Goal: Task Accomplishment & Management: Use online tool/utility

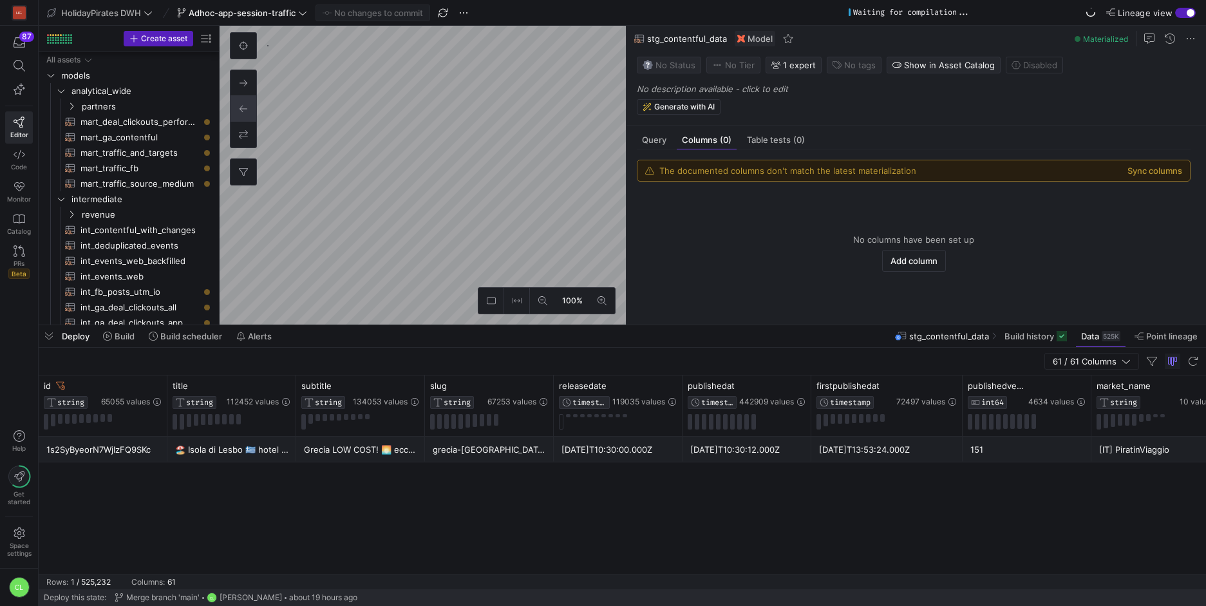
scroll to position [176, 0]
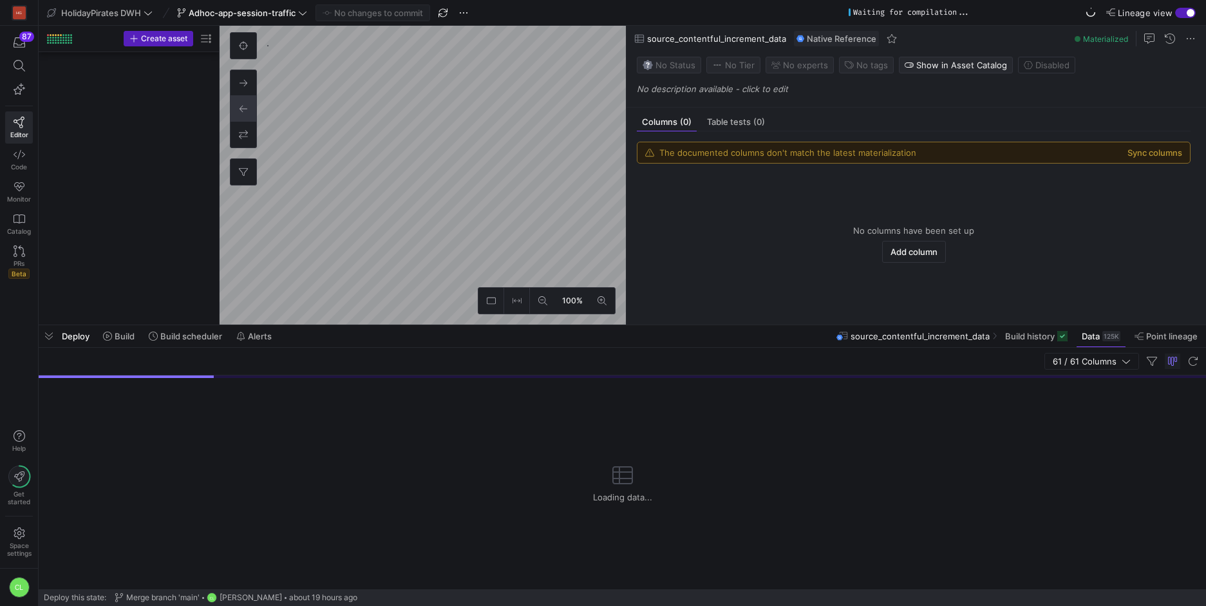
scroll to position [1489, 0]
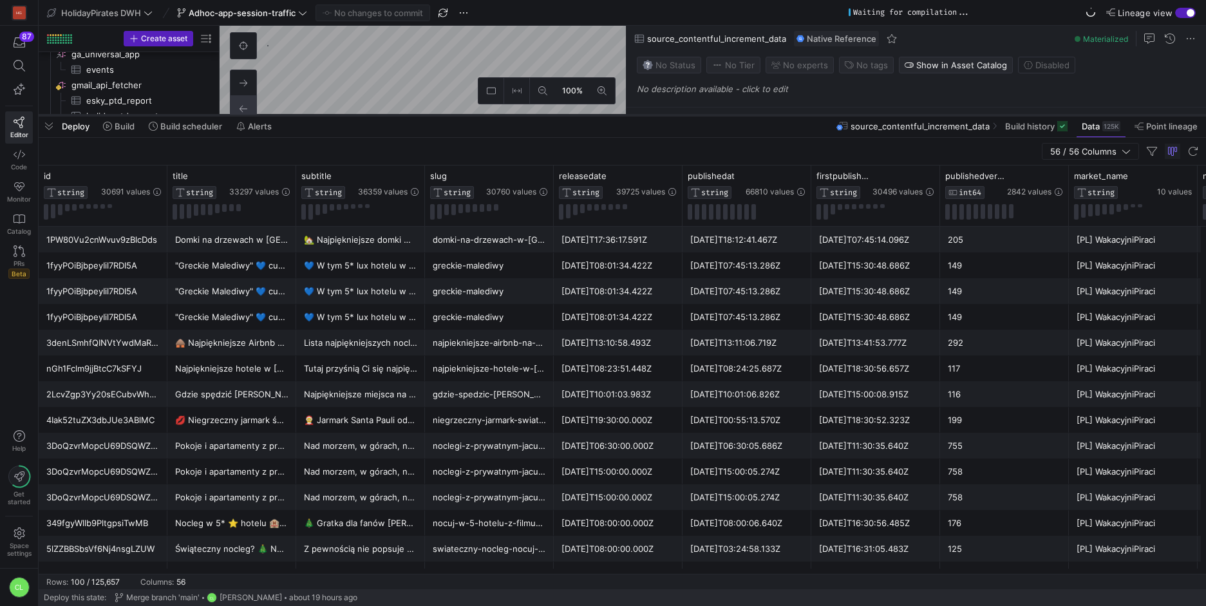
drag, startPoint x: 733, startPoint y: 326, endPoint x: 751, endPoint y: 117, distance: 210.7
click at [751, 117] on div at bounding box center [622, 115] width 1167 height 5
click at [784, 178] on icon at bounding box center [782, 176] width 5 height 9
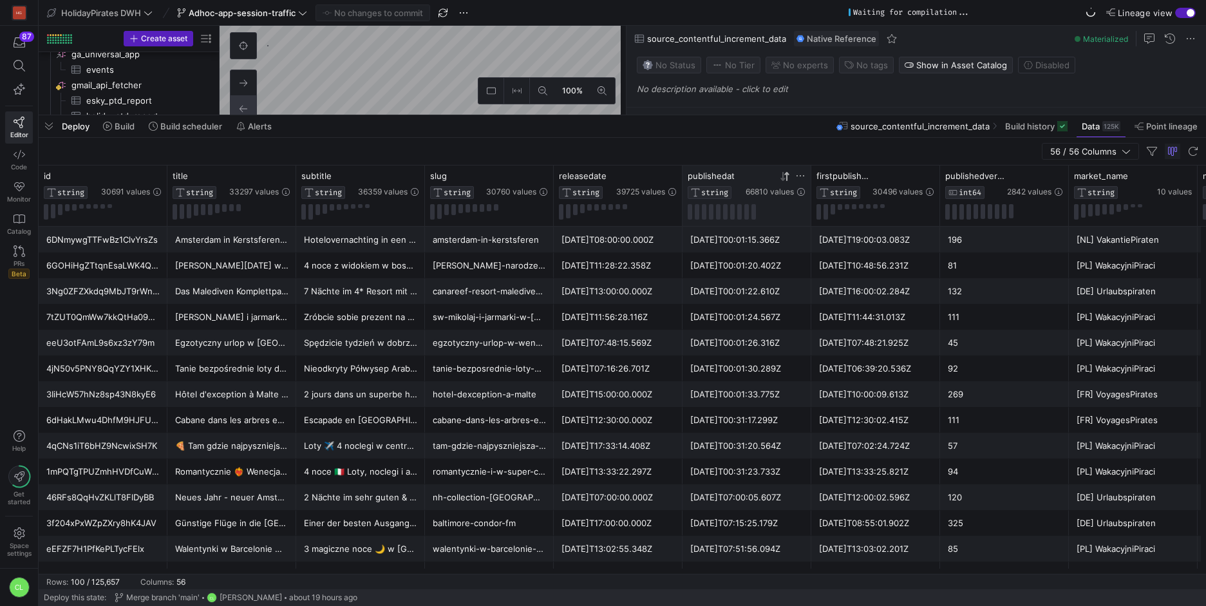
click at [784, 178] on icon at bounding box center [782, 176] width 5 height 9
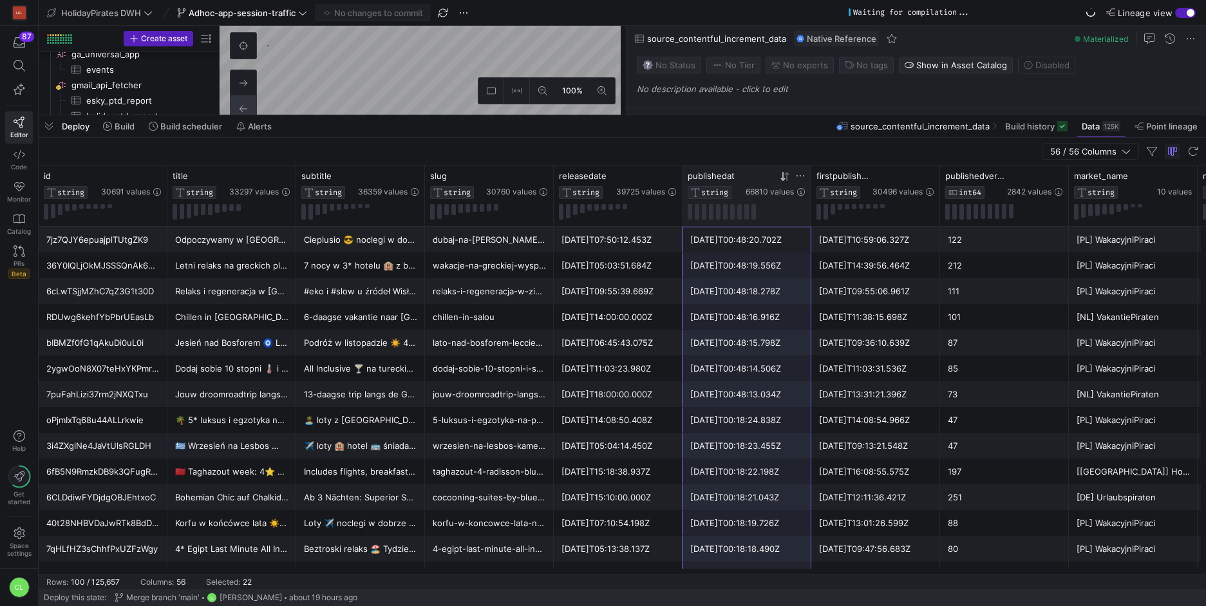
scroll to position [0, 0]
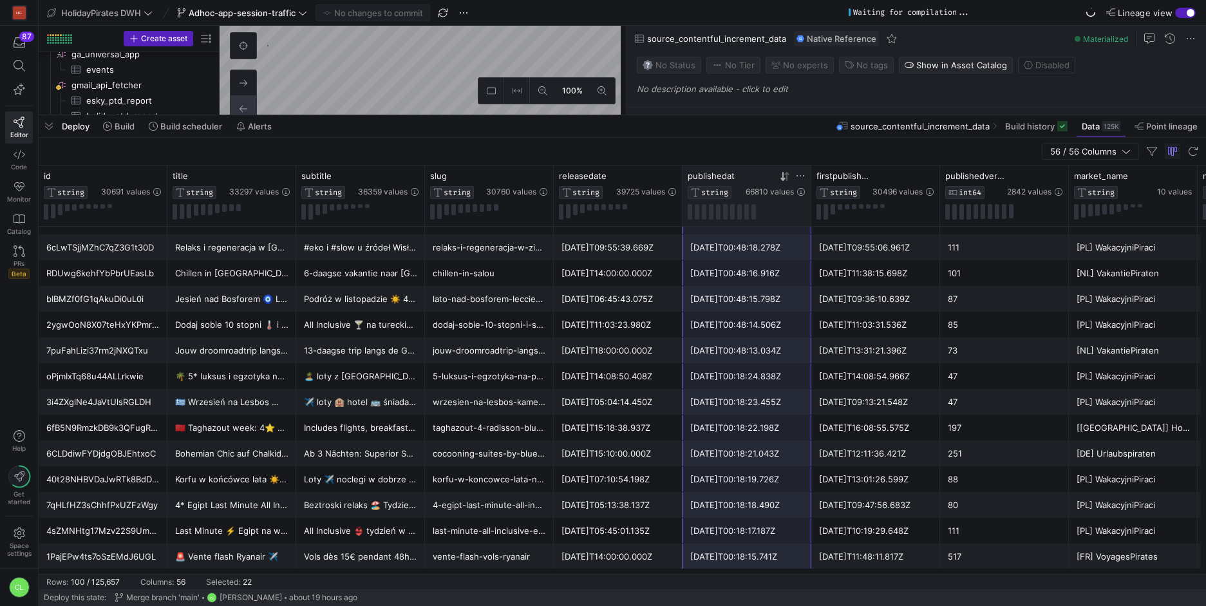
drag, startPoint x: 758, startPoint y: 246, endPoint x: 753, endPoint y: 312, distance: 65.8
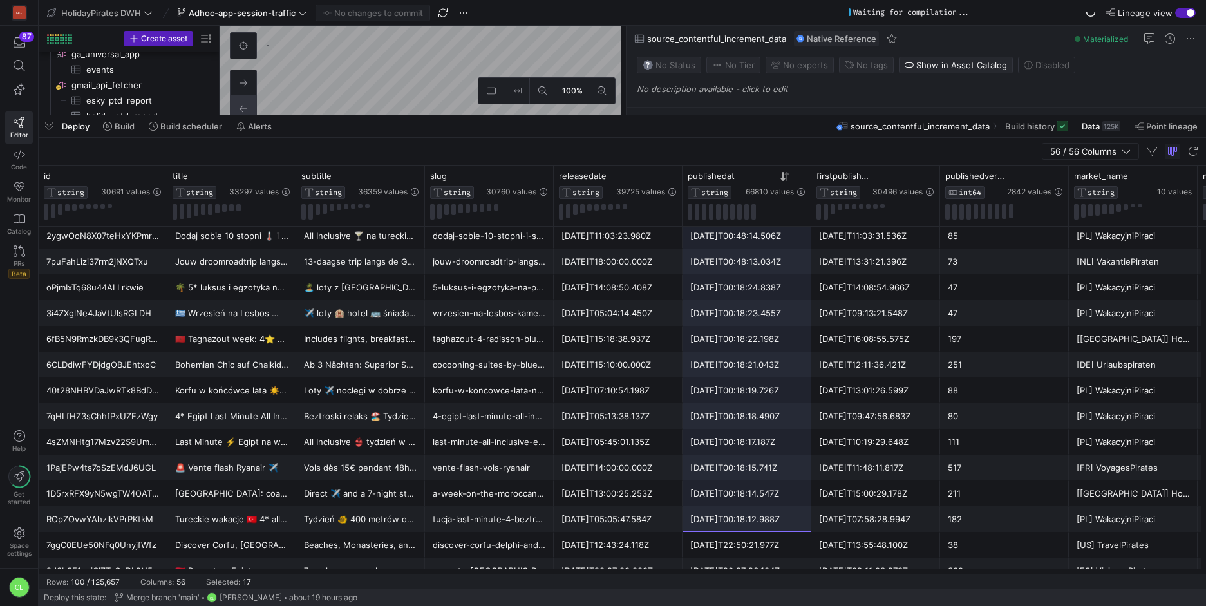
drag, startPoint x: 758, startPoint y: 245, endPoint x: 766, endPoint y: 522, distance: 277.0
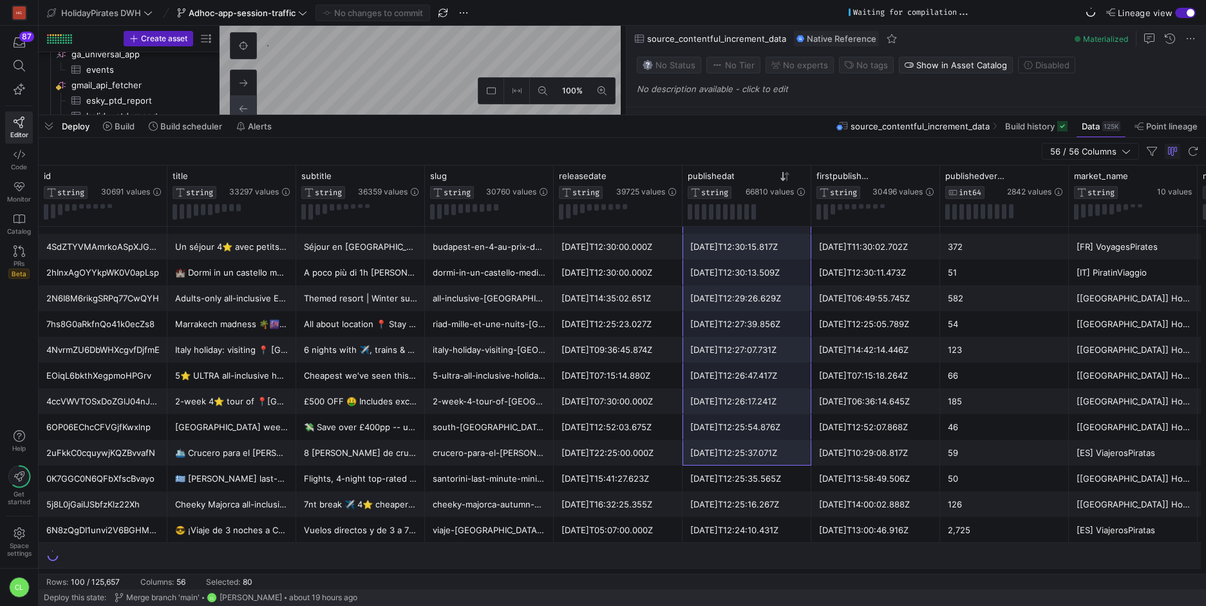
drag, startPoint x: 776, startPoint y: 317, endPoint x: 764, endPoint y: 448, distance: 131.3
click at [764, 448] on div "[DATE]T12:25:37.071Z" at bounding box center [746, 452] width 113 height 25
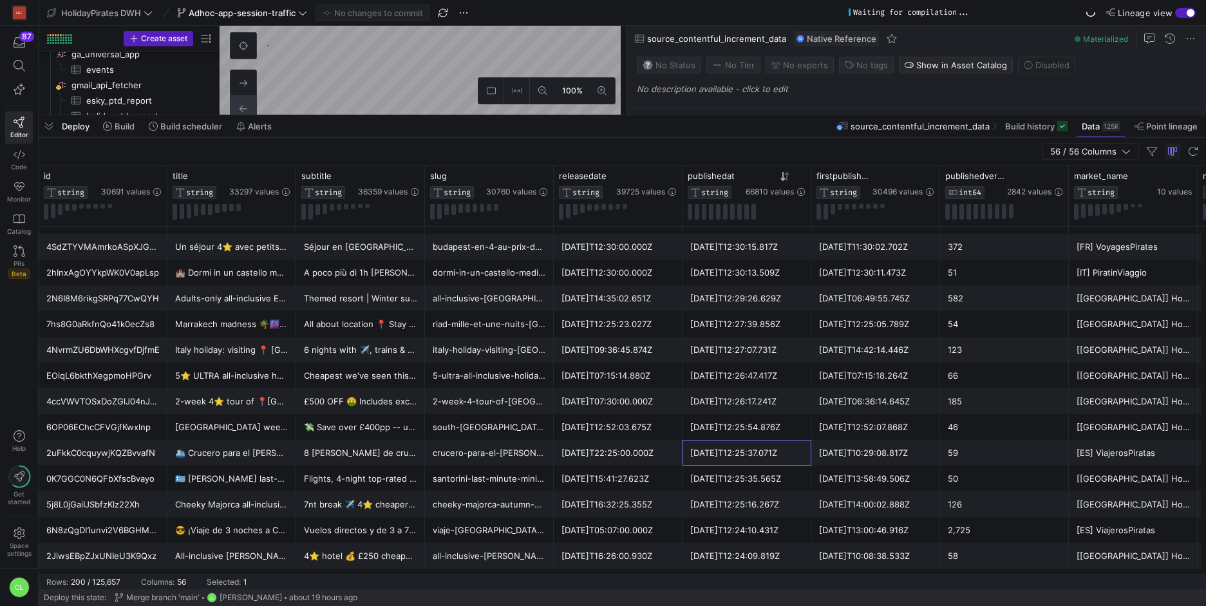
click at [466, 122] on div "Deploy Build Build scheduler Alerts source_contentful_increment_data Build hist…" at bounding box center [622, 126] width 1167 height 22
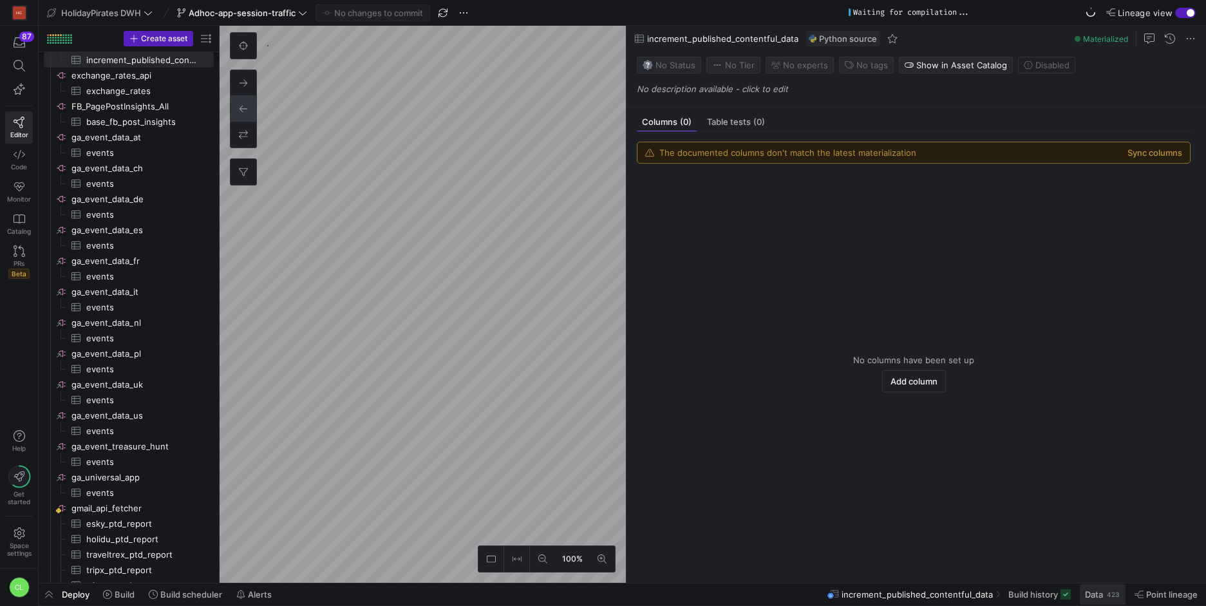
click at [1106, 600] on span at bounding box center [1103, 594] width 46 height 21
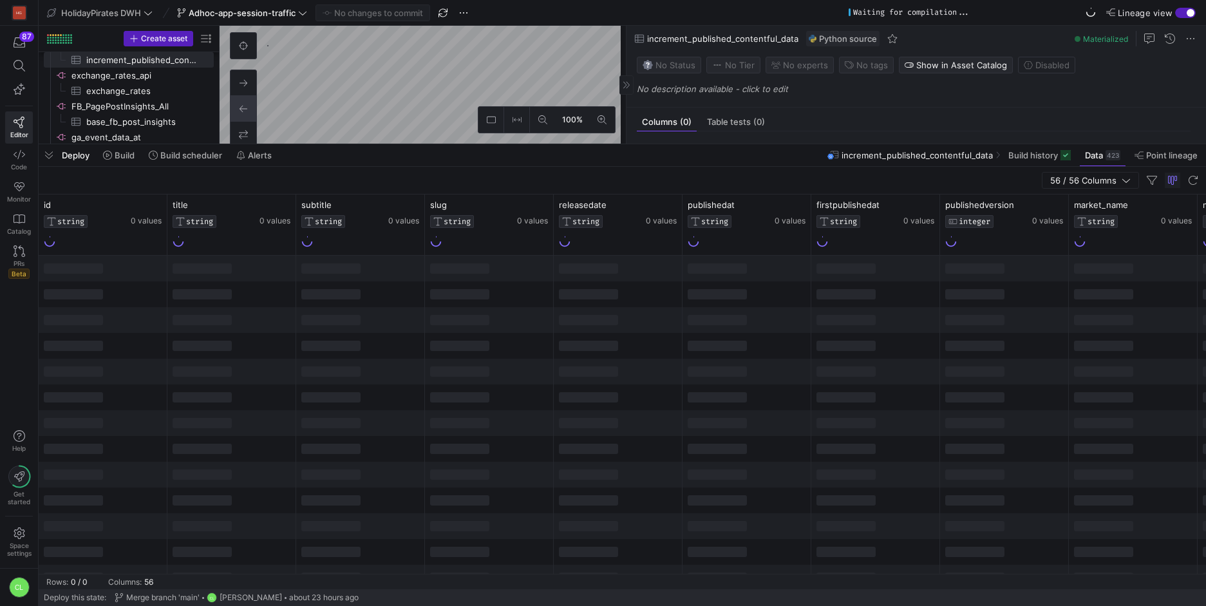
drag, startPoint x: 694, startPoint y: 370, endPoint x: 741, endPoint y: 146, distance: 229.0
click at [742, 143] on div at bounding box center [622, 144] width 1167 height 5
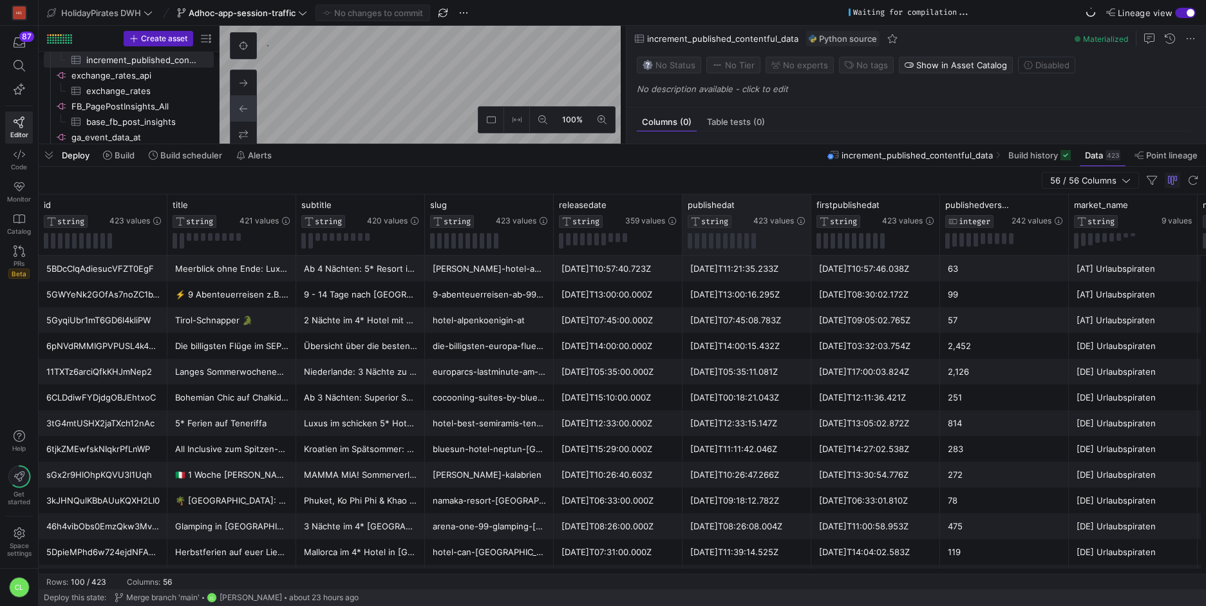
click at [786, 209] on icon at bounding box center [786, 204] width 5 height 9
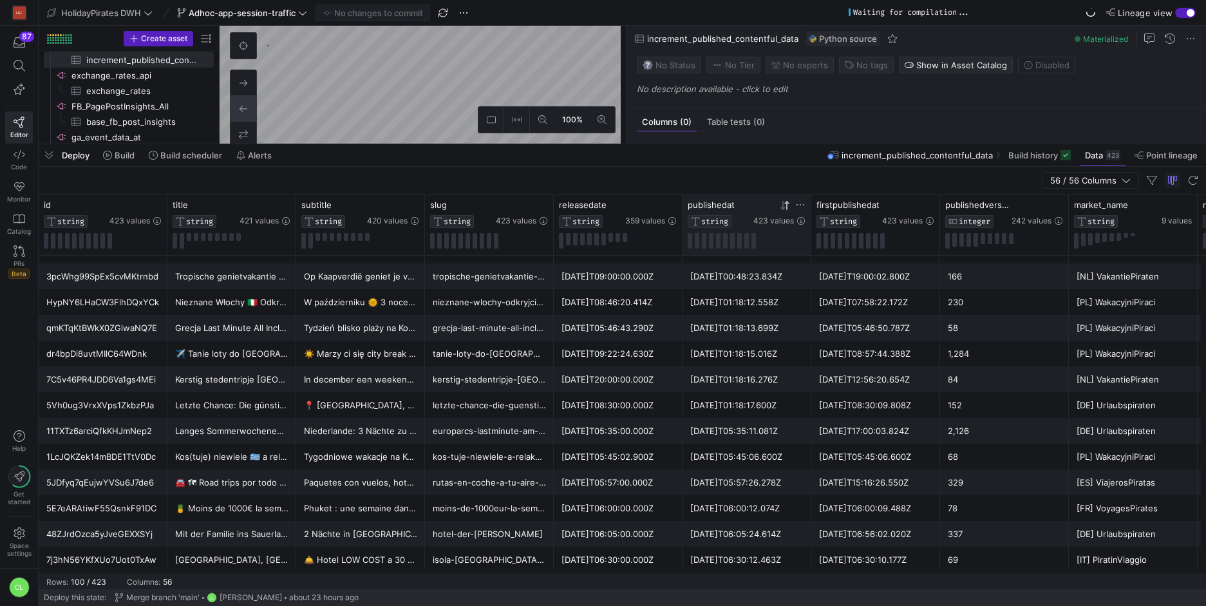
click at [787, 205] on icon at bounding box center [786, 204] width 5 height 9
click at [298, 21] on y42-top-nav "HolidayPirates DWH Adhoc-app-session-traffic No changes to commit Waiting for c…" at bounding box center [622, 13] width 1167 height 26
click at [299, 19] on span at bounding box center [242, 12] width 135 height 15
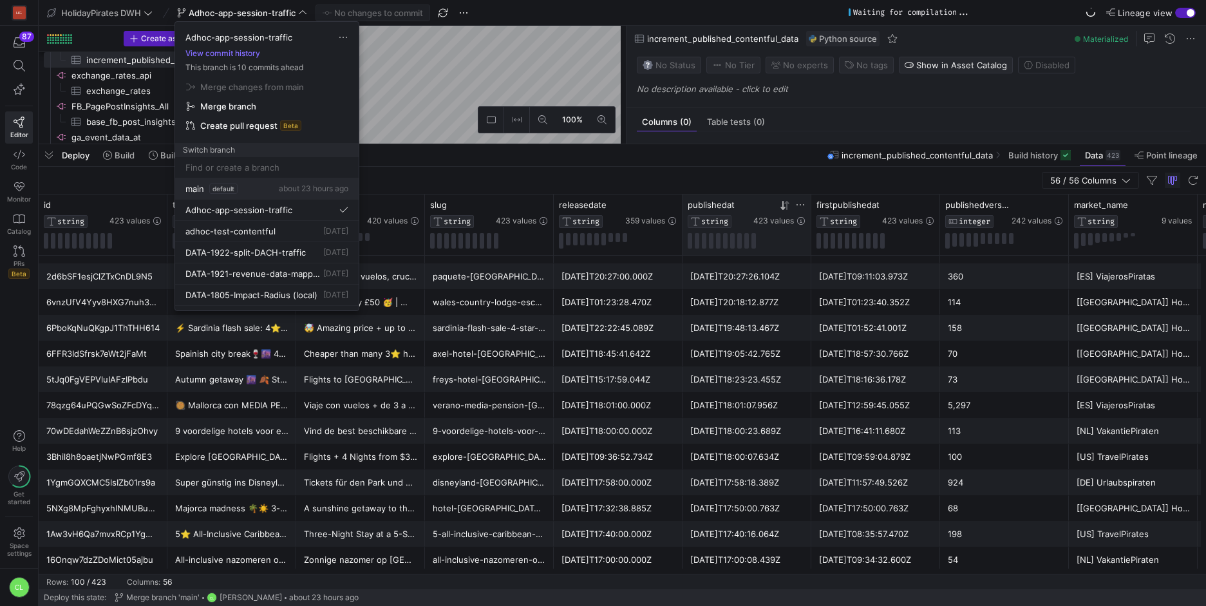
click at [252, 193] on div "main default about 23 hours ago" at bounding box center [266, 189] width 163 height 10
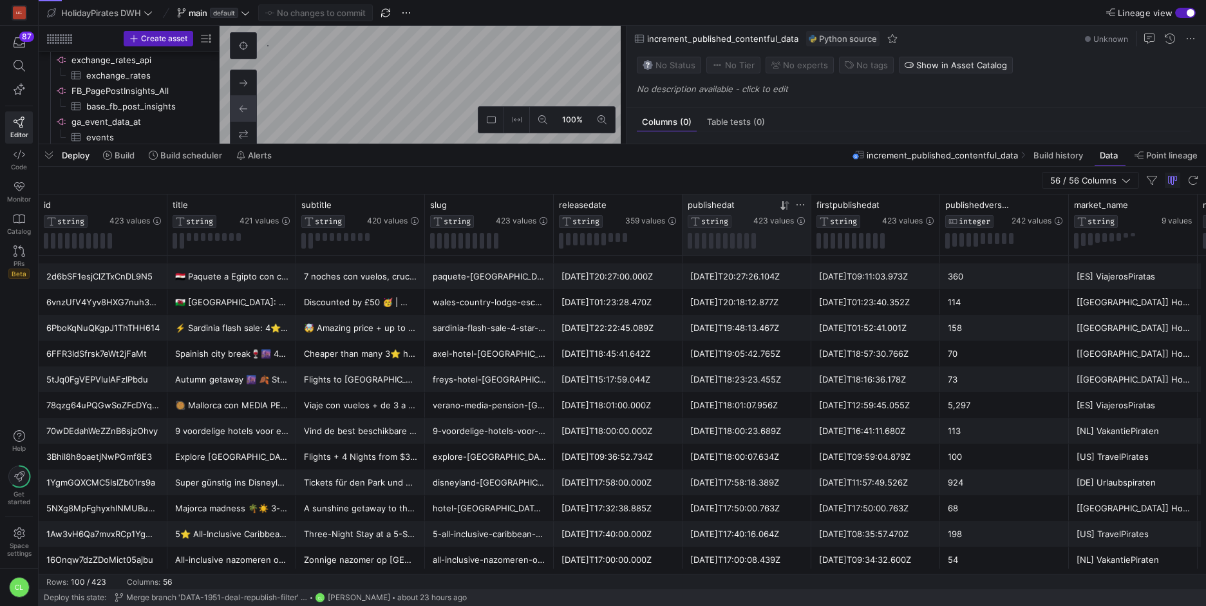
click at [786, 207] on icon at bounding box center [785, 205] width 10 height 10
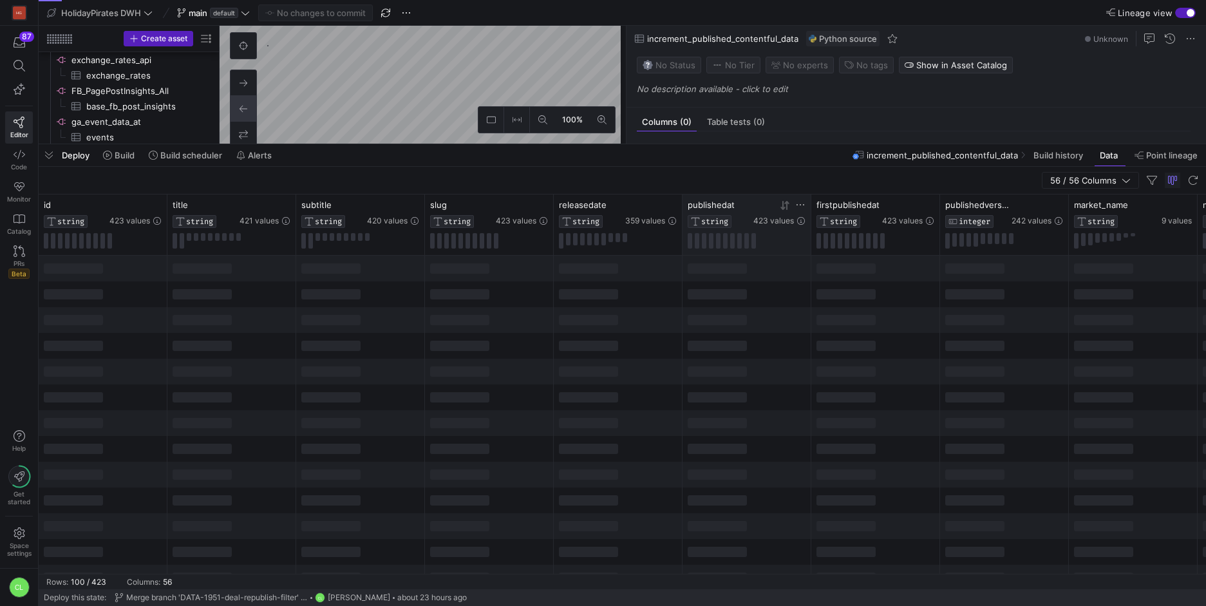
click at [786, 207] on icon at bounding box center [785, 205] width 10 height 10
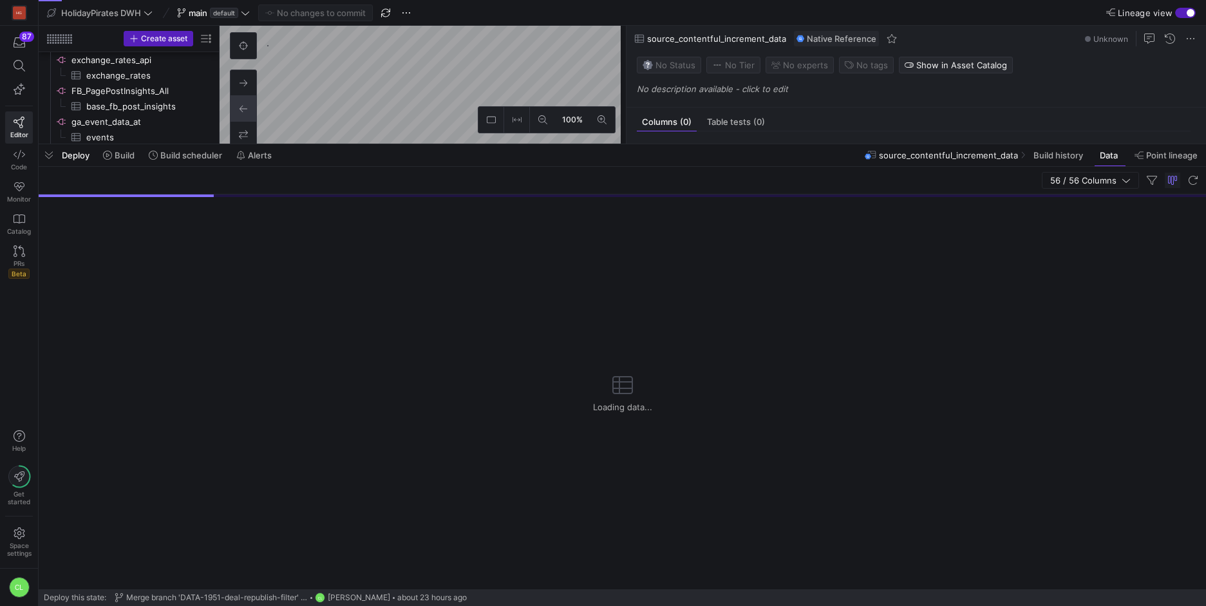
scroll to position [1655, 0]
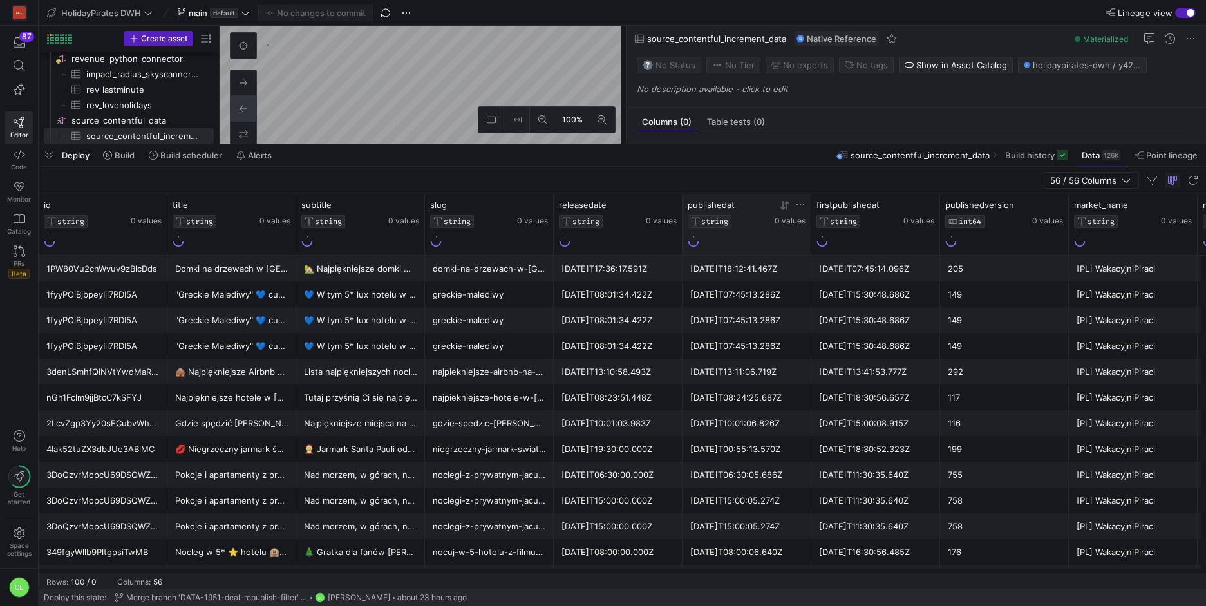
click at [789, 205] on icon at bounding box center [785, 205] width 10 height 10
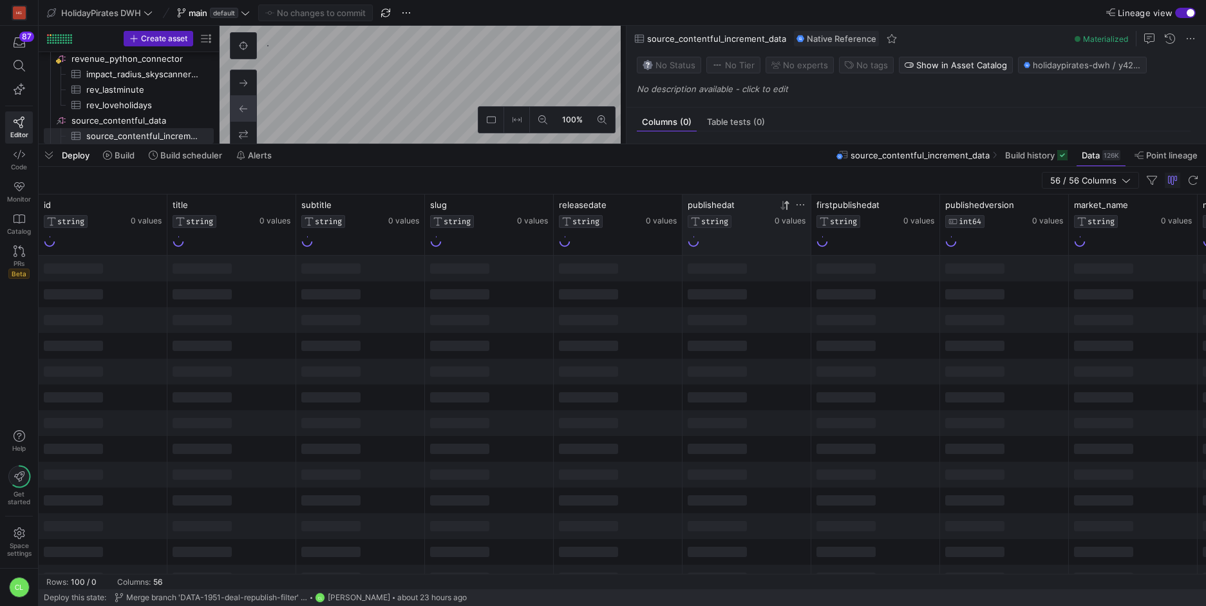
click at [786, 208] on icon at bounding box center [785, 205] width 10 height 10
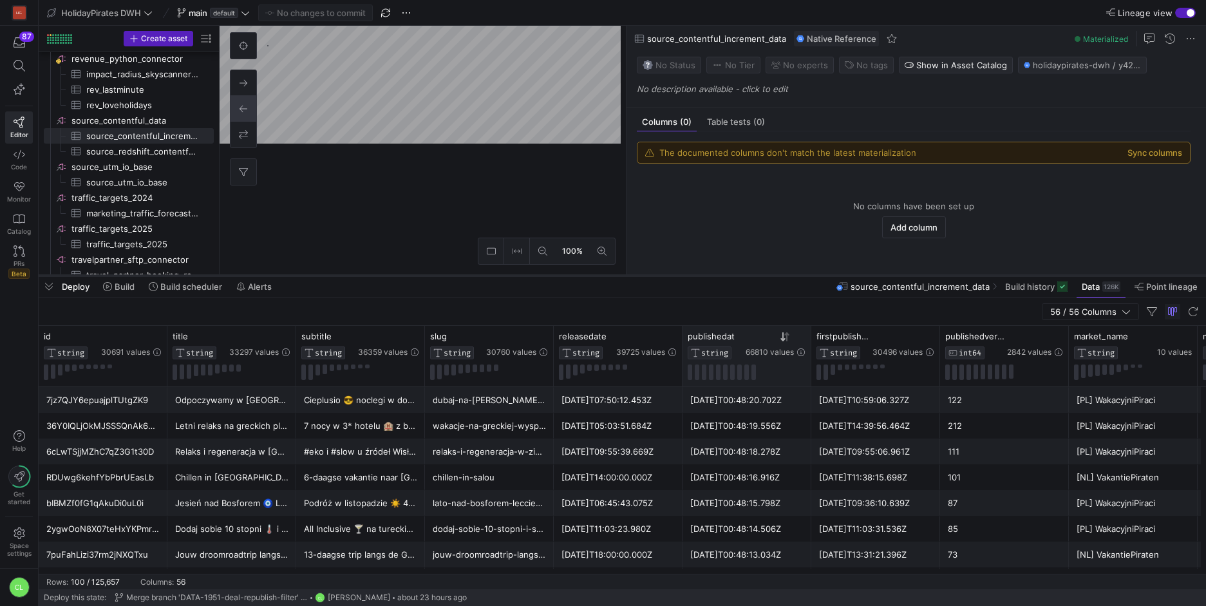
drag, startPoint x: 406, startPoint y: 144, endPoint x: 397, endPoint y: 276, distance: 131.7
click at [397, 276] on div at bounding box center [622, 275] width 1167 height 5
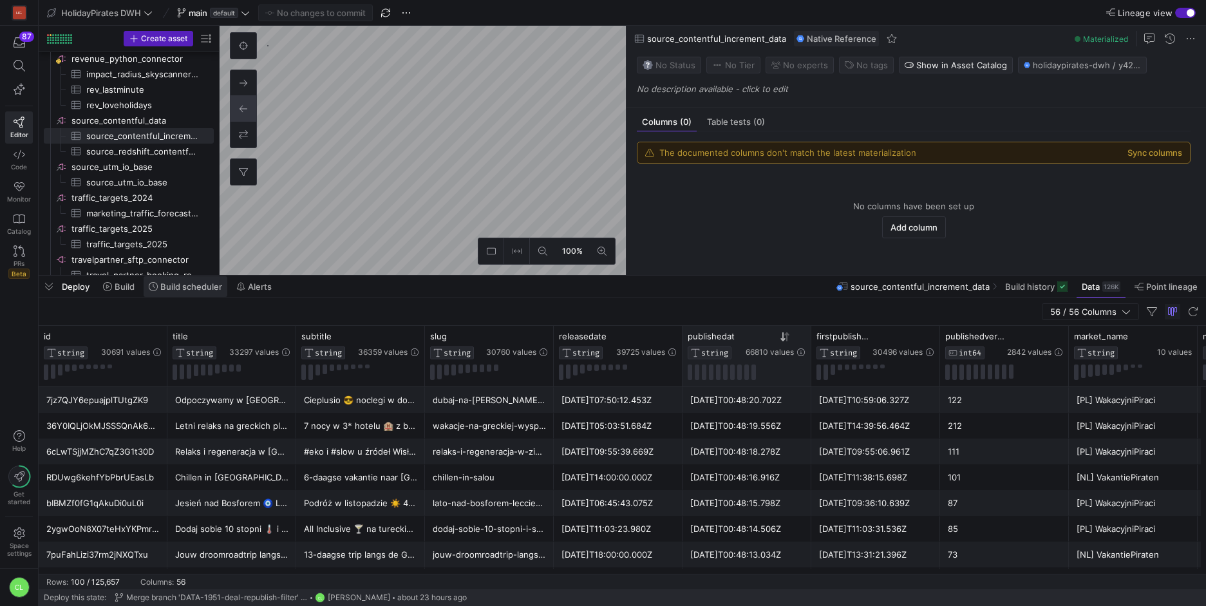
click at [157, 283] on icon at bounding box center [153, 286] width 9 height 9
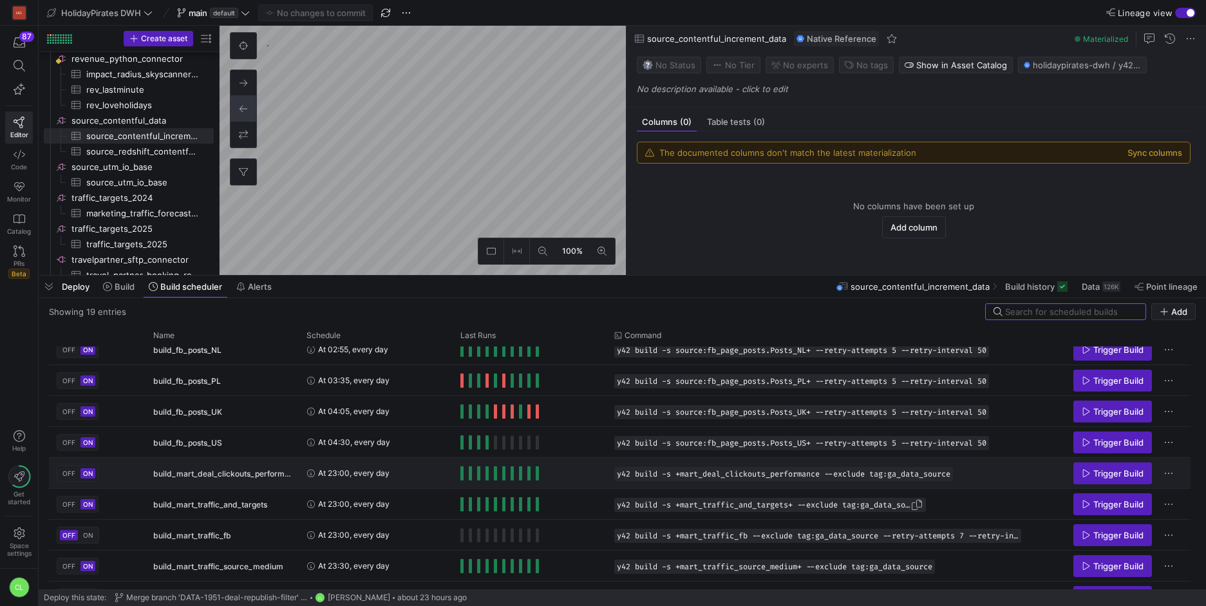
scroll to position [220, 0]
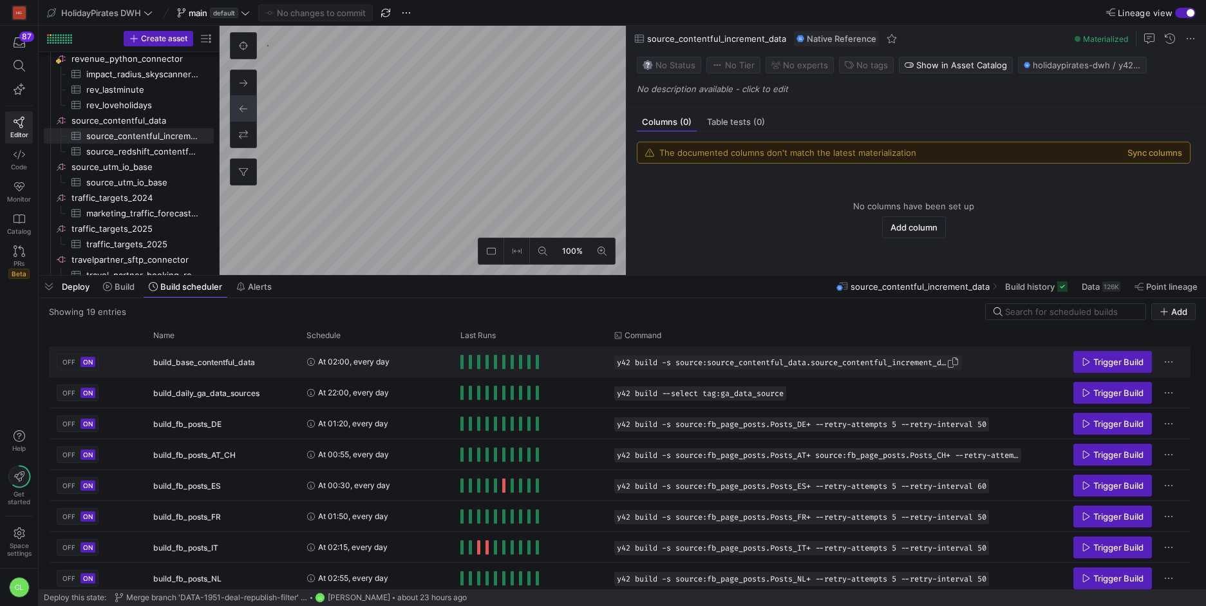
click at [833, 366] on span "y42 build -s source:source_contentful_data.source_contentful_increment_data+" at bounding box center [782, 362] width 330 height 9
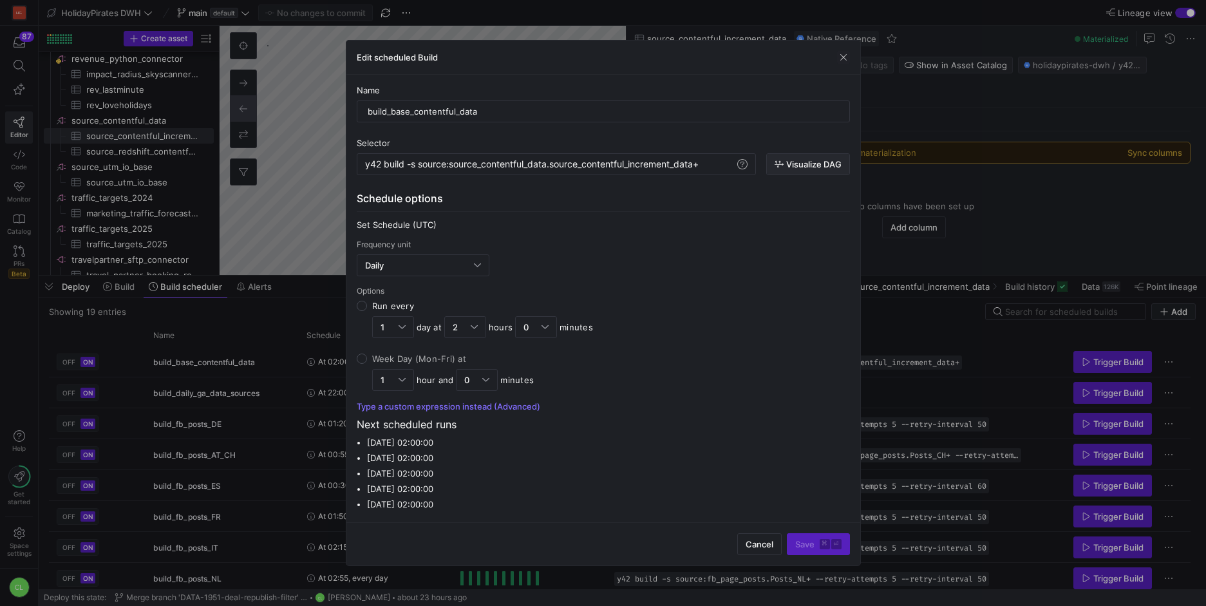
click at [811, 174] on button "Visualize DAG" at bounding box center [808, 164] width 84 height 22
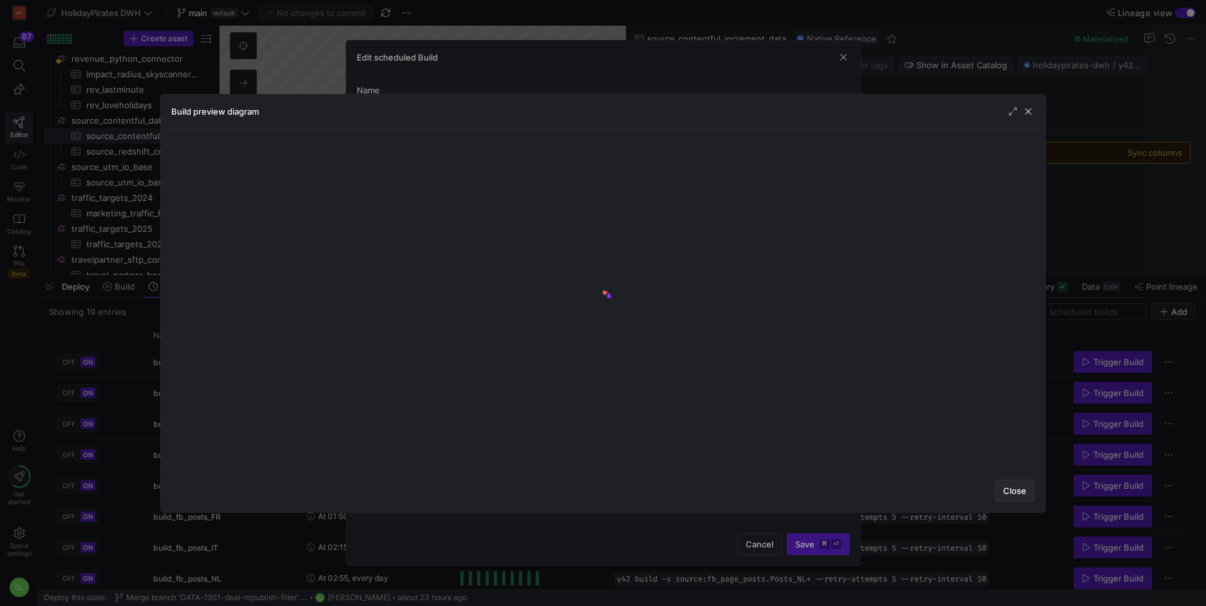
click at [1014, 494] on span "Close" at bounding box center [1014, 491] width 23 height 10
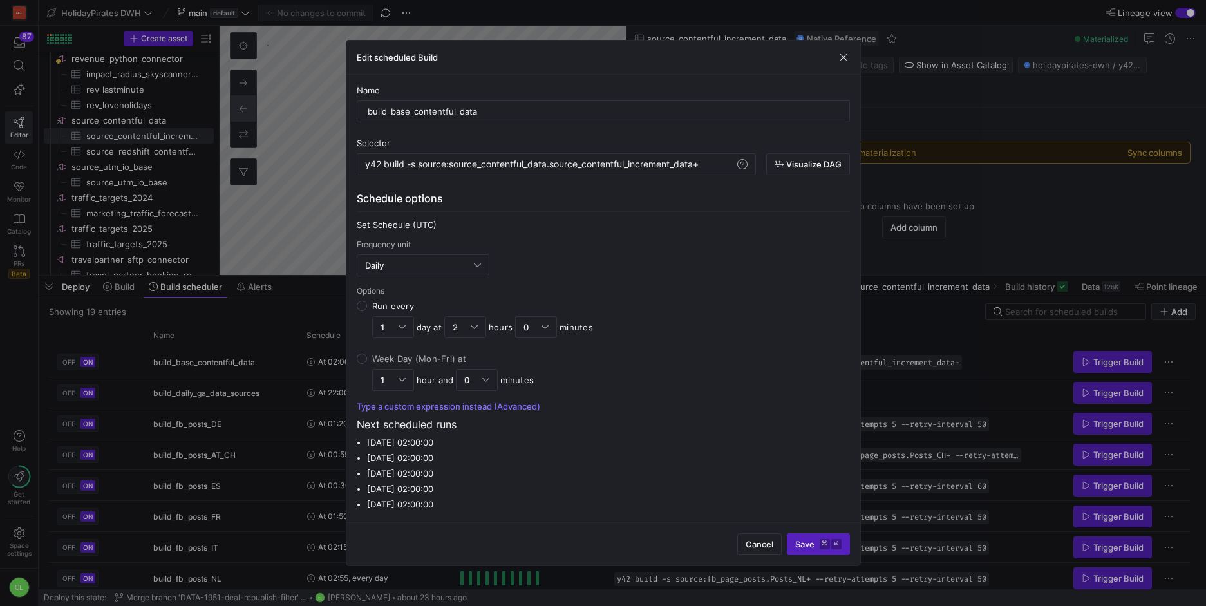
click at [822, 175] on div "Name build_base_contentful_data Selector y42 build -s source:source_contentful_…" at bounding box center [603, 299] width 493 height 428
click at [822, 173] on span "button" at bounding box center [808, 164] width 82 height 21
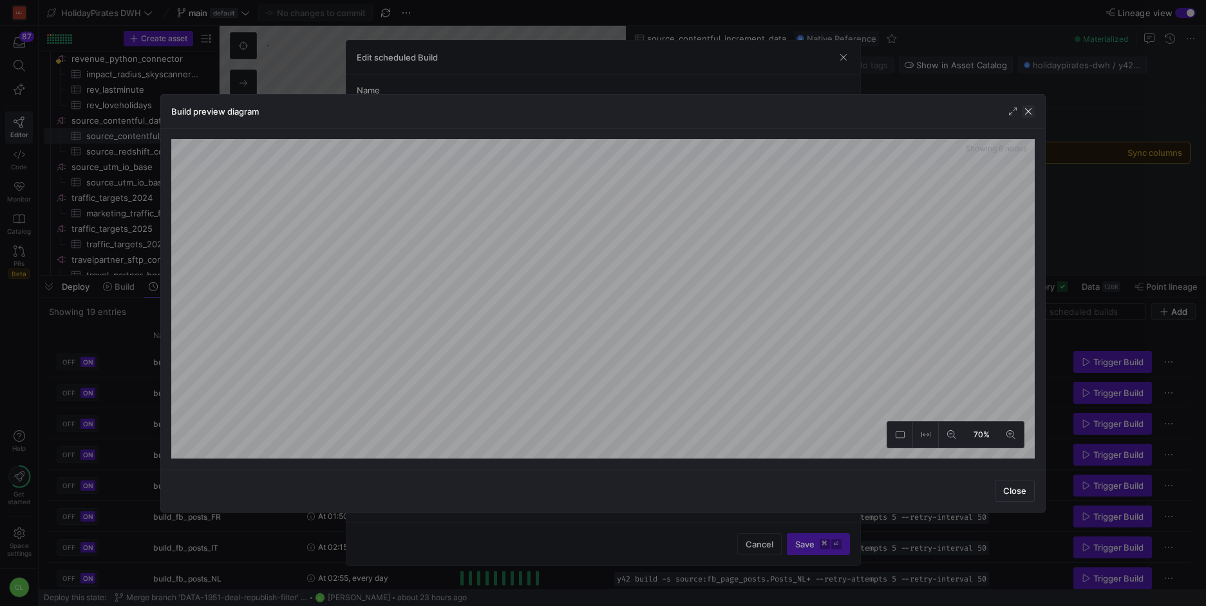
click at [1030, 115] on span "button" at bounding box center [1028, 111] width 13 height 13
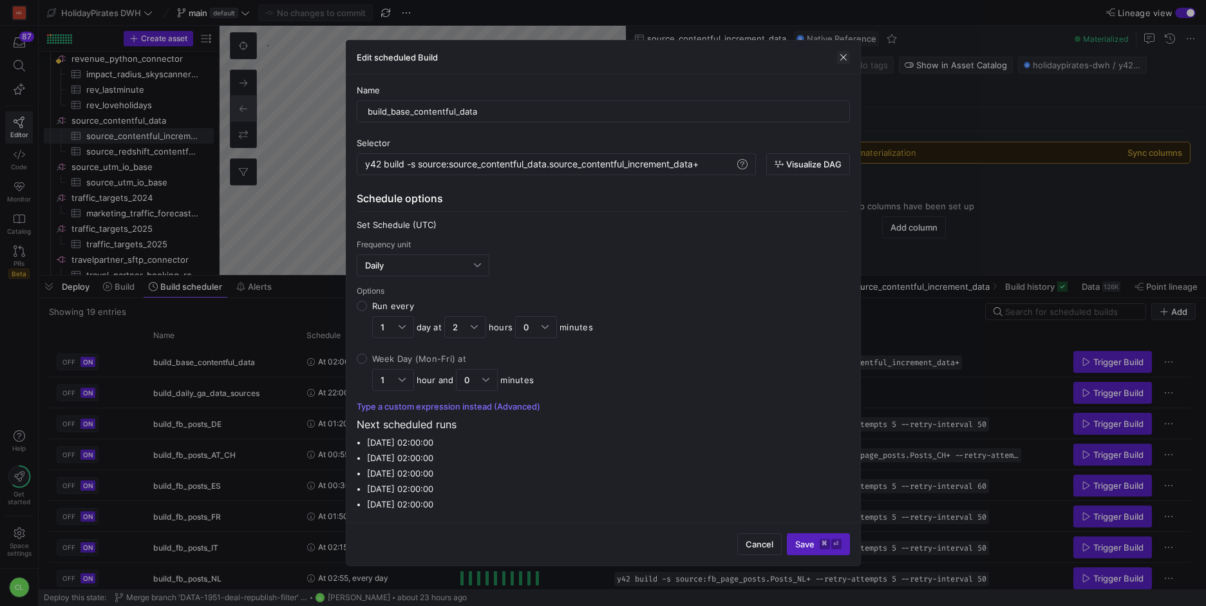
click at [842, 61] on span "button" at bounding box center [843, 57] width 13 height 13
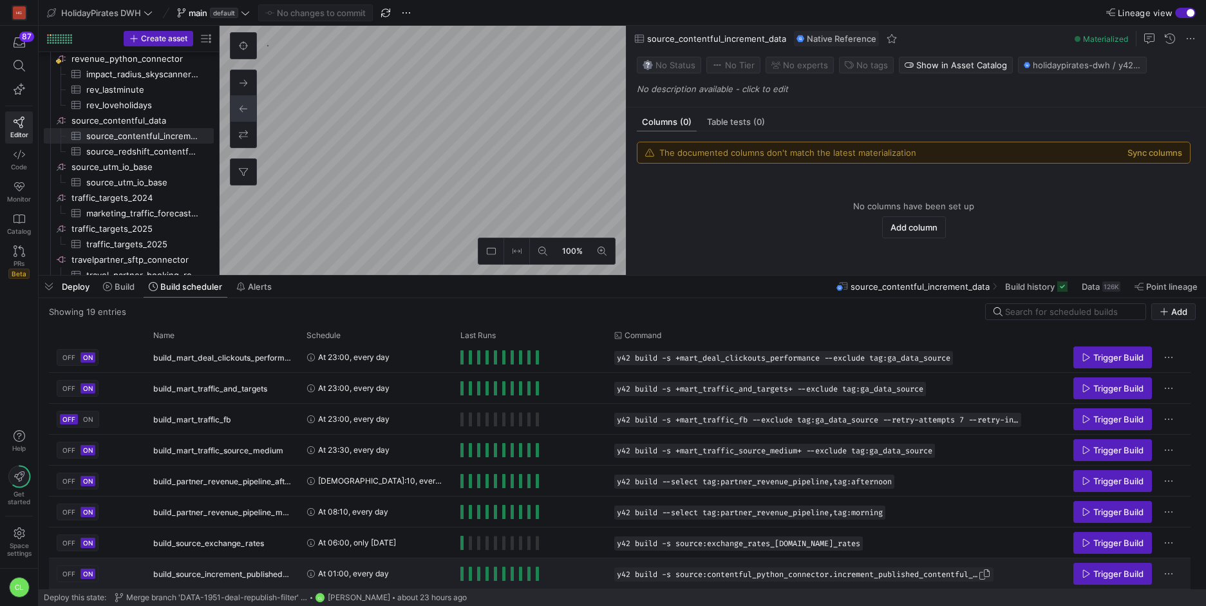
click at [649, 574] on span "y42 build -s source:contentful_python_connector.increment_published_contentful_…" at bounding box center [797, 574] width 361 height 9
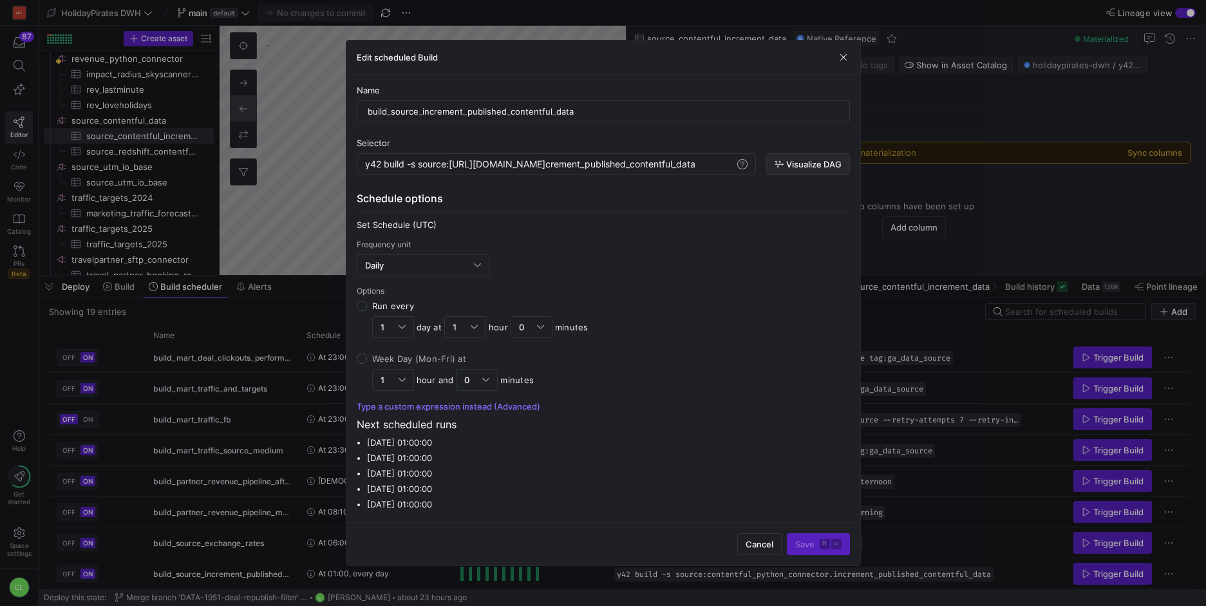
click at [808, 173] on span "button" at bounding box center [808, 164] width 82 height 21
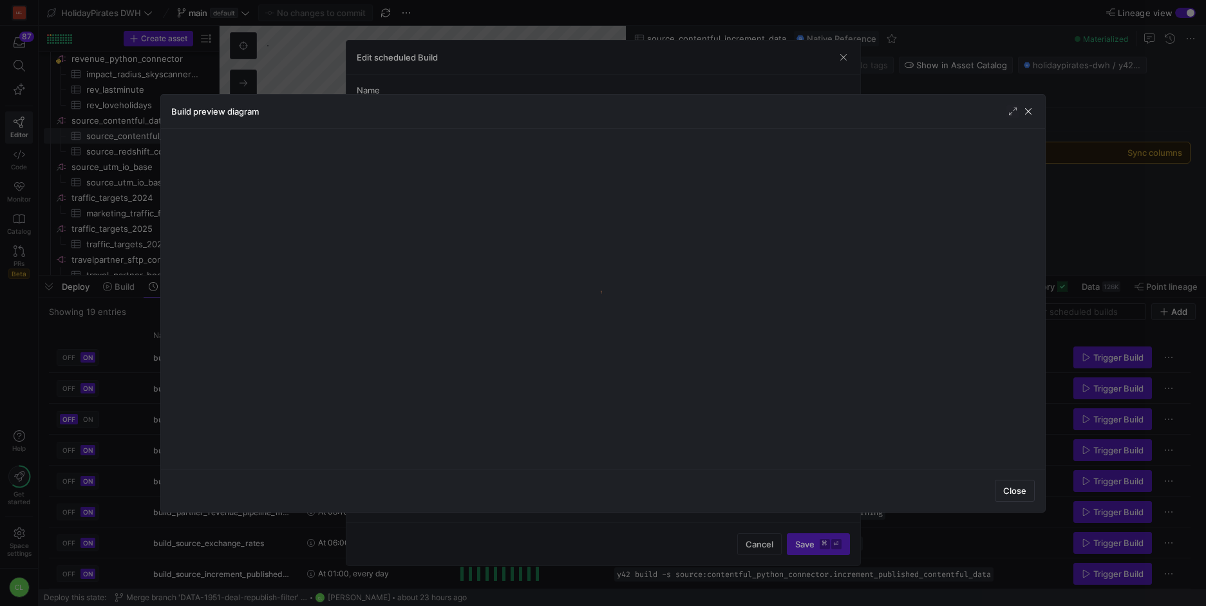
click at [1027, 118] on div "Build preview diagram" at bounding box center [603, 112] width 884 height 34
click at [1030, 115] on span "button" at bounding box center [1028, 111] width 13 height 13
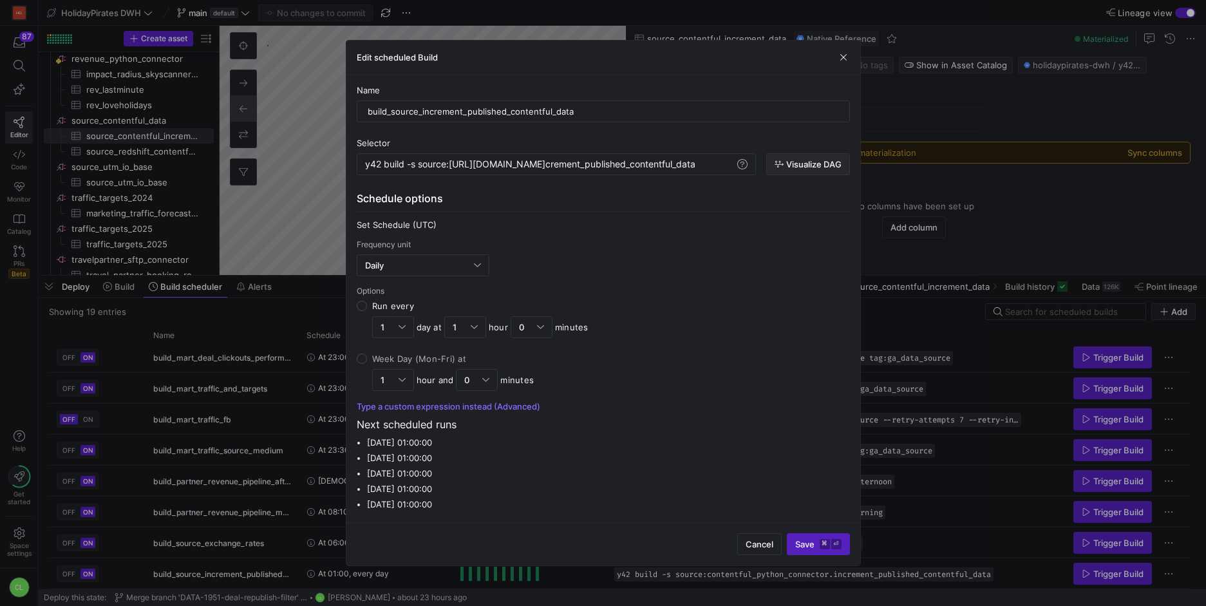
click at [801, 162] on span "Visualize DAG" at bounding box center [813, 164] width 55 height 10
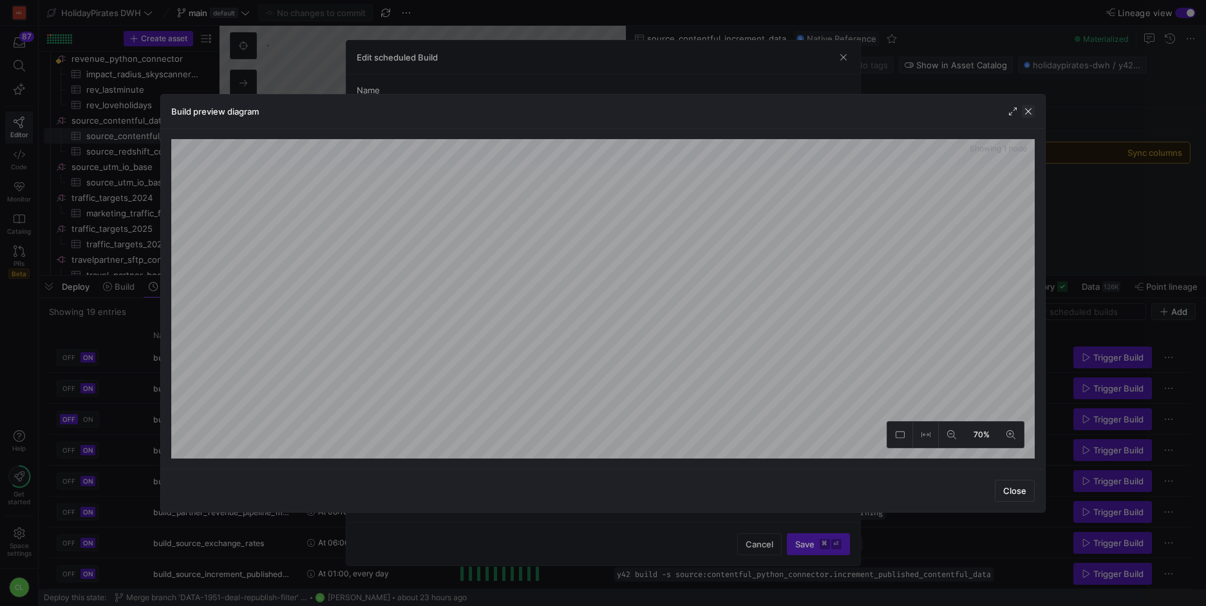
click at [1029, 111] on span "button" at bounding box center [1028, 111] width 13 height 13
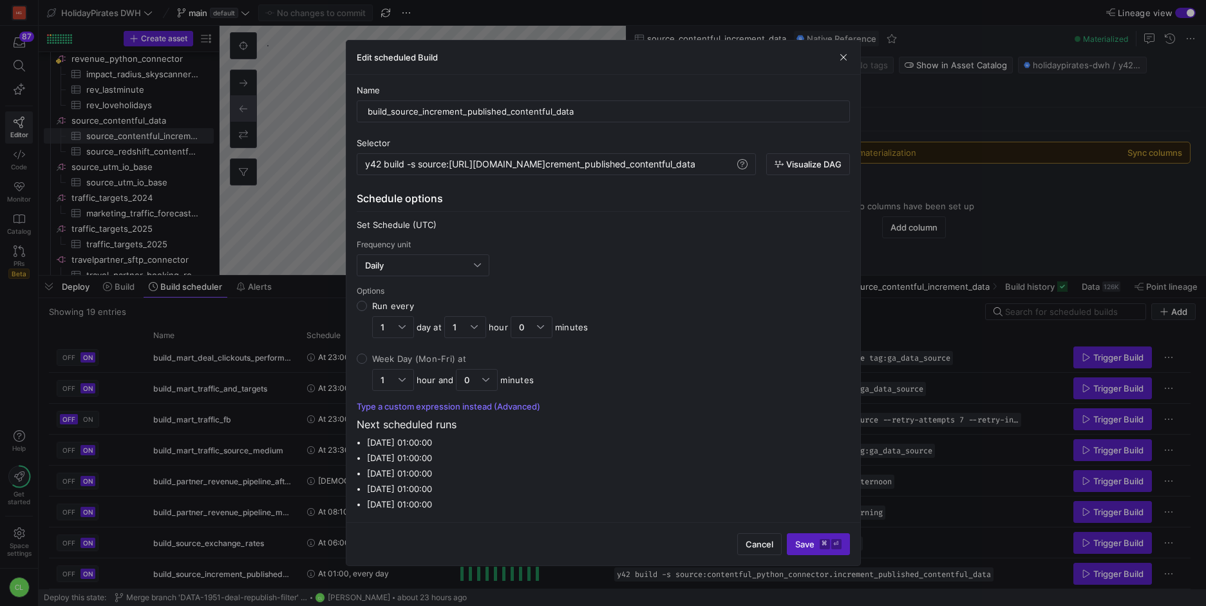
click at [953, 500] on div at bounding box center [603, 303] width 1206 height 606
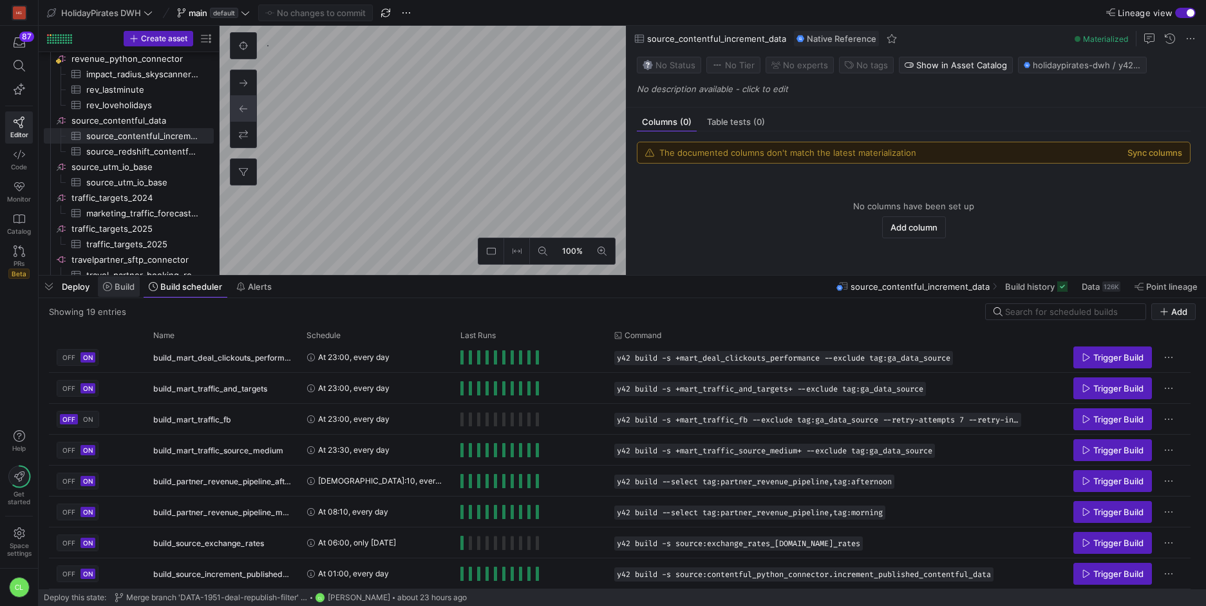
click at [134, 293] on span at bounding box center [119, 286] width 42 height 21
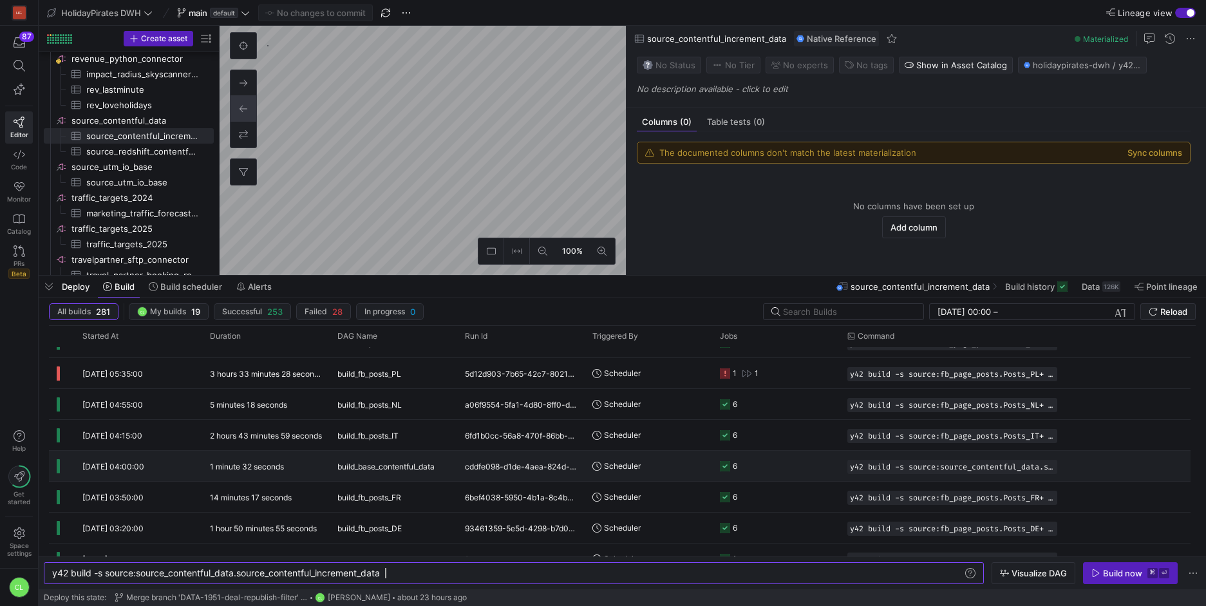
scroll to position [59, 0]
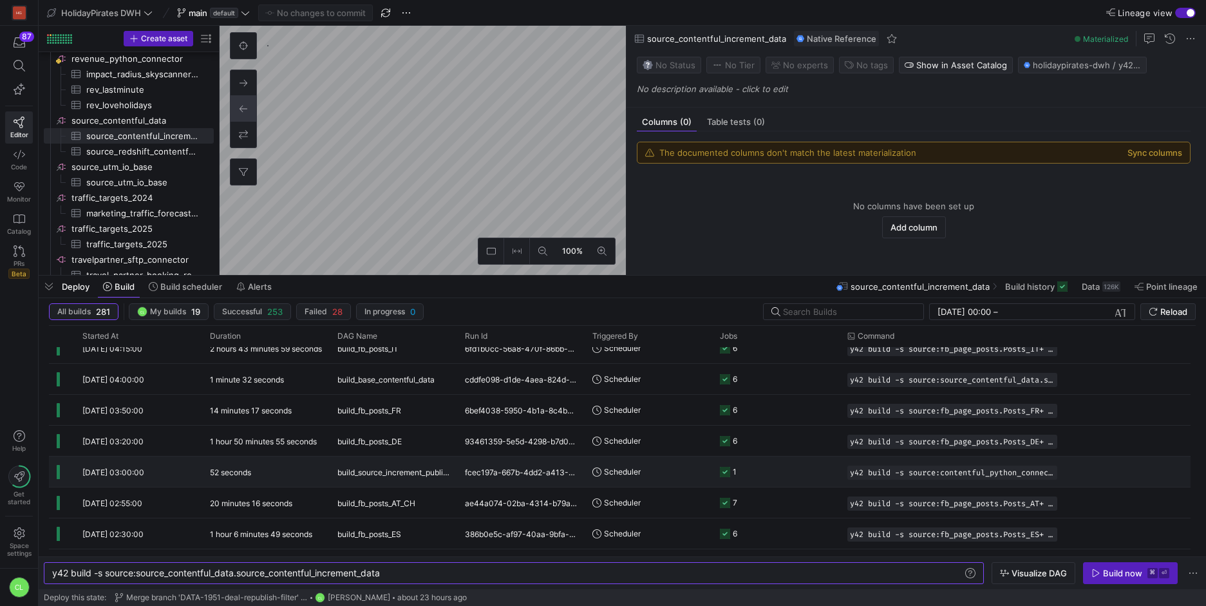
click at [268, 480] on div "52 seconds" at bounding box center [266, 472] width 128 height 30
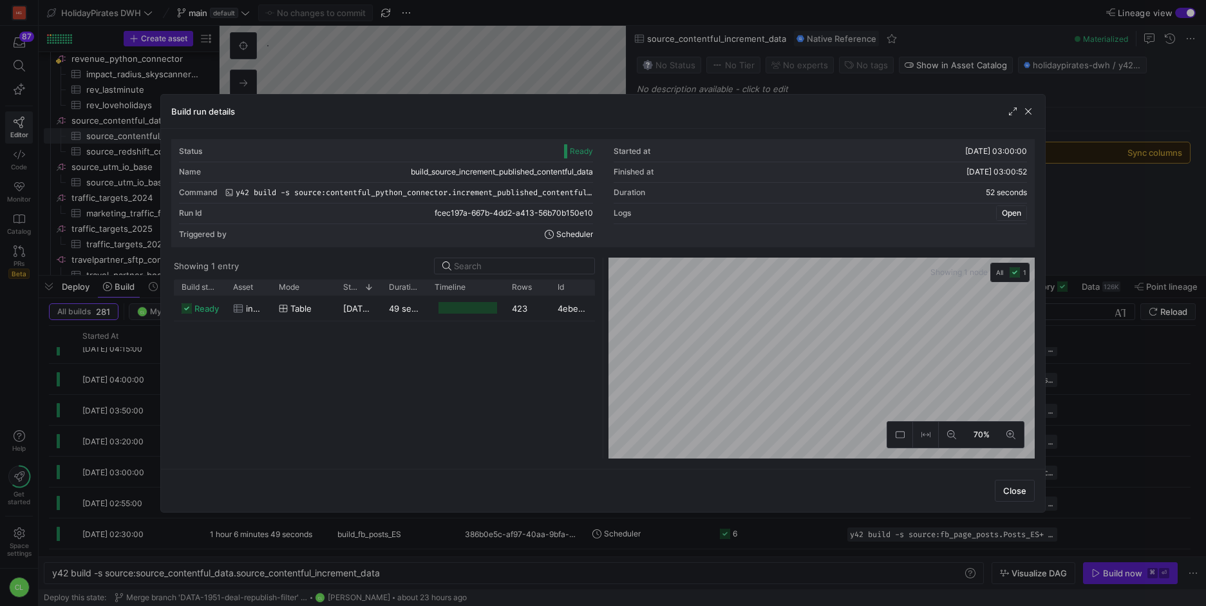
click at [1011, 214] on span "Open" at bounding box center [1011, 213] width 19 height 9
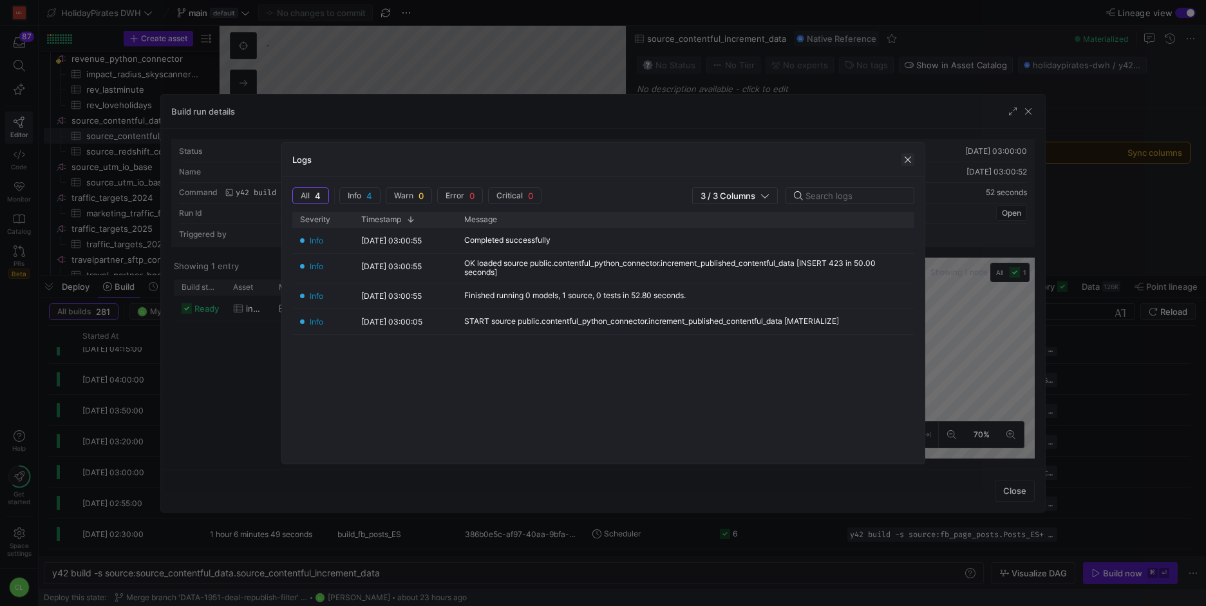
click at [907, 159] on span "button" at bounding box center [908, 159] width 13 height 13
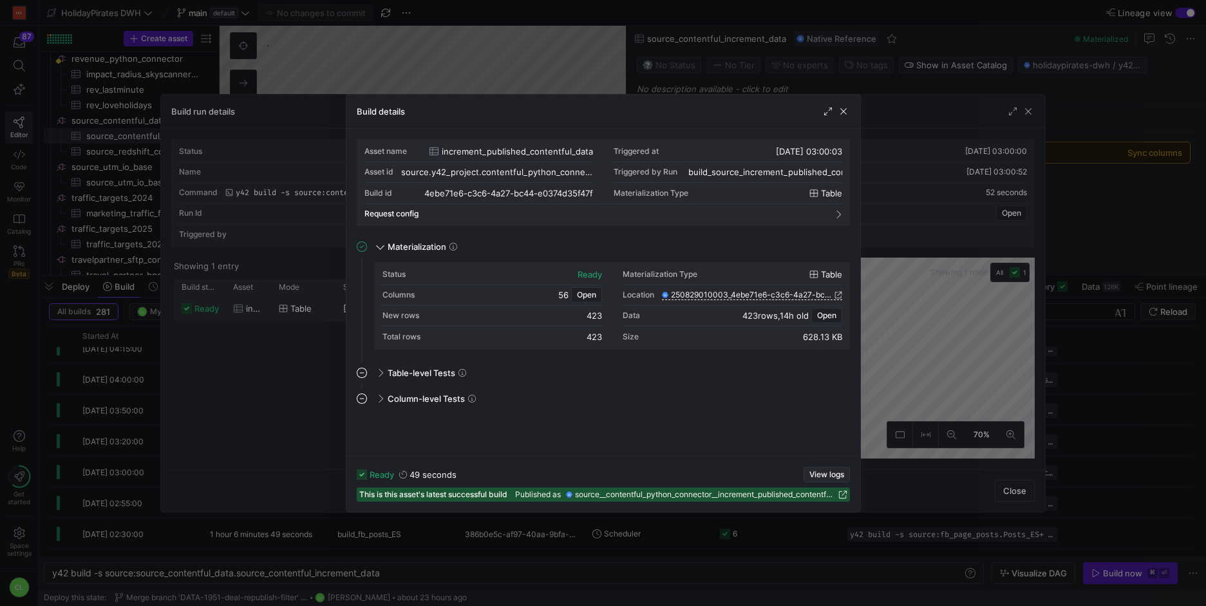
click at [831, 478] on span "View logs" at bounding box center [826, 474] width 35 height 9
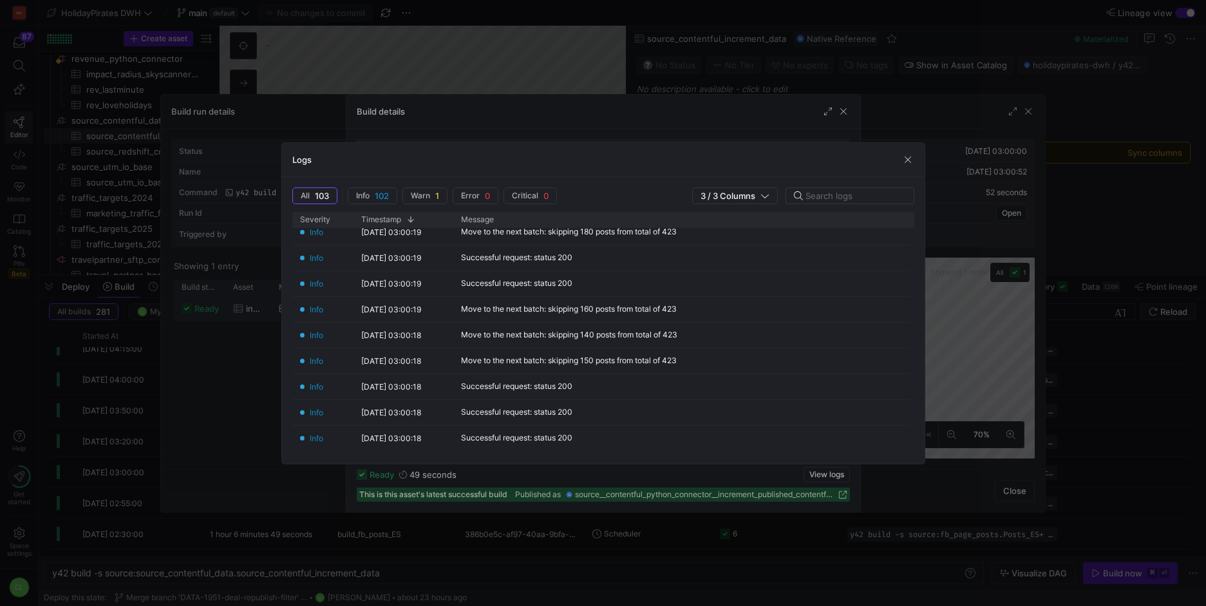
scroll to position [2446, 0]
click at [907, 165] on span "button" at bounding box center [908, 159] width 13 height 13
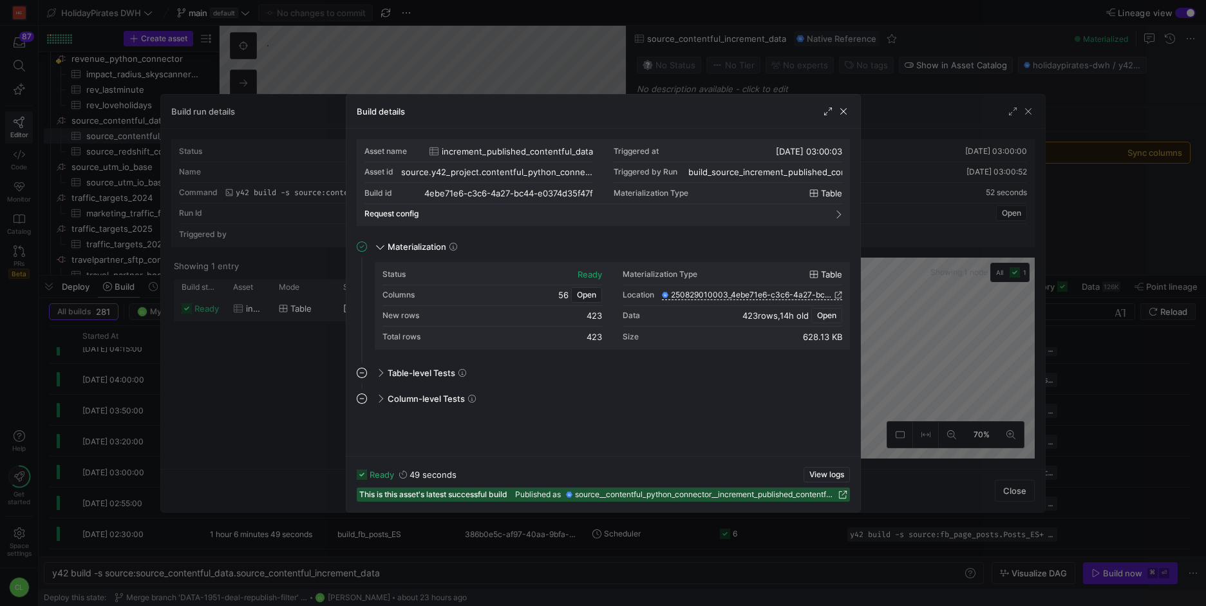
click at [826, 314] on span "Open" at bounding box center [826, 315] width 19 height 9
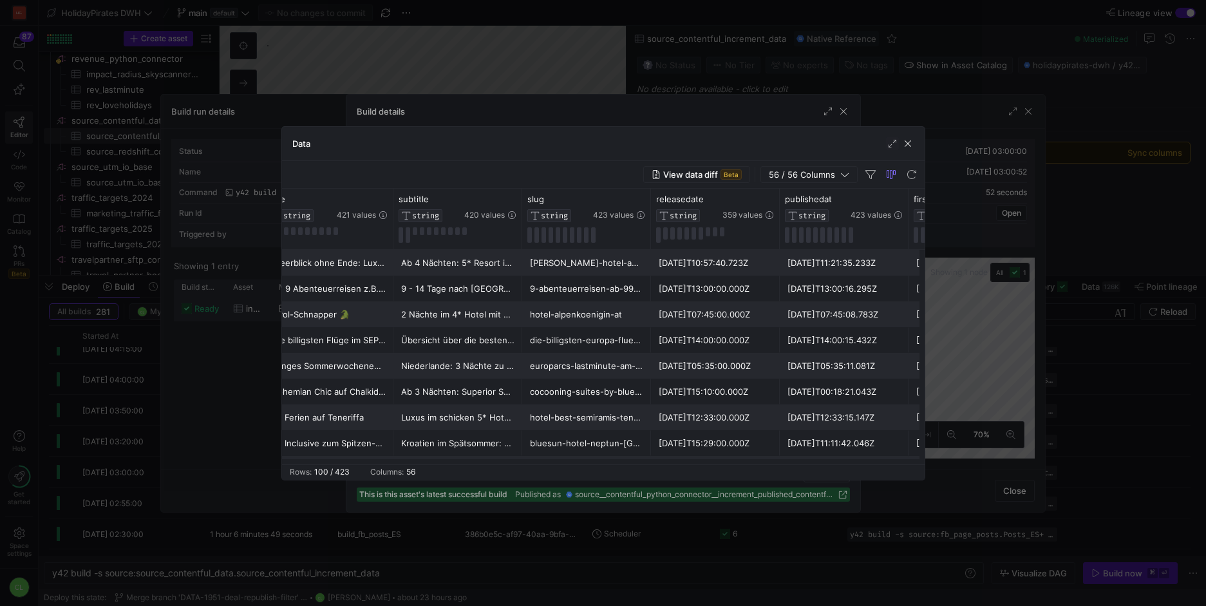
scroll to position [0, 167]
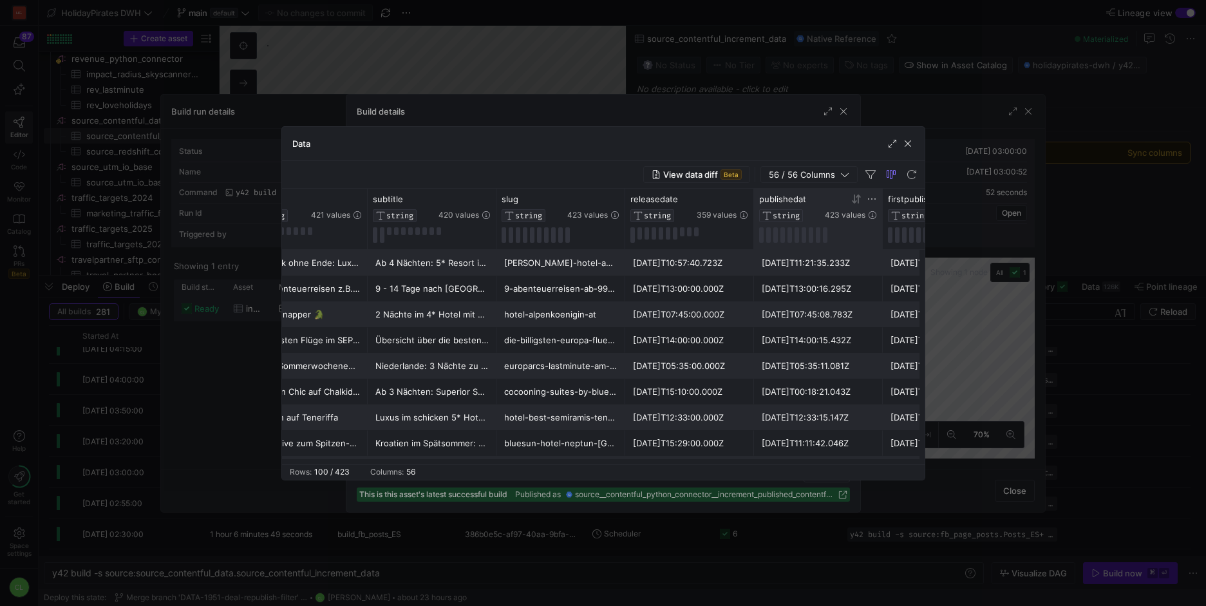
click at [856, 201] on icon at bounding box center [856, 199] width 10 height 10
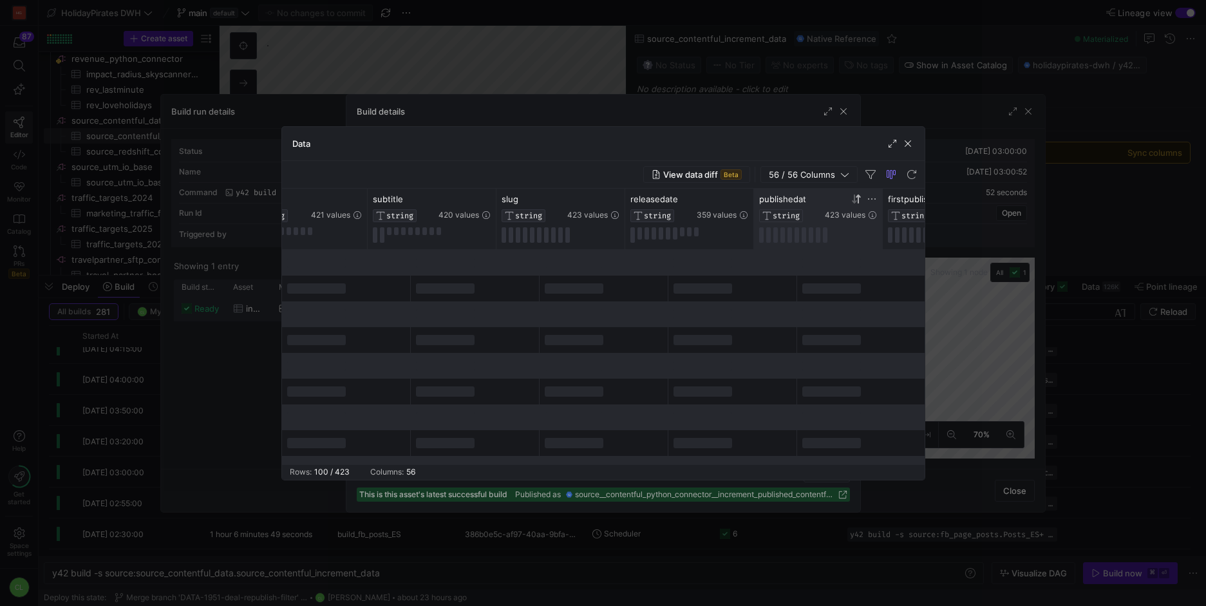
click at [856, 201] on icon at bounding box center [854, 198] width 5 height 9
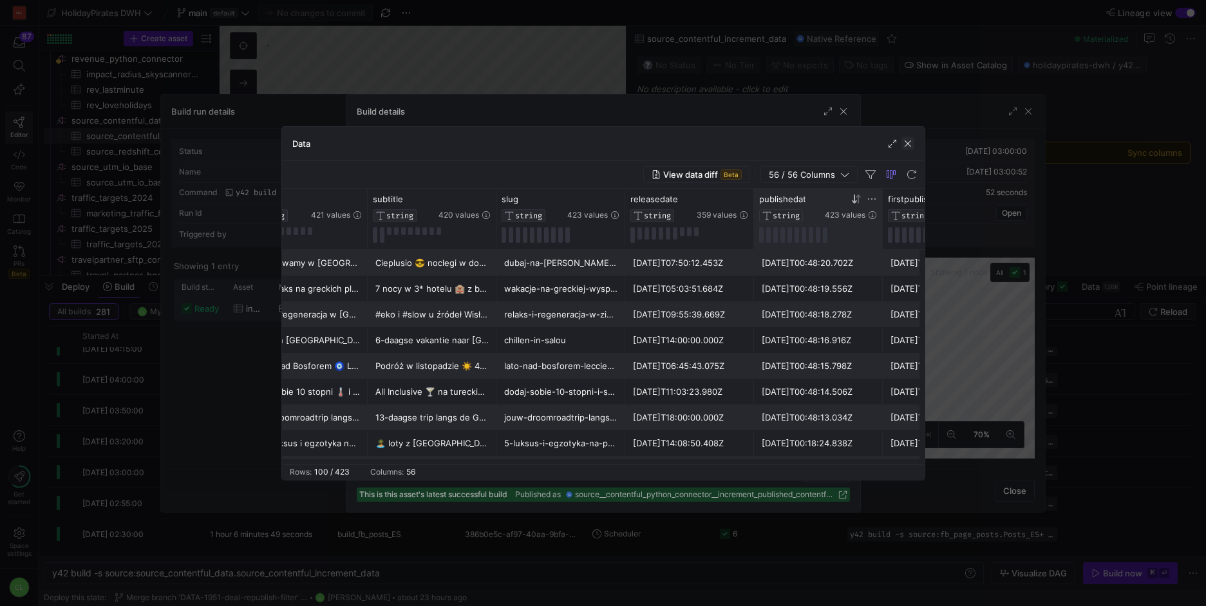
click at [912, 142] on span "button" at bounding box center [908, 143] width 13 height 13
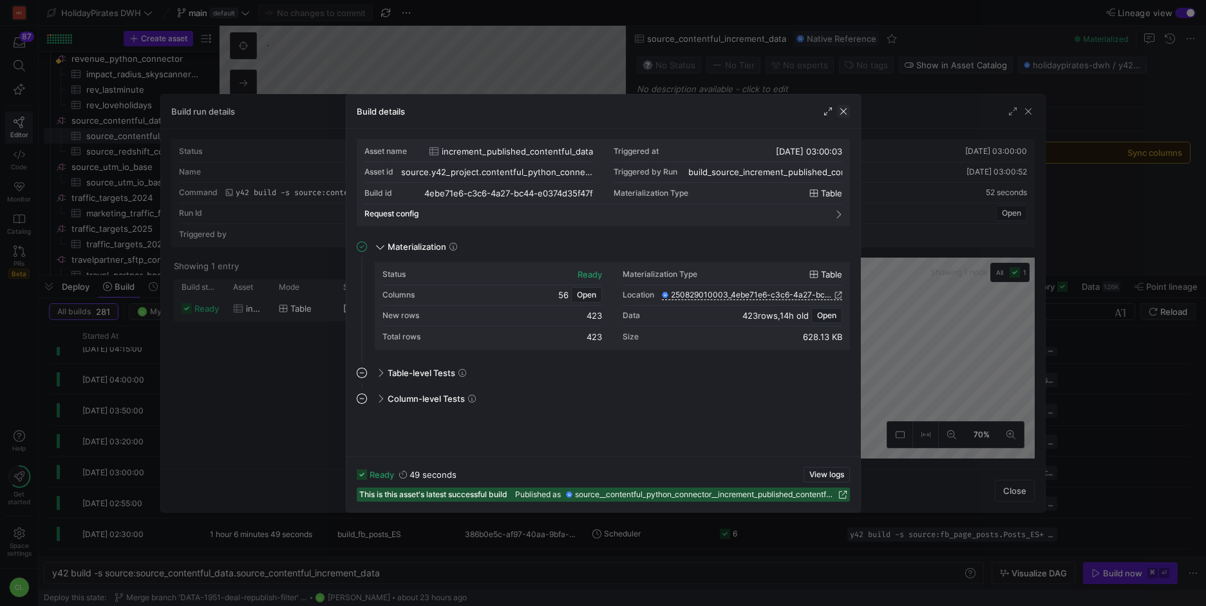
click at [842, 114] on span "button" at bounding box center [843, 111] width 13 height 13
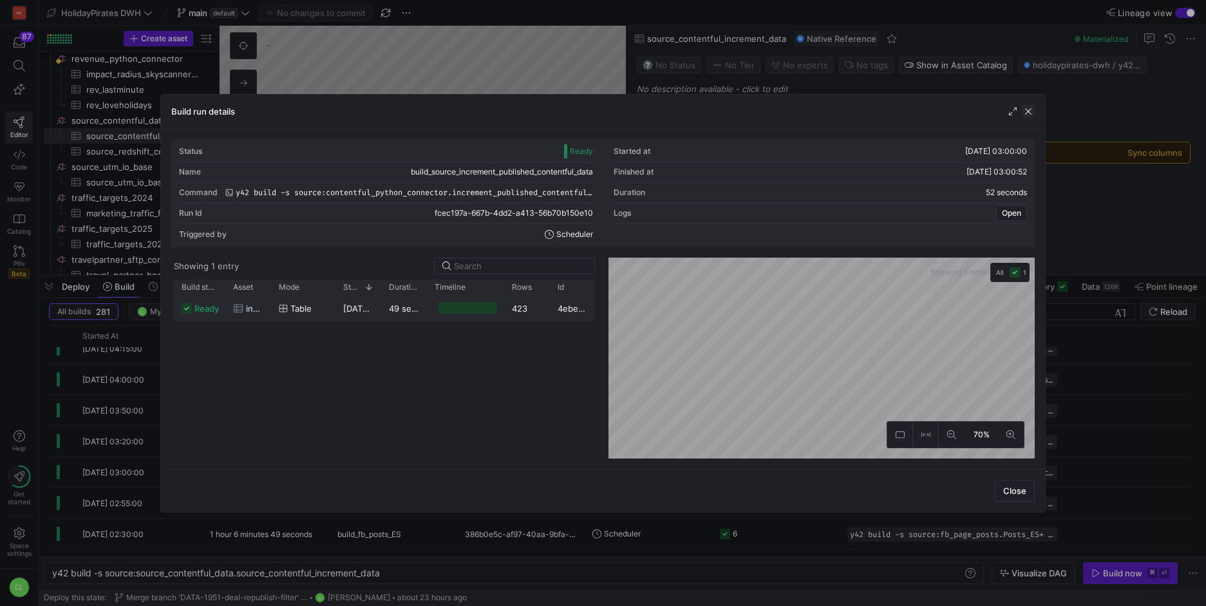
click at [1032, 111] on span "button" at bounding box center [1028, 111] width 13 height 13
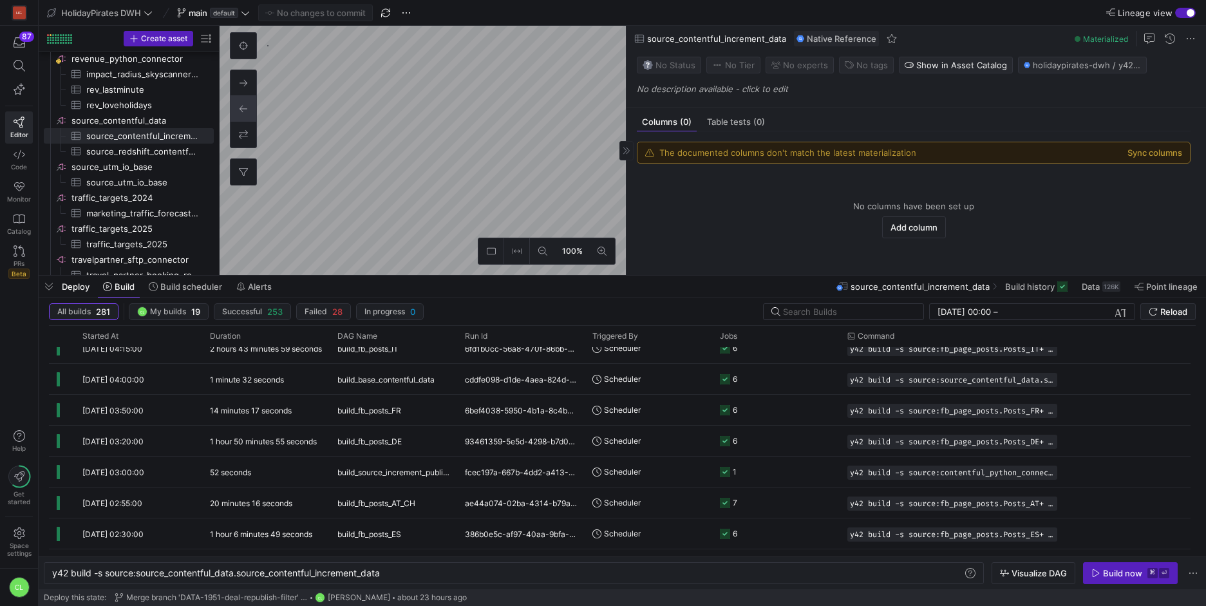
type textarea "y42 build -s source:contentful_python_connector.increment_published_contentful_…"
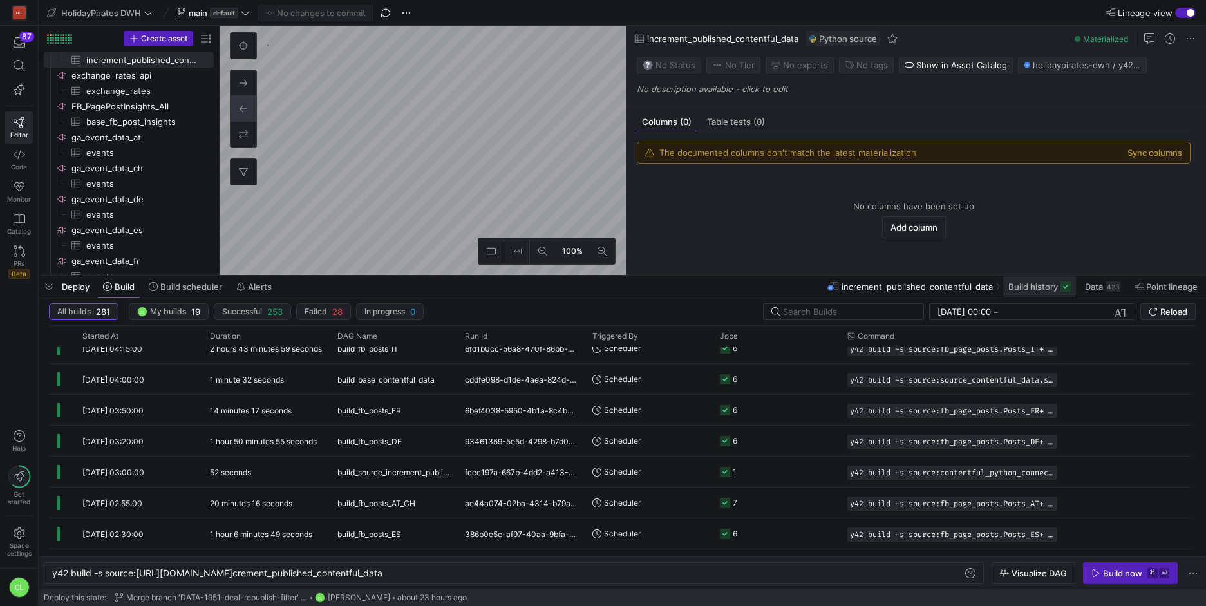
click at [1028, 292] on span at bounding box center [1039, 286] width 73 height 21
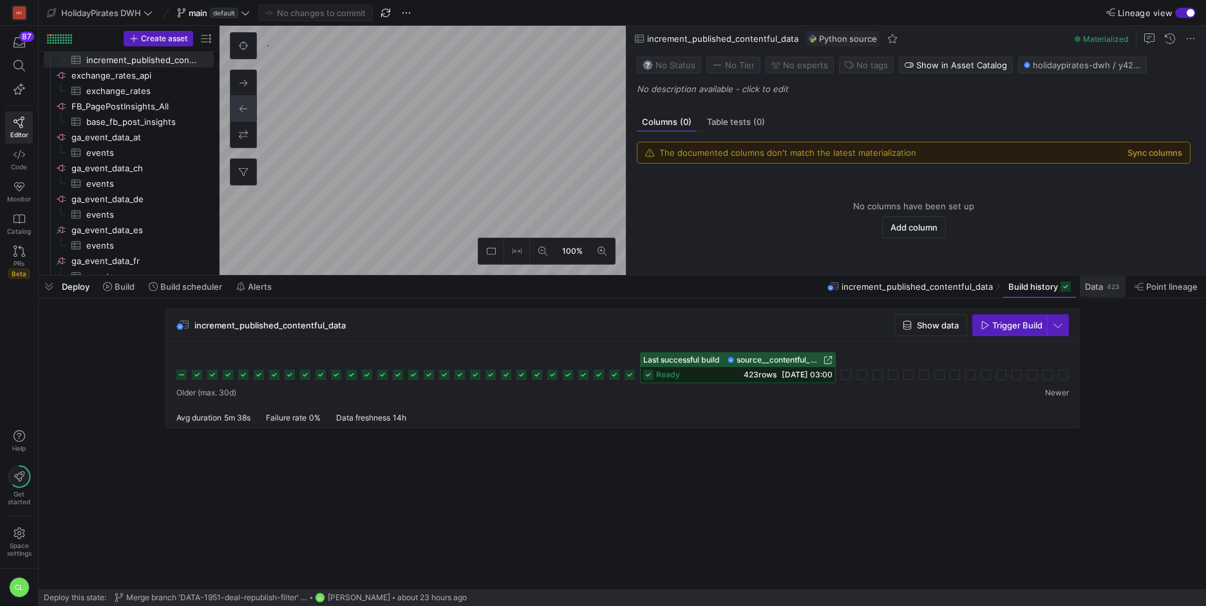
click at [1113, 288] on div "423" at bounding box center [1113, 286] width 15 height 10
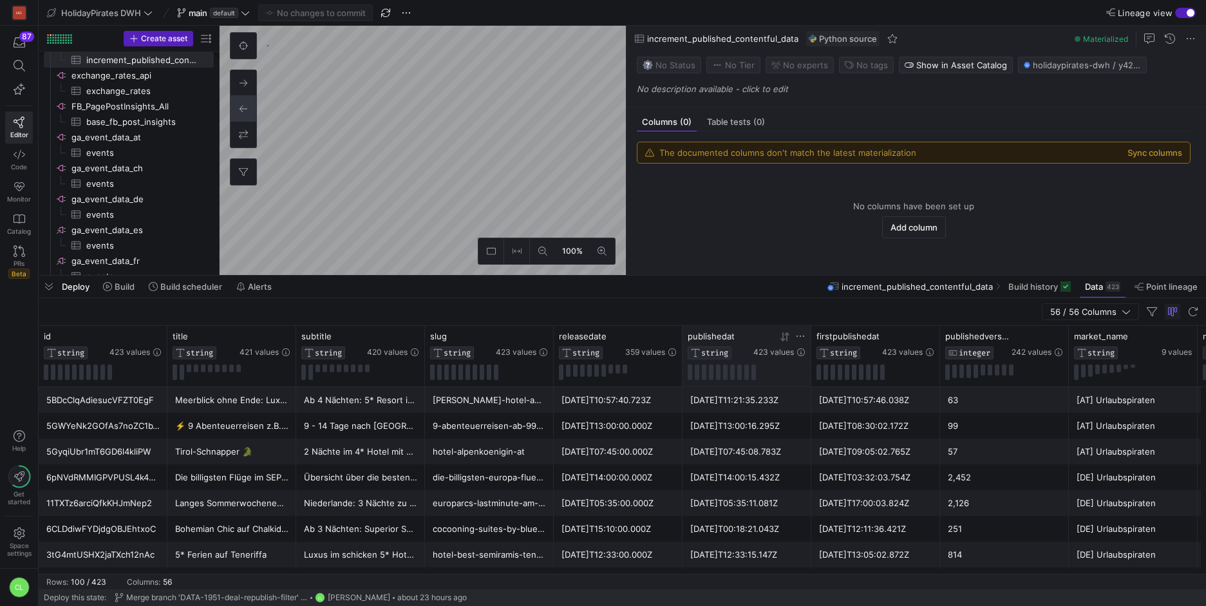
click at [786, 335] on icon at bounding box center [785, 337] width 10 height 10
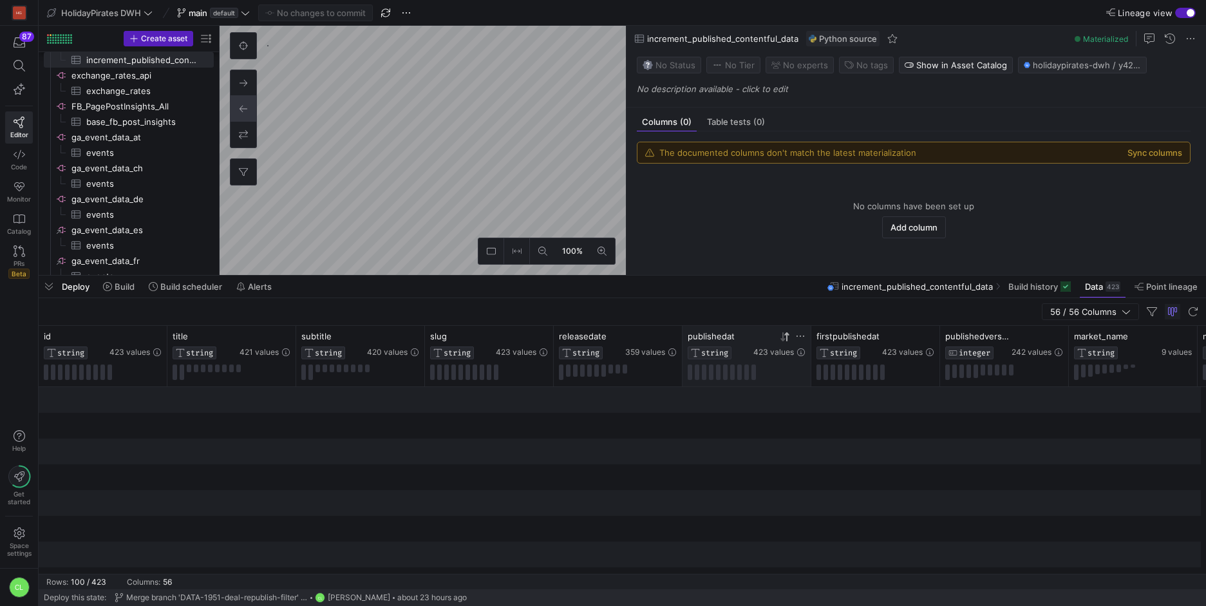
click at [786, 335] on icon at bounding box center [785, 337] width 10 height 10
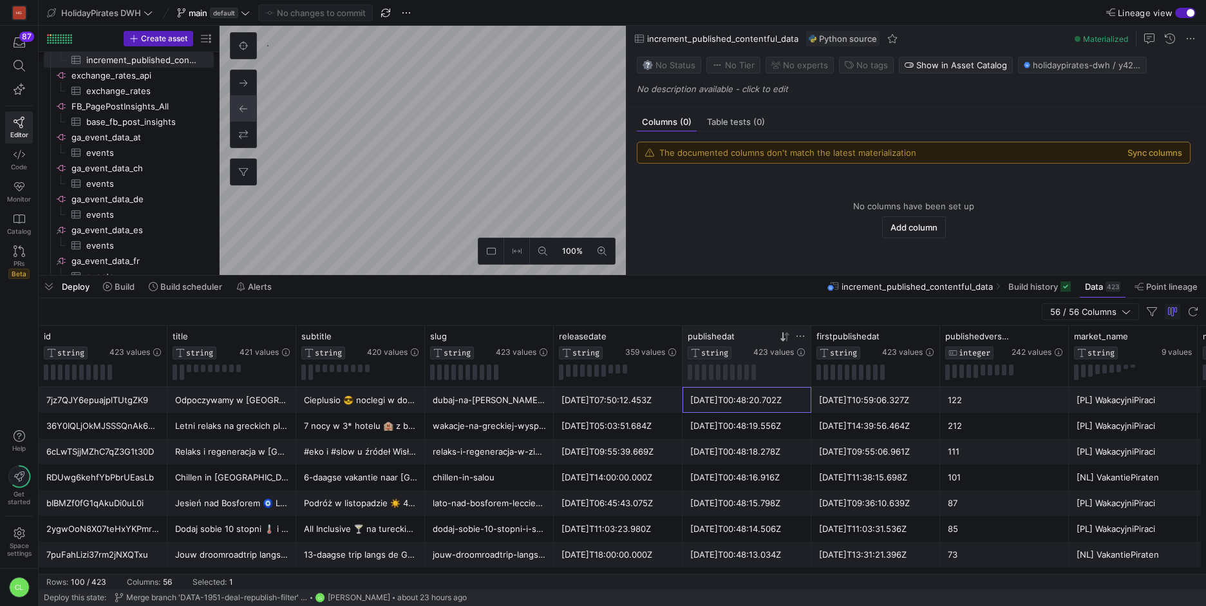
click at [760, 411] on div "[DATE]T00:48:20.702Z" at bounding box center [746, 400] width 113 height 25
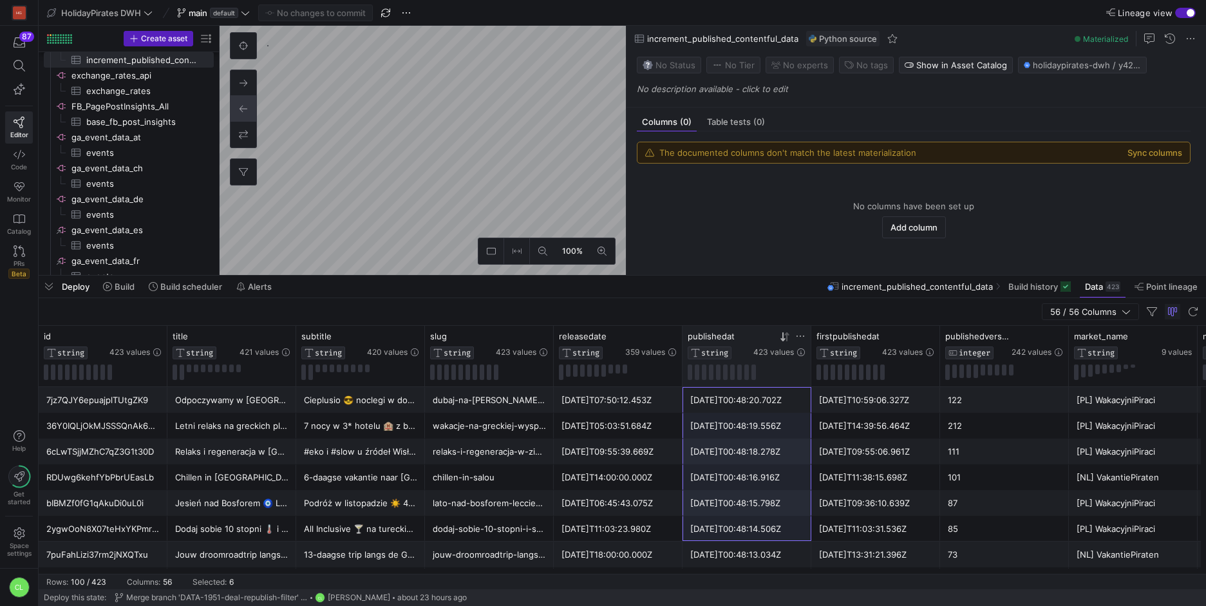
scroll to position [103, 0]
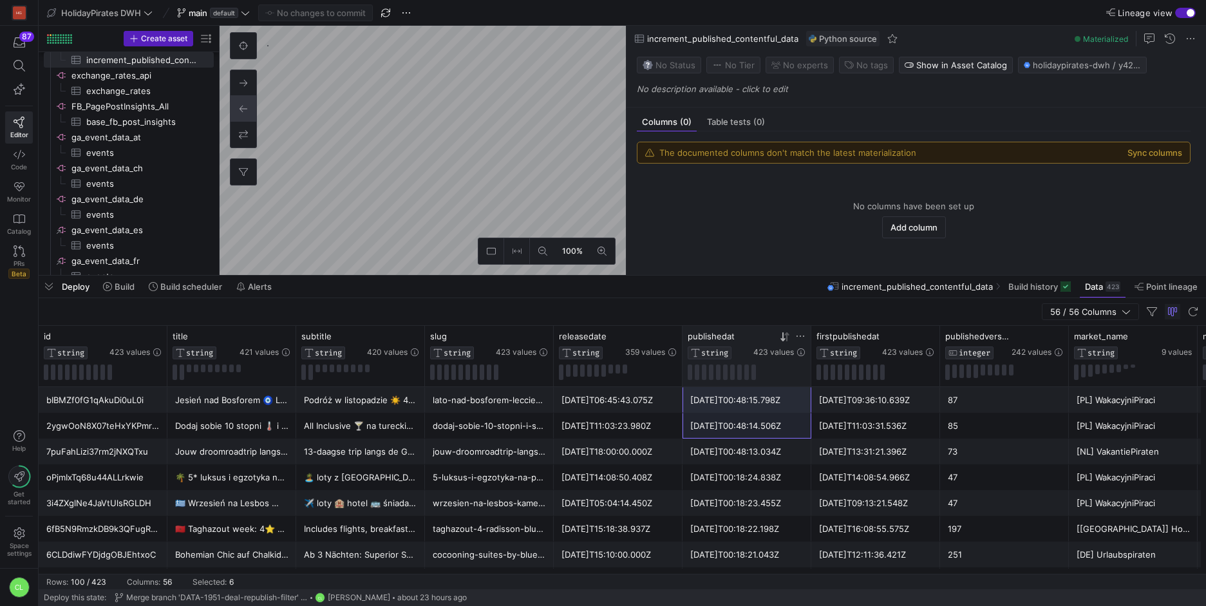
drag, startPoint x: 768, startPoint y: 404, endPoint x: 759, endPoint y: 538, distance: 134.9
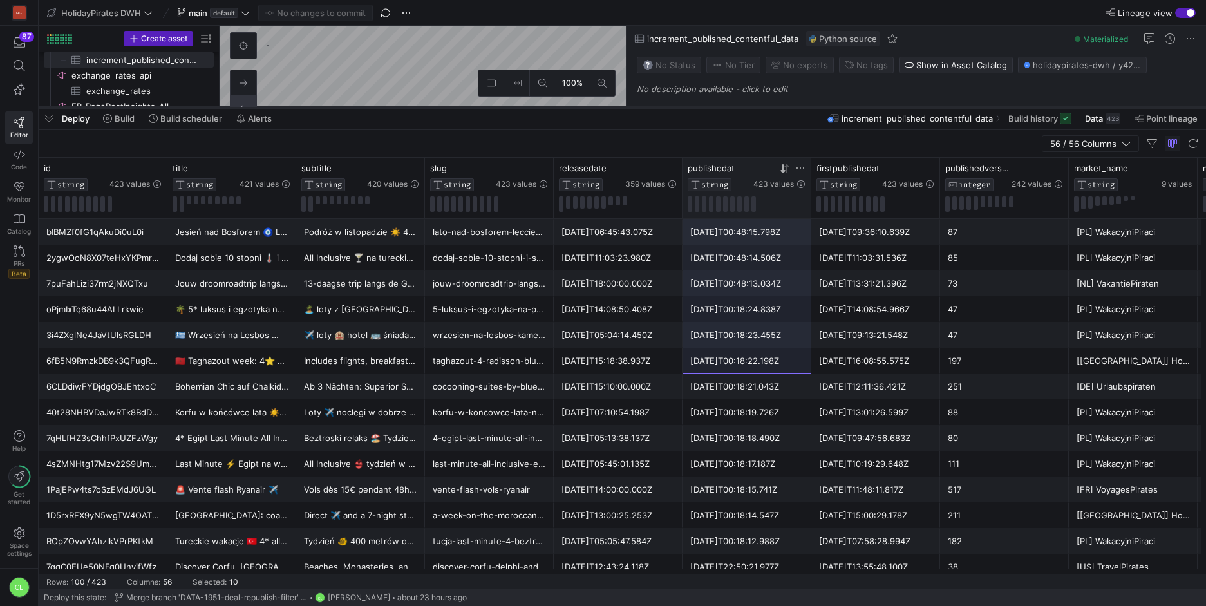
drag, startPoint x: 748, startPoint y: 276, endPoint x: 795, endPoint y: 108, distance: 174.3
click at [795, 108] on div at bounding box center [622, 107] width 1167 height 5
click at [744, 297] on div "[DATE]T00:18:24.838Z" at bounding box center [746, 309] width 113 height 25
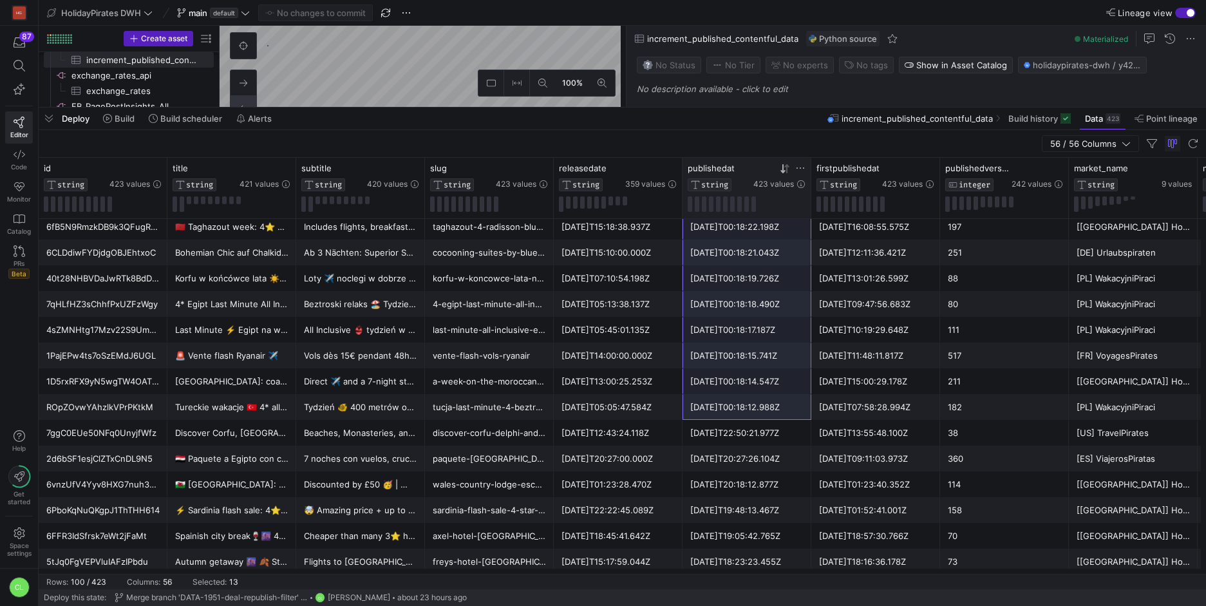
scroll to position [254, 0]
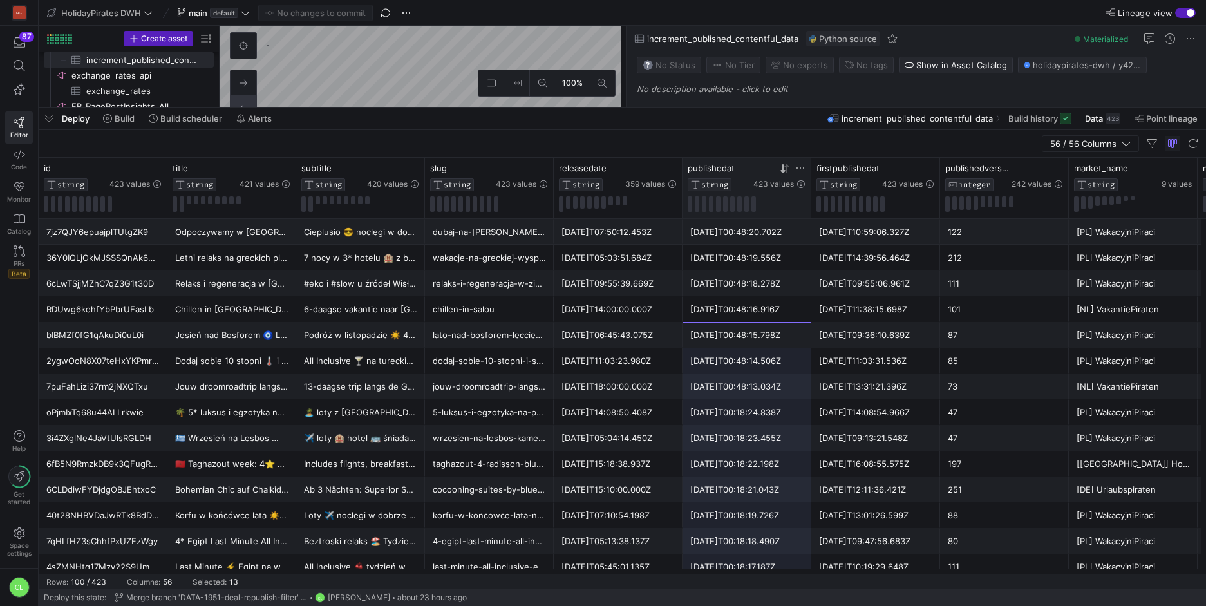
drag, startPoint x: 755, startPoint y: 236, endPoint x: 782, endPoint y: 403, distance: 169.0
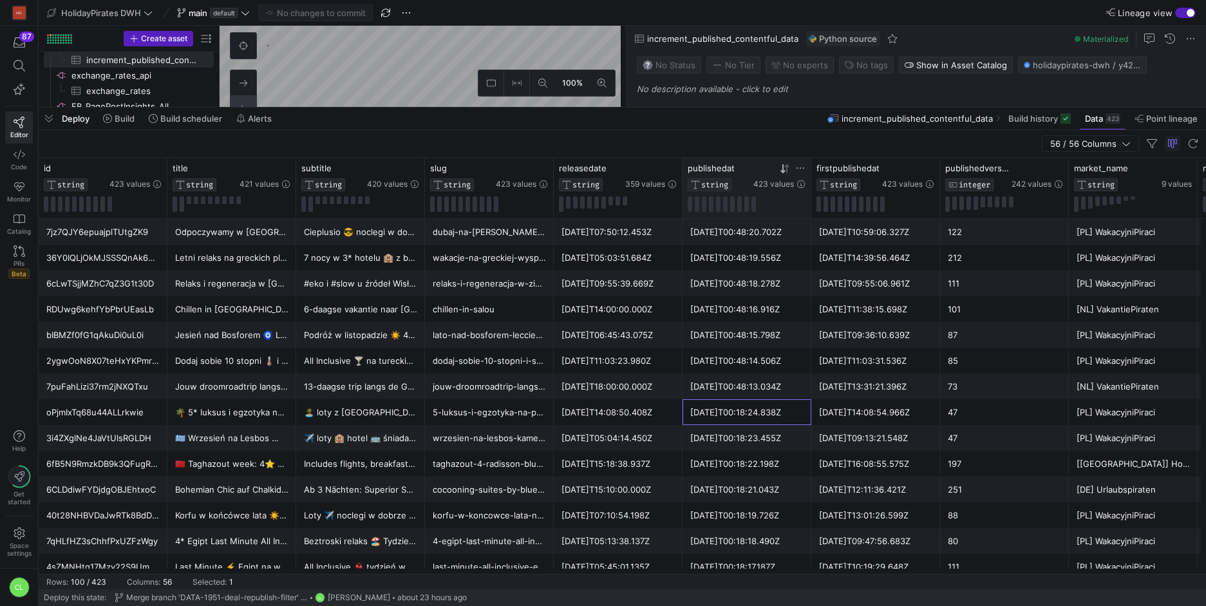
click at [782, 403] on div "[DATE]T00:18:24.838Z" at bounding box center [746, 412] width 113 height 25
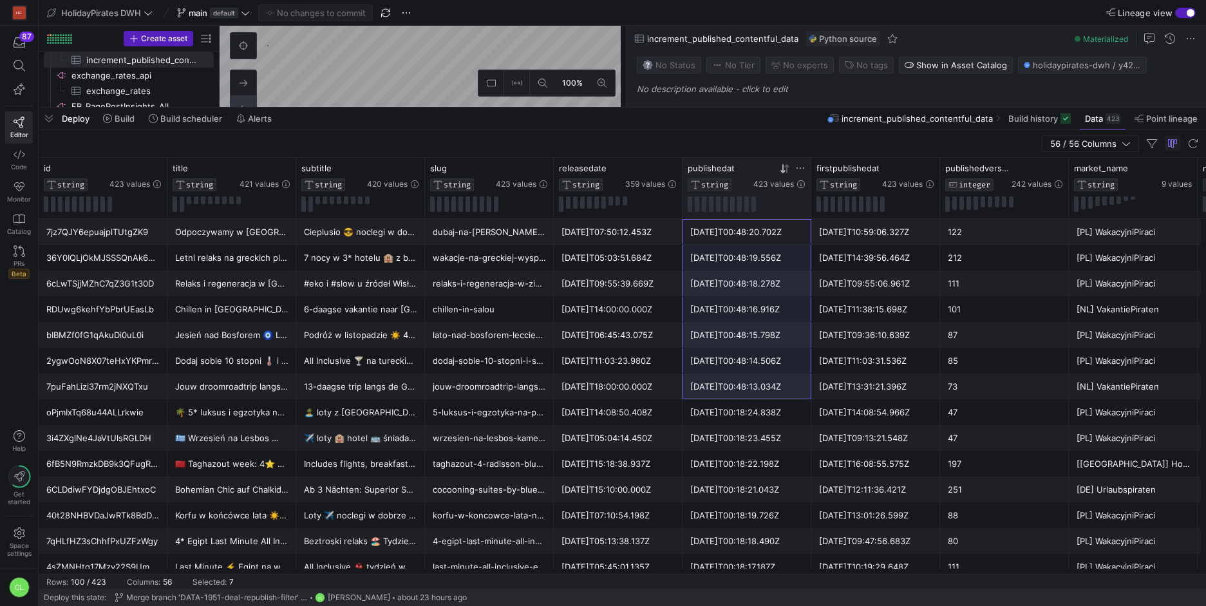
drag, startPoint x: 709, startPoint y: 229, endPoint x: 791, endPoint y: 393, distance: 184.0
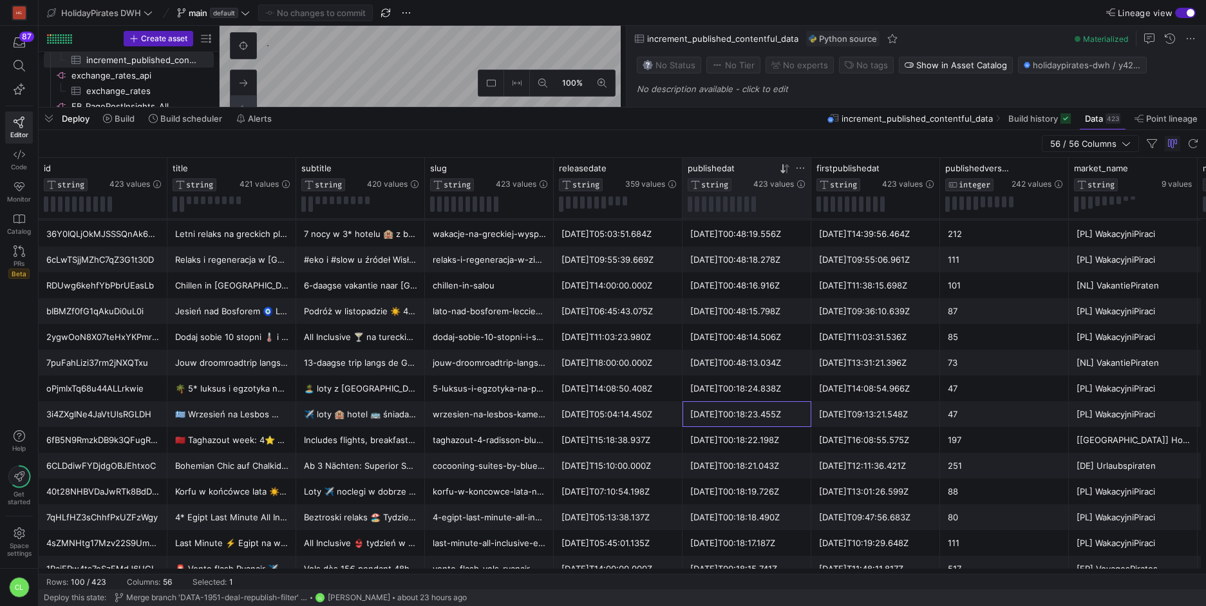
drag, startPoint x: 722, startPoint y: 401, endPoint x: 773, endPoint y: 426, distance: 57.3
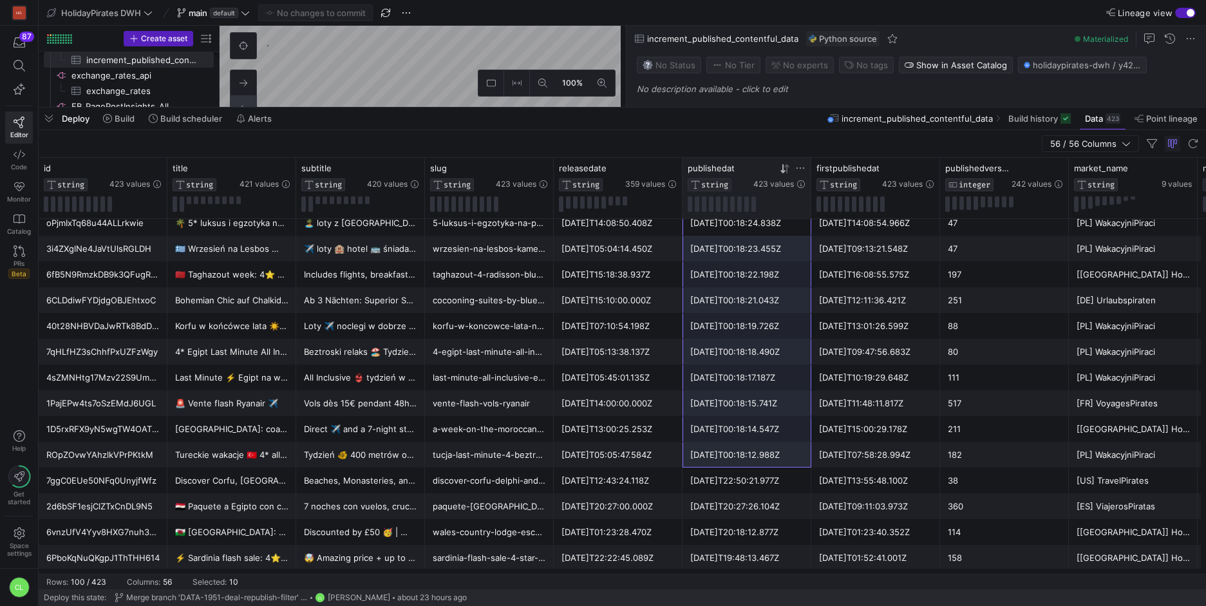
drag, startPoint x: 728, startPoint y: 390, endPoint x: 793, endPoint y: 466, distance: 100.5
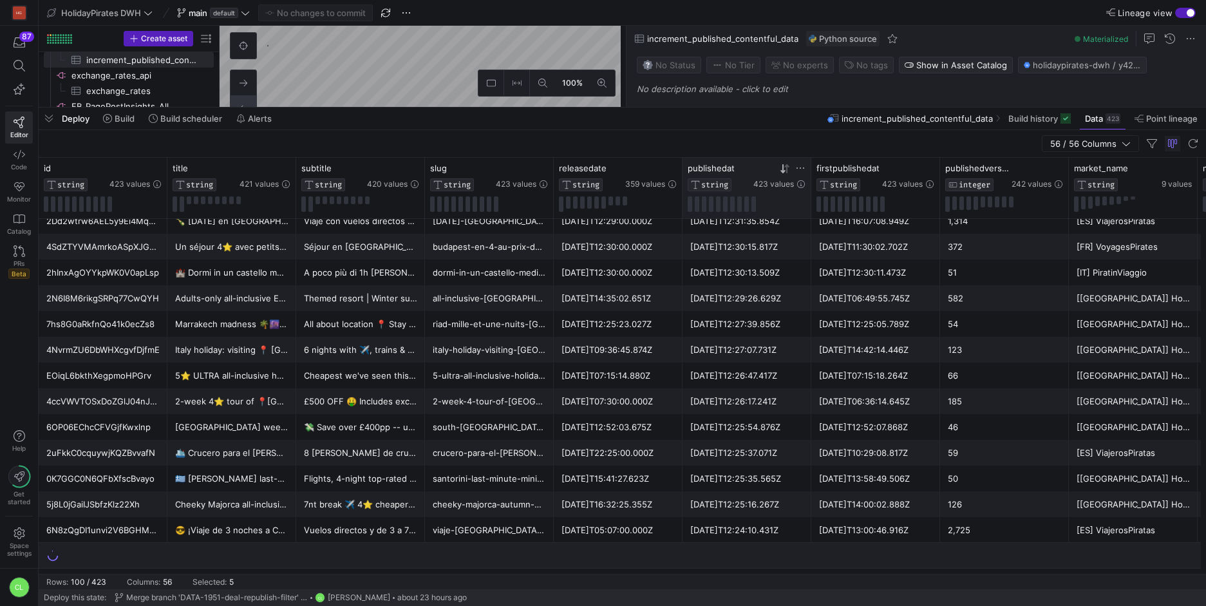
drag, startPoint x: 737, startPoint y: 387, endPoint x: 805, endPoint y: 495, distance: 127.4
click at [776, 541] on div "[DATE]T12:24:10.431Z" at bounding box center [746, 530] width 113 height 25
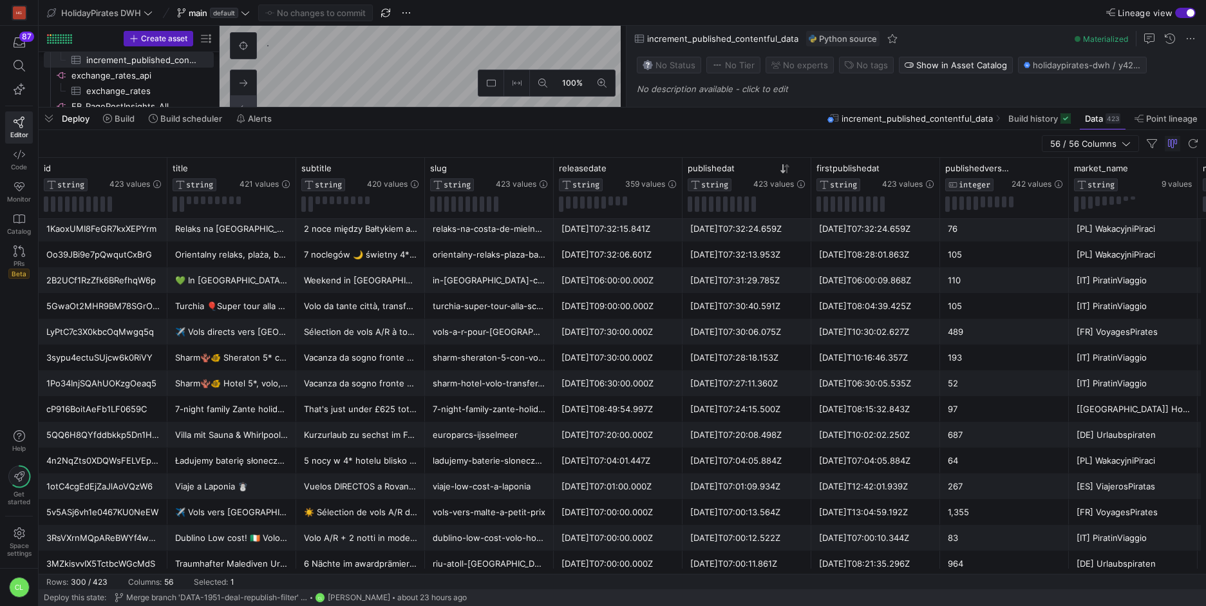
scroll to position [5161, 0]
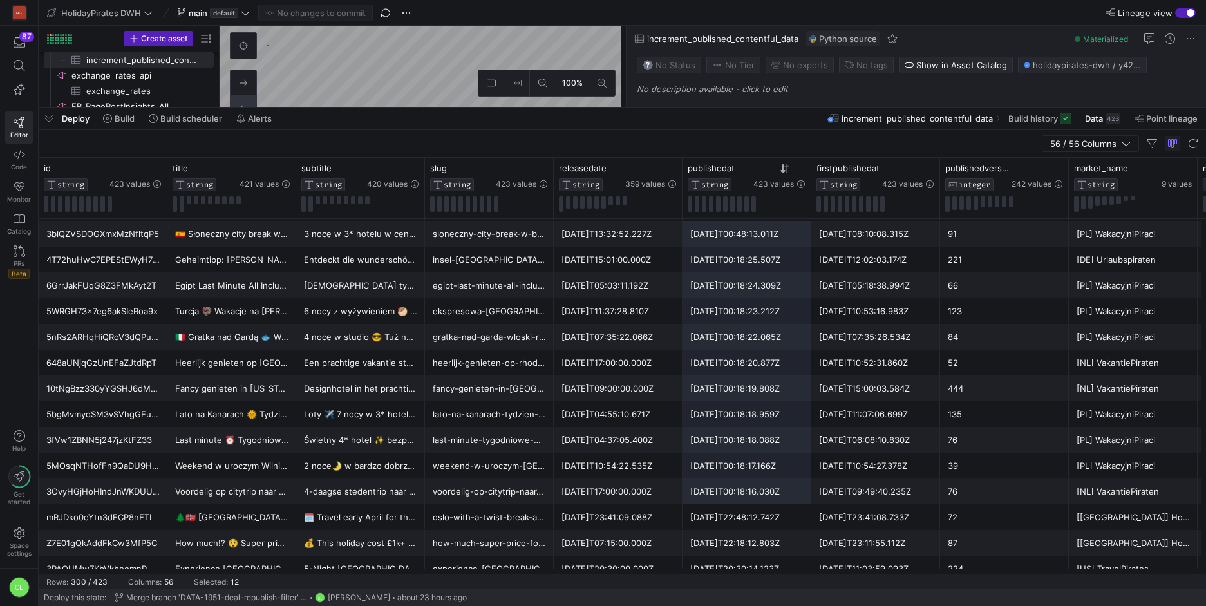
drag, startPoint x: 732, startPoint y: 449, endPoint x: 787, endPoint y: 498, distance: 73.9
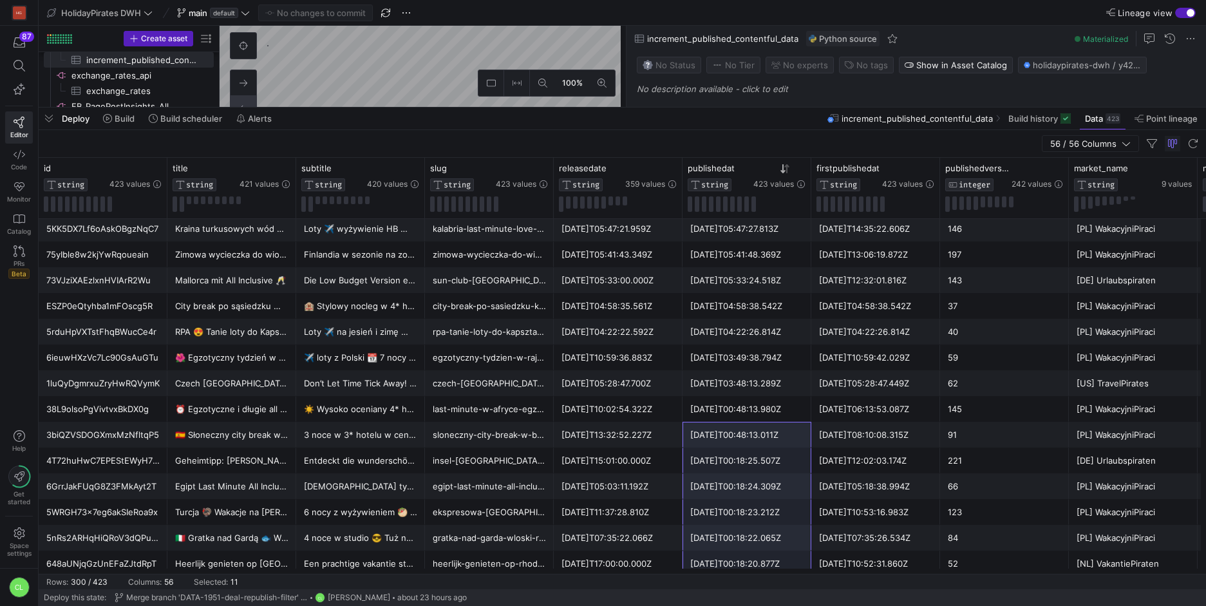
drag, startPoint x: 787, startPoint y: 498, endPoint x: 786, endPoint y: 441, distance: 56.7
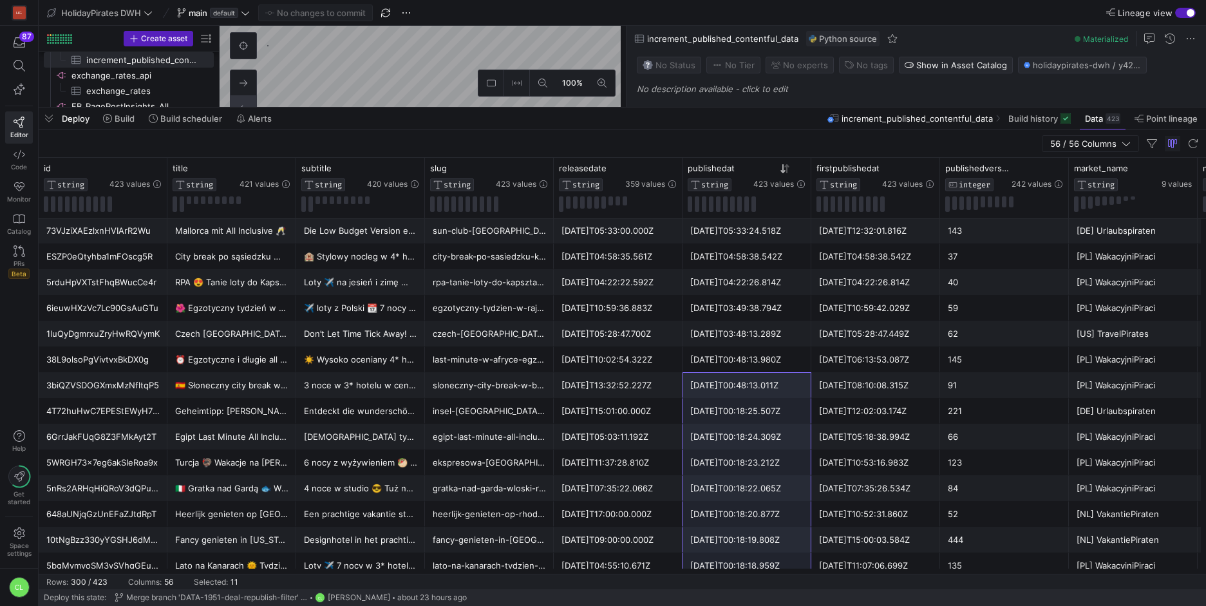
click at [504, 364] on div "last-minute-w-afryce-egzotyczne-all-inclusive-posrod-lemurow" at bounding box center [489, 359] width 113 height 25
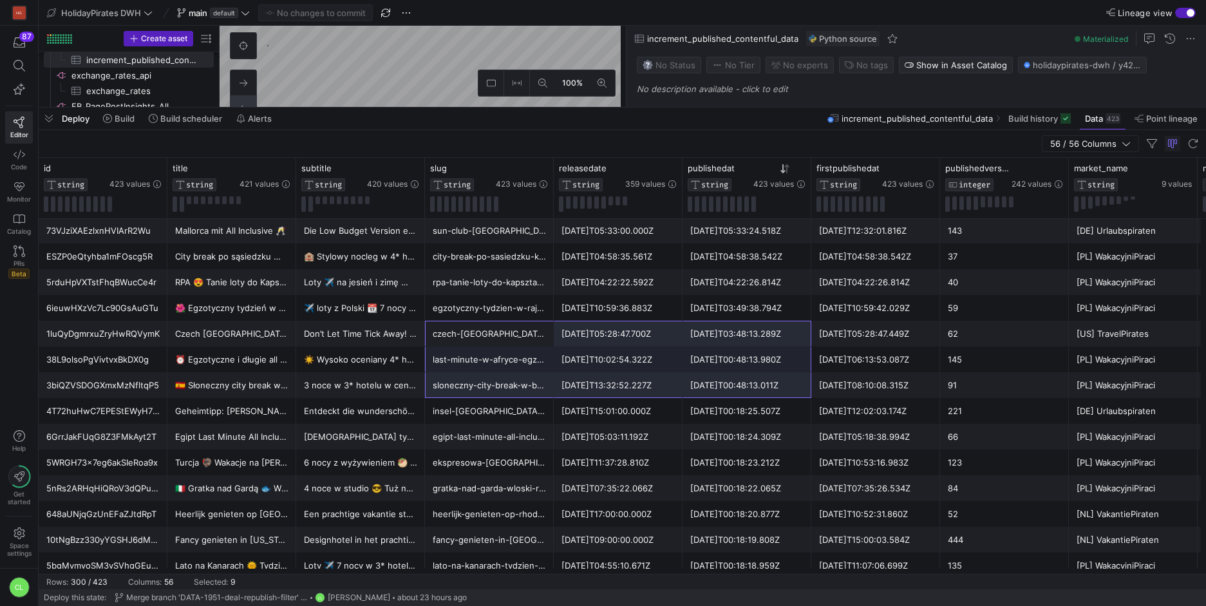
drag, startPoint x: 536, startPoint y: 321, endPoint x: 708, endPoint y: 384, distance: 182.8
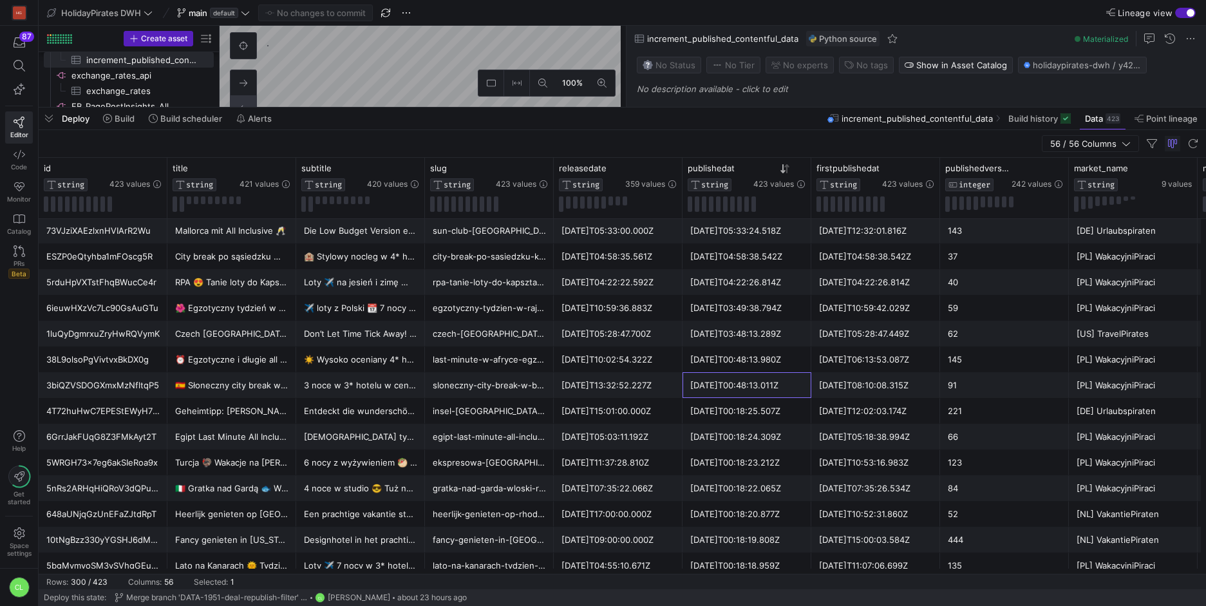
click at [771, 379] on div "[DATE]T00:48:13.011Z" at bounding box center [746, 385] width 113 height 25
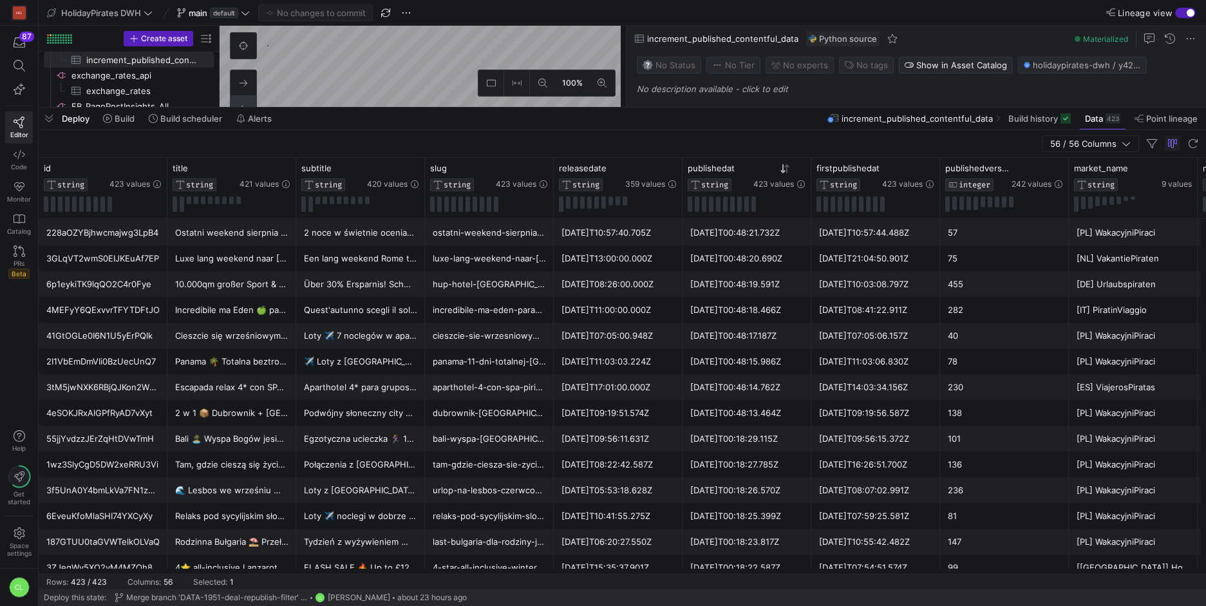
scroll to position [10449, 0]
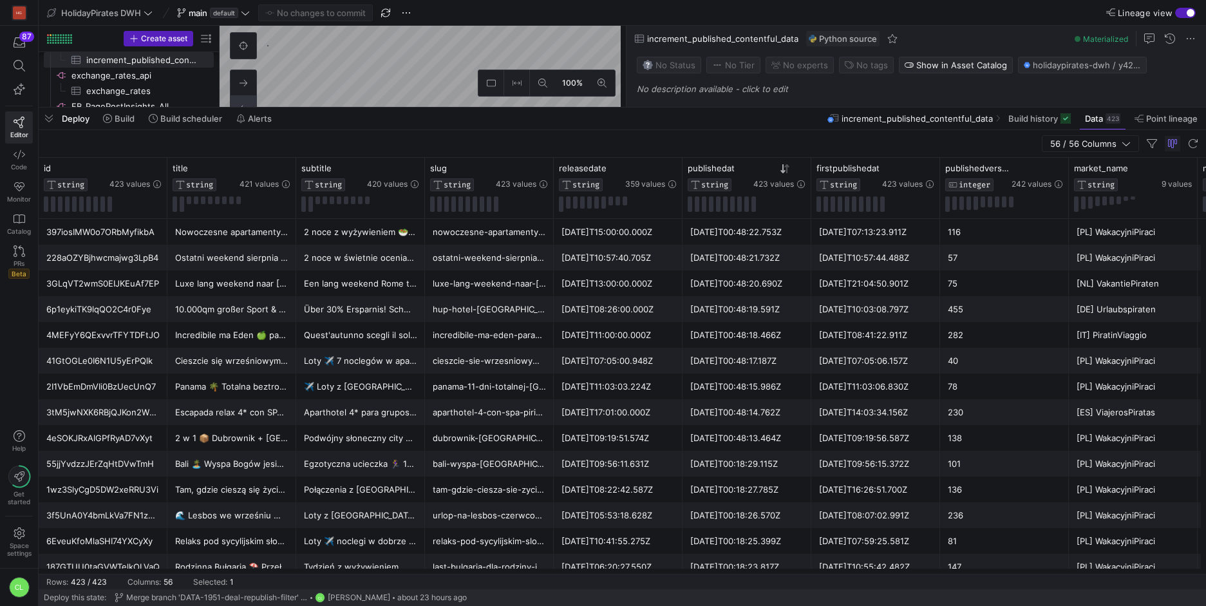
click at [742, 126] on div "Deploy Build Build scheduler Alerts increment_published_contentful_data Build h…" at bounding box center [622, 119] width 1167 height 22
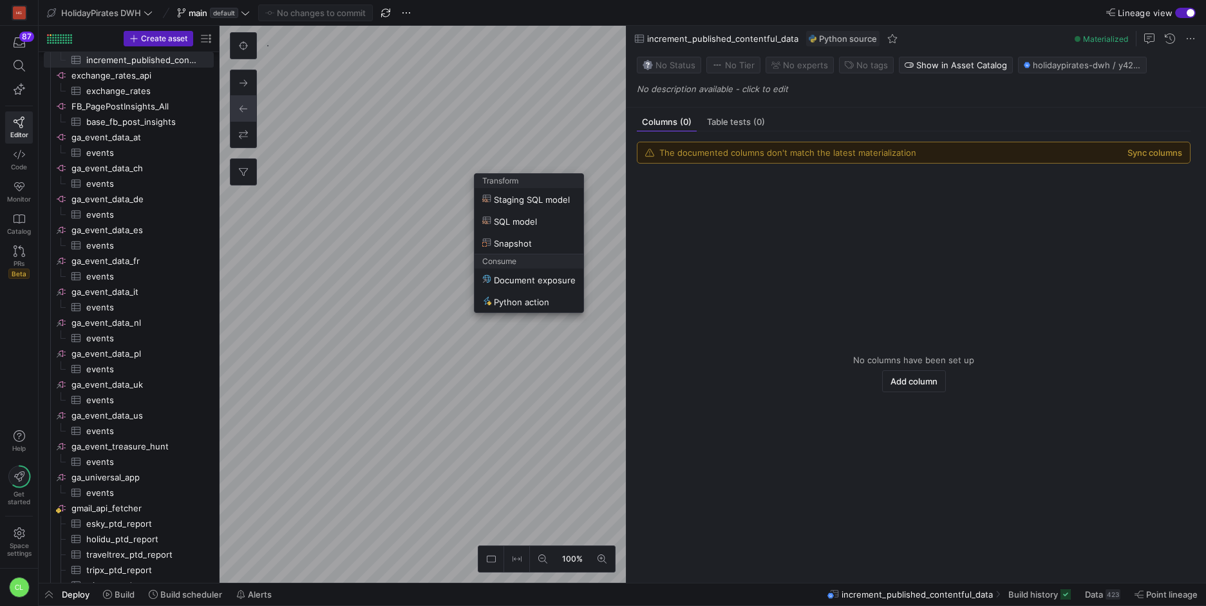
click at [524, 135] on div at bounding box center [603, 303] width 1206 height 606
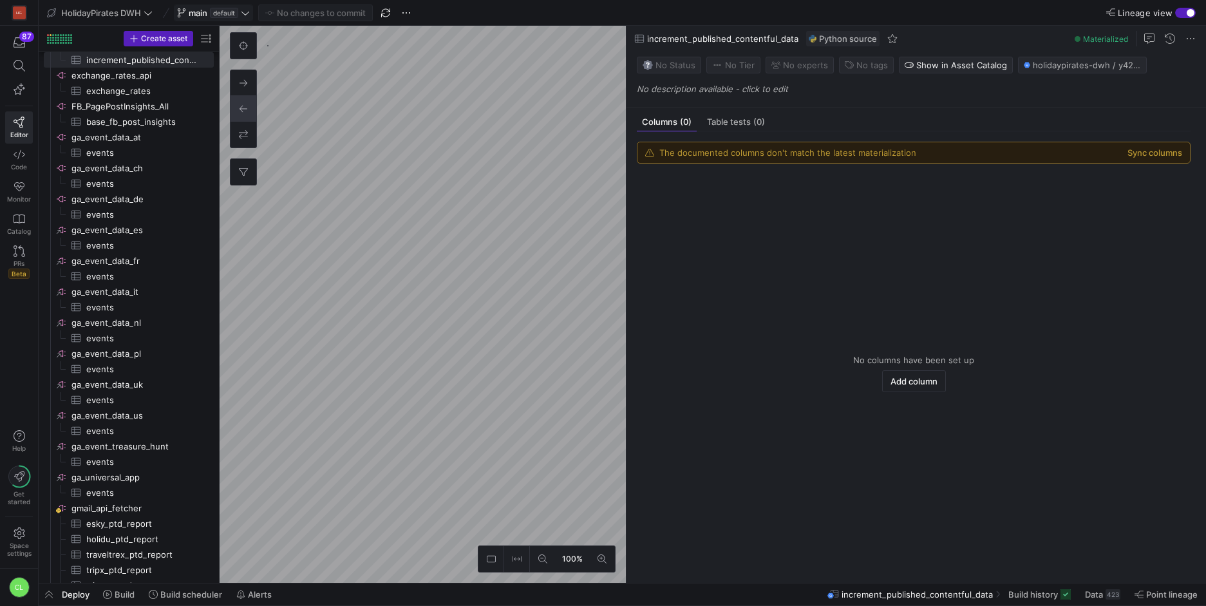
click at [249, 12] on icon at bounding box center [245, 12] width 9 height 9
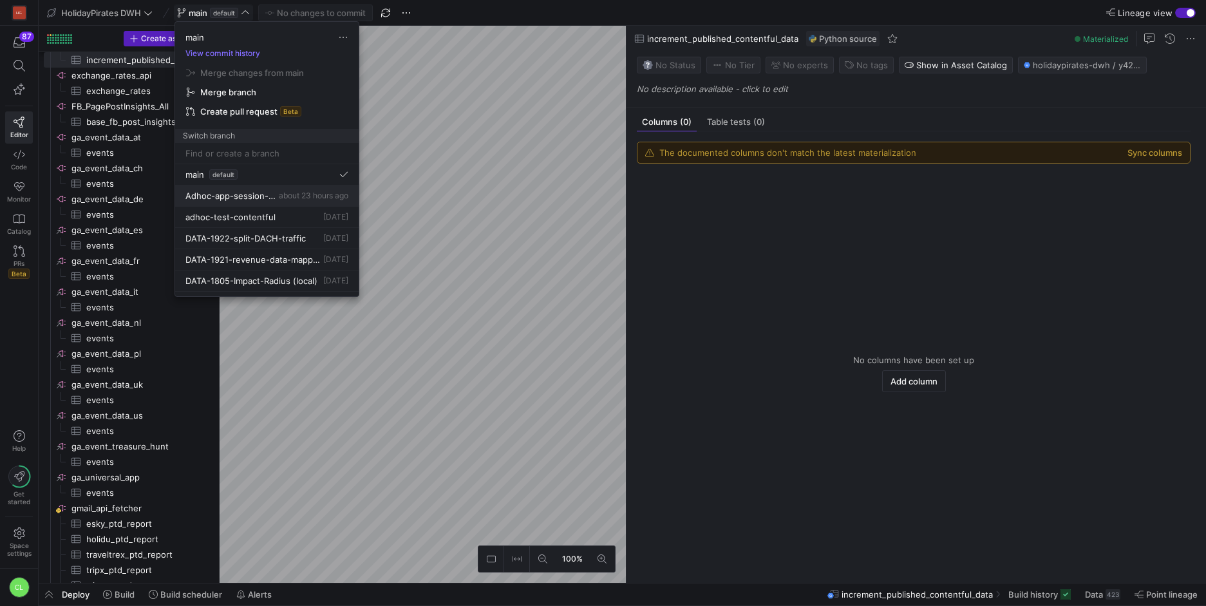
click at [305, 198] on span "about 23 hours ago" at bounding box center [314, 196] width 70 height 10
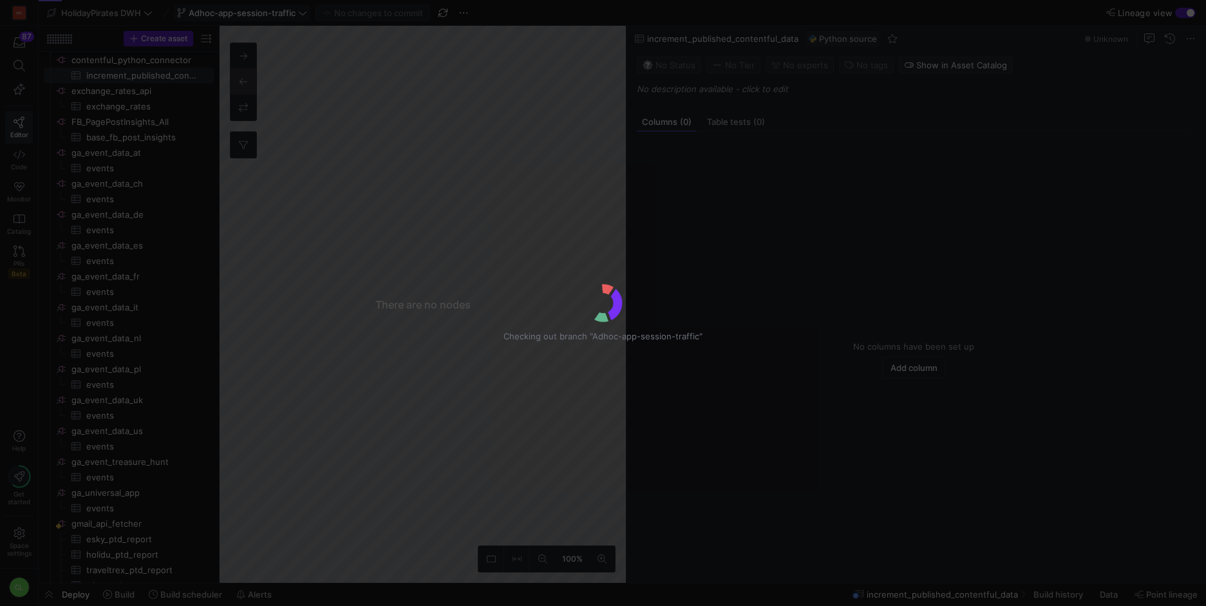
click at [306, 14] on div "Checking out branch "Adhoc-app-session-traffic"" at bounding box center [603, 303] width 1206 height 606
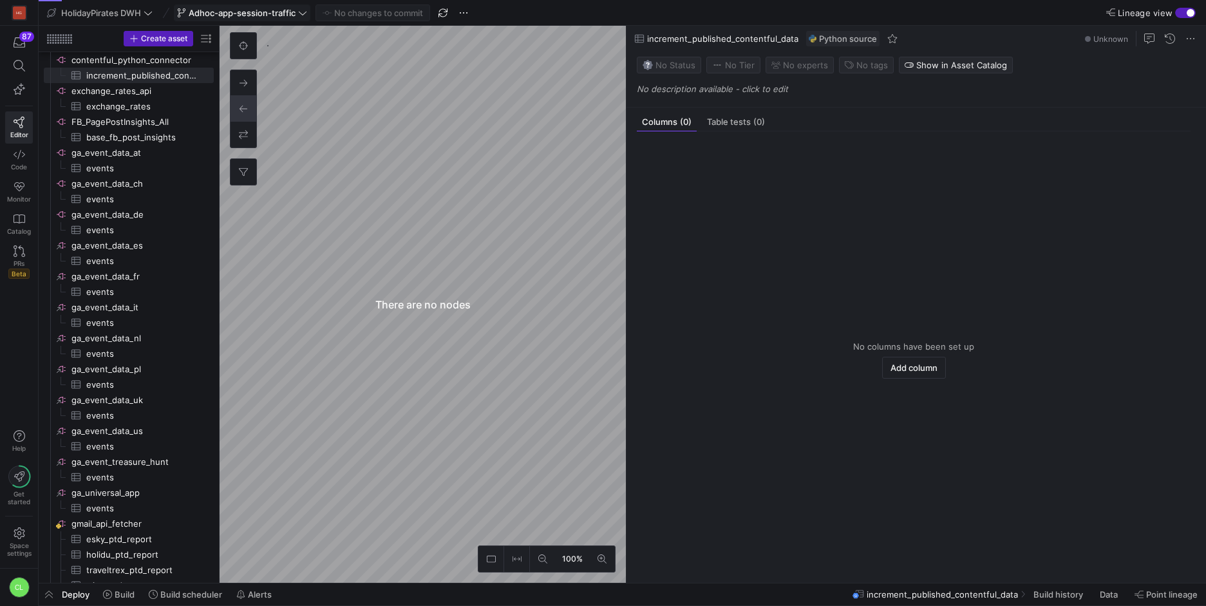
click at [306, 14] on icon at bounding box center [302, 12] width 9 height 9
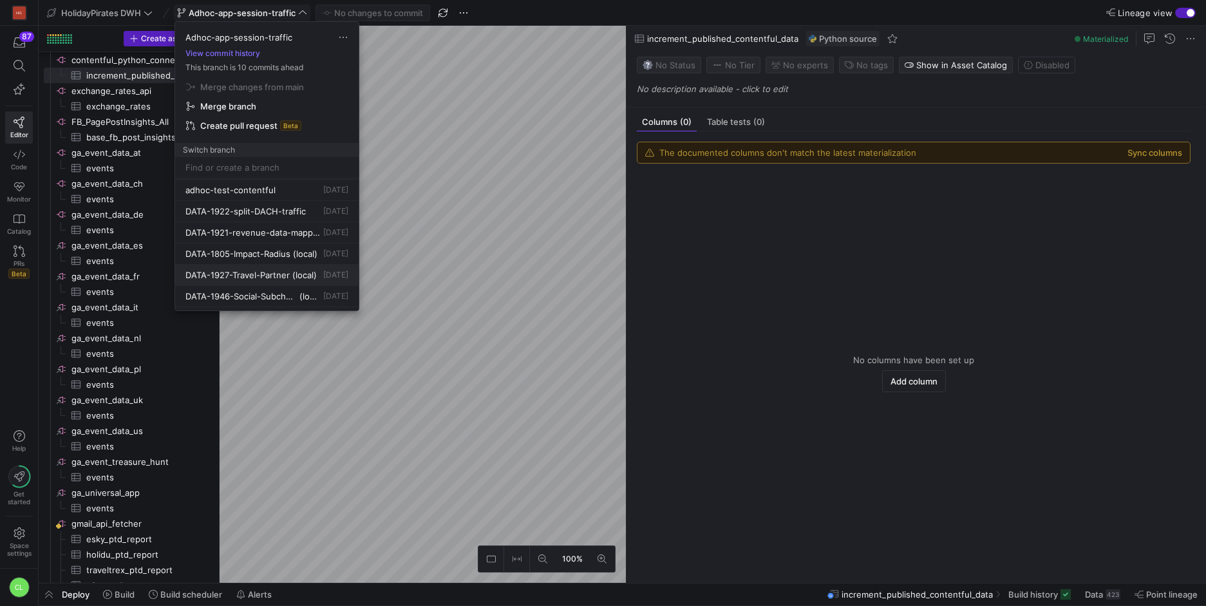
scroll to position [24, 0]
click at [569, 260] on div at bounding box center [603, 303] width 1206 height 606
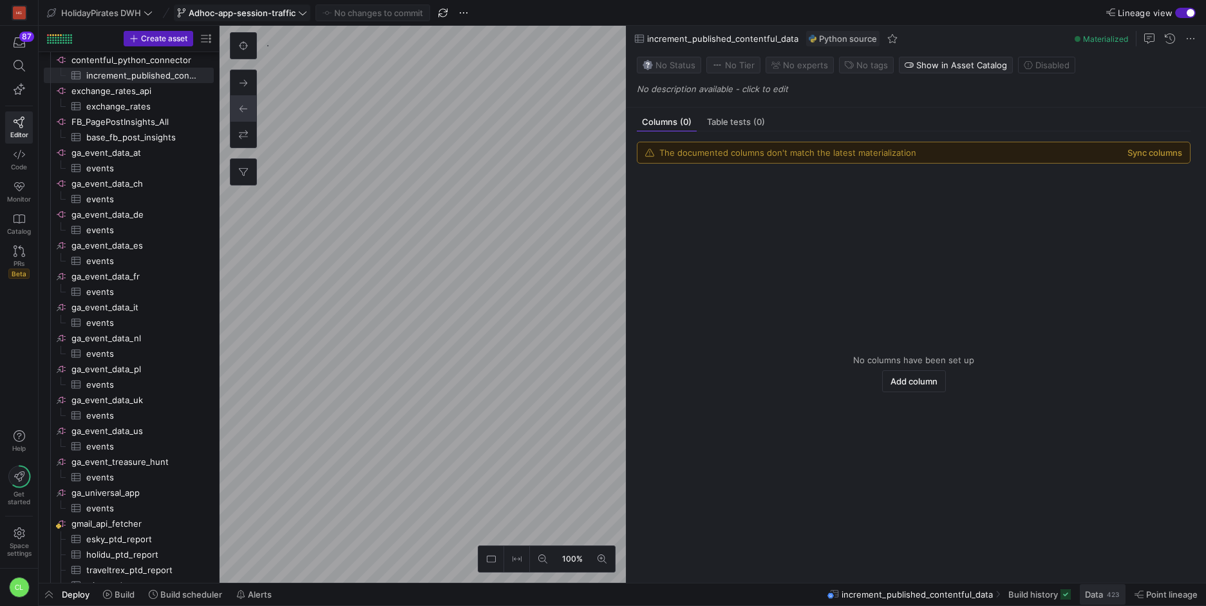
click at [1108, 592] on div "423" at bounding box center [1113, 594] width 15 height 10
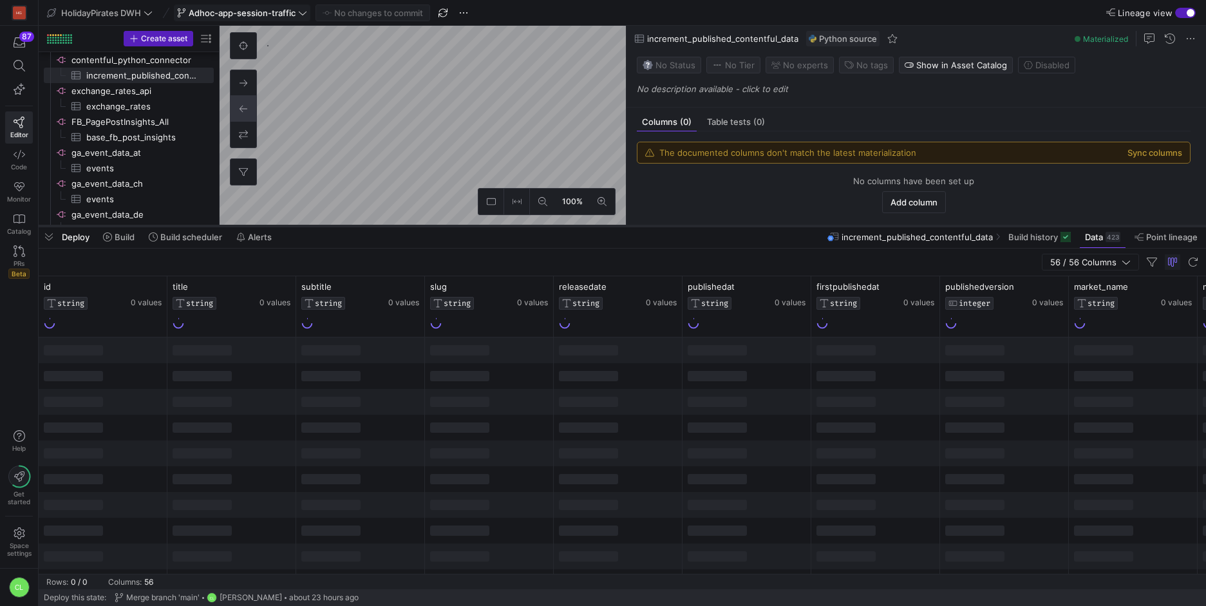
drag, startPoint x: 771, startPoint y: 371, endPoint x: 813, endPoint y: 200, distance: 176.3
click at [813, 223] on div at bounding box center [622, 225] width 1167 height 5
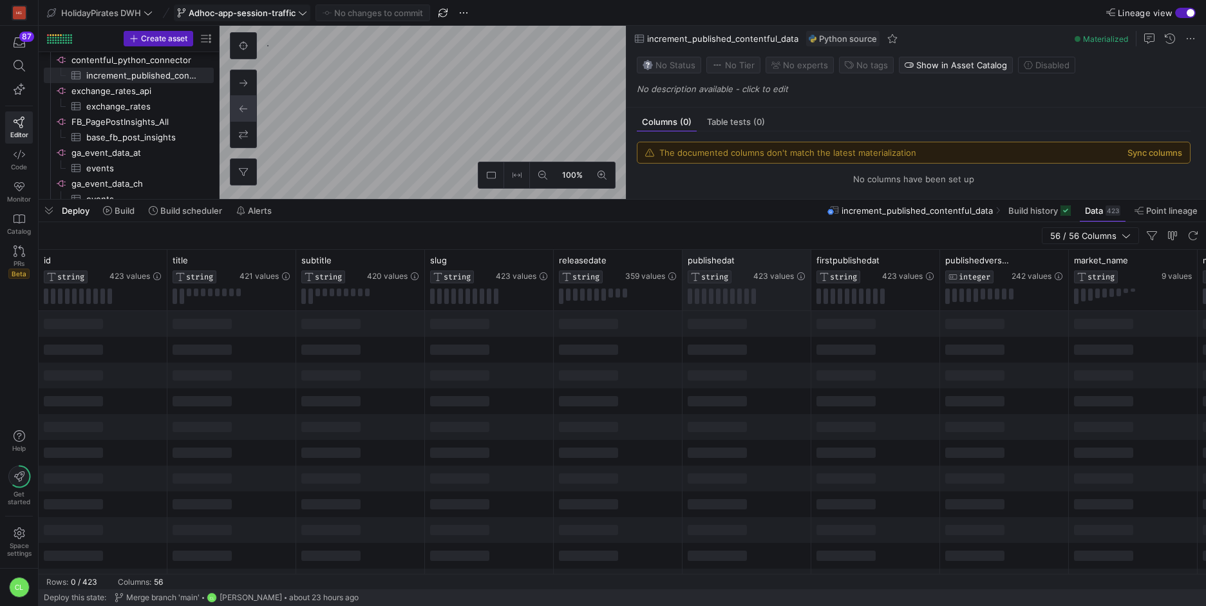
click at [784, 263] on div at bounding box center [779, 260] width 52 height 11
click at [784, 263] on icon at bounding box center [782, 260] width 5 height 9
click at [784, 263] on icon at bounding box center [785, 261] width 10 height 10
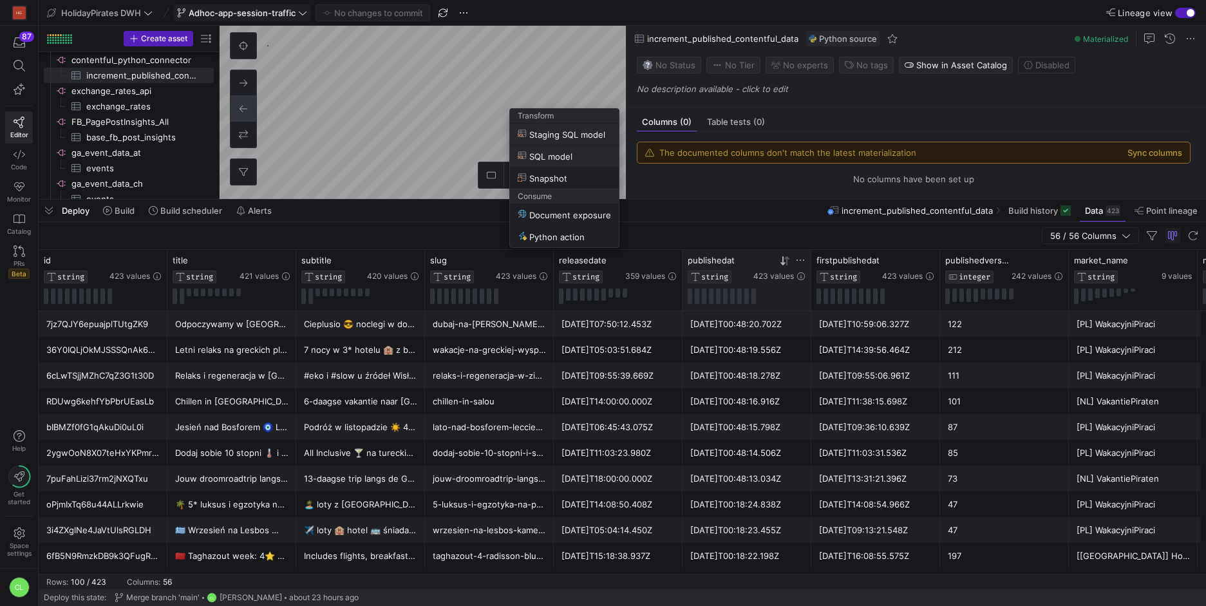
click at [581, 155] on span "SQL model" at bounding box center [564, 156] width 93 height 11
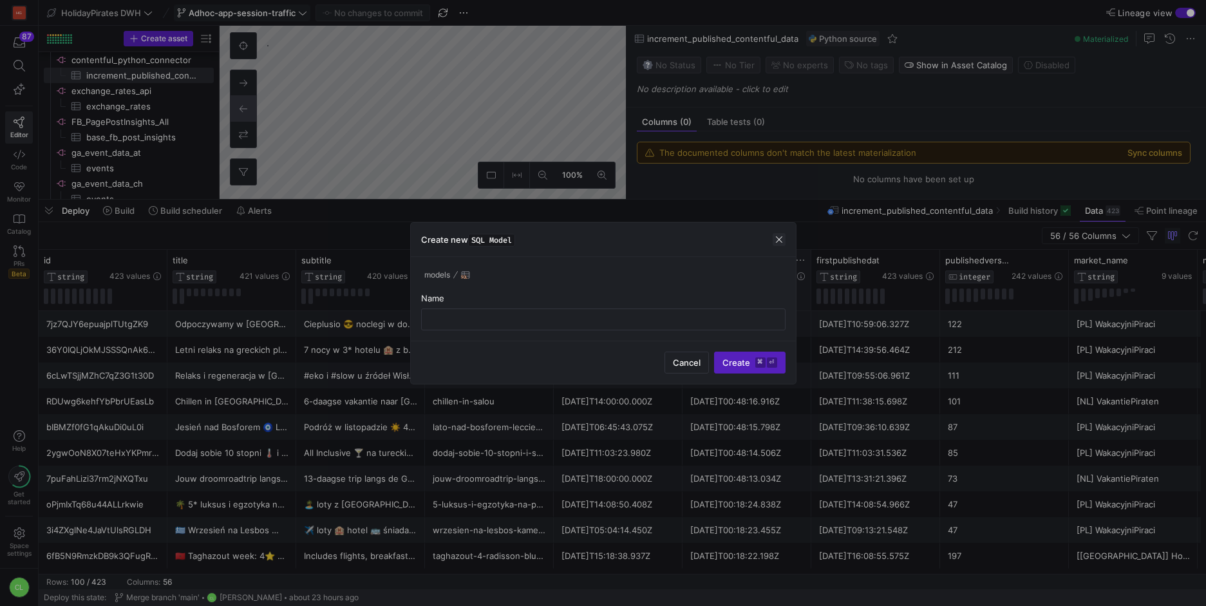
click at [781, 244] on span "button" at bounding box center [779, 239] width 13 height 13
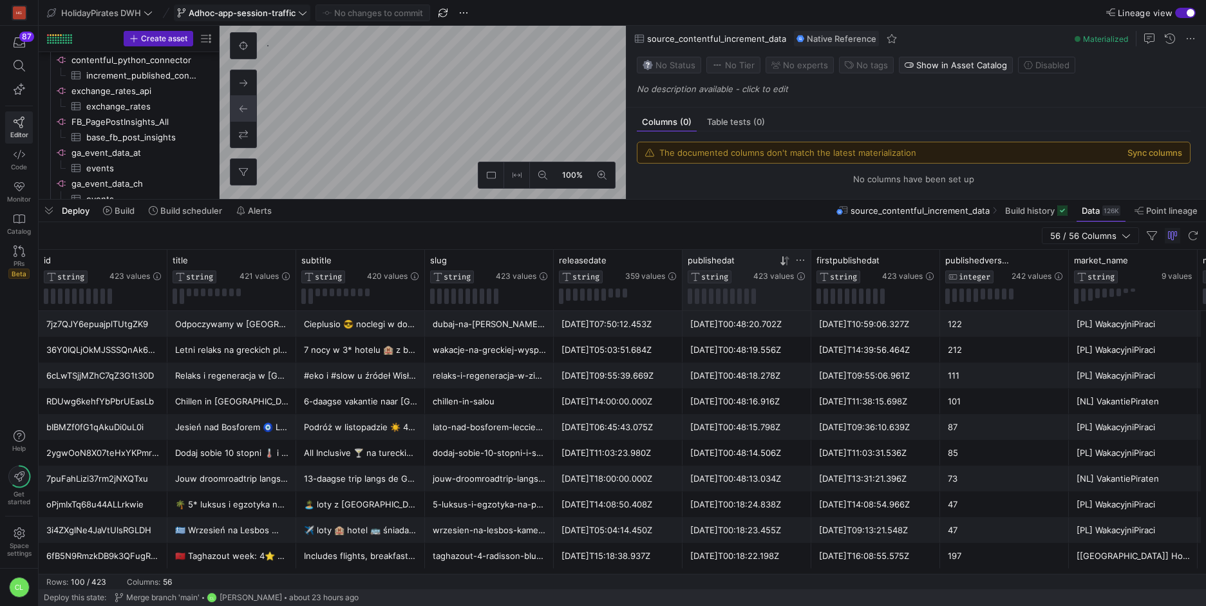
scroll to position [1615, 0]
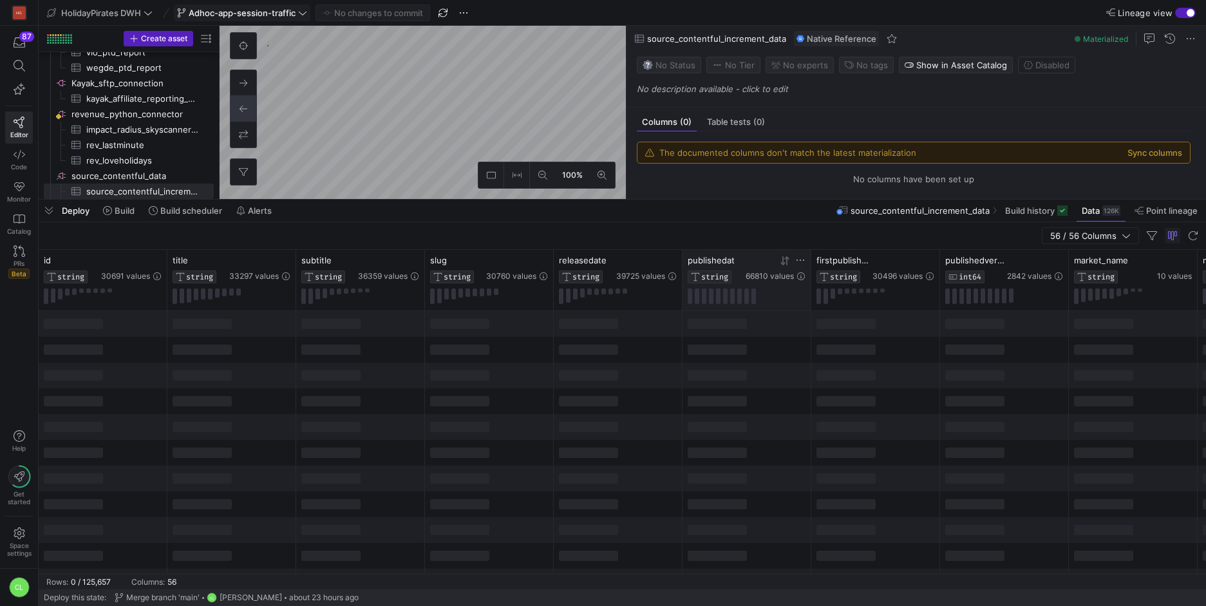
click at [785, 265] on icon at bounding box center [785, 261] width 10 height 10
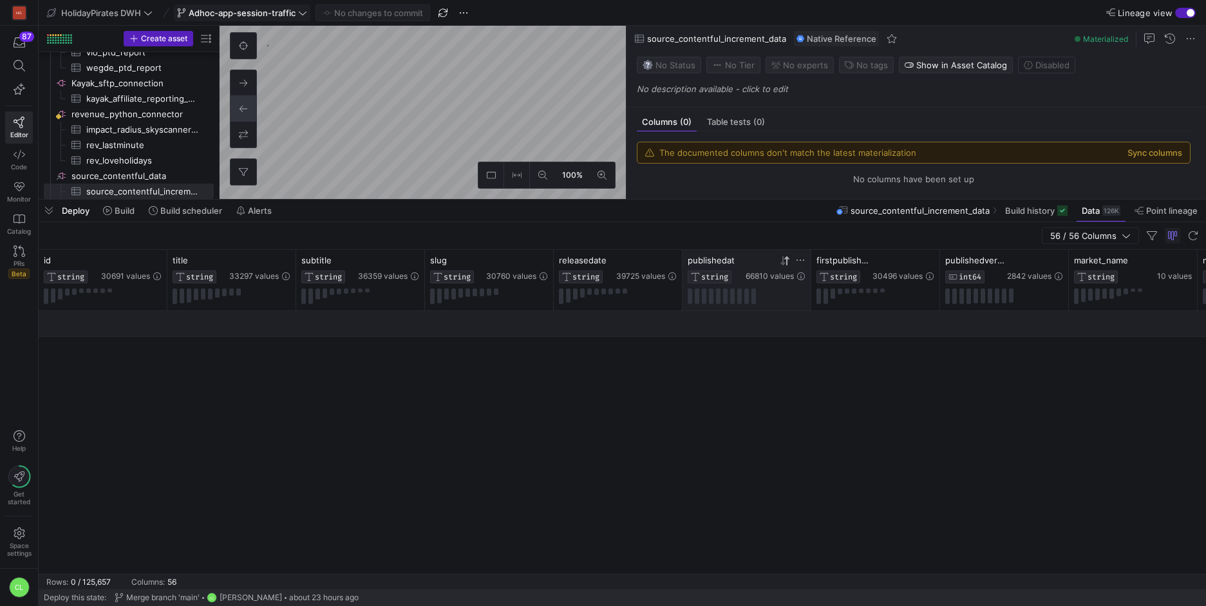
click at [785, 265] on icon at bounding box center [785, 261] width 10 height 10
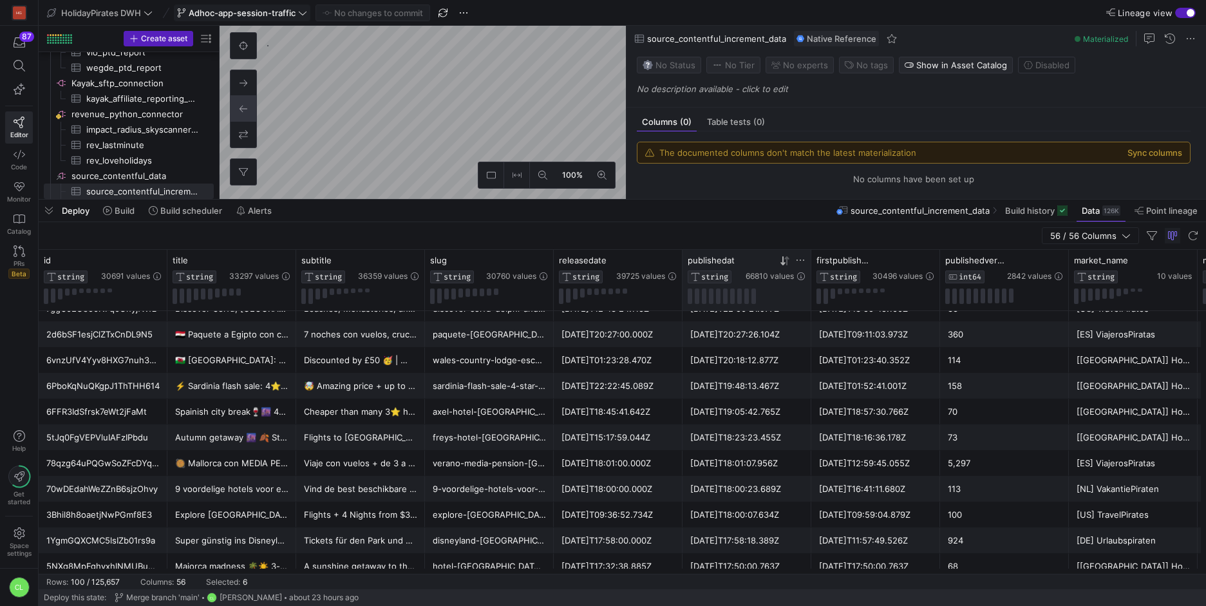
scroll to position [498, 0]
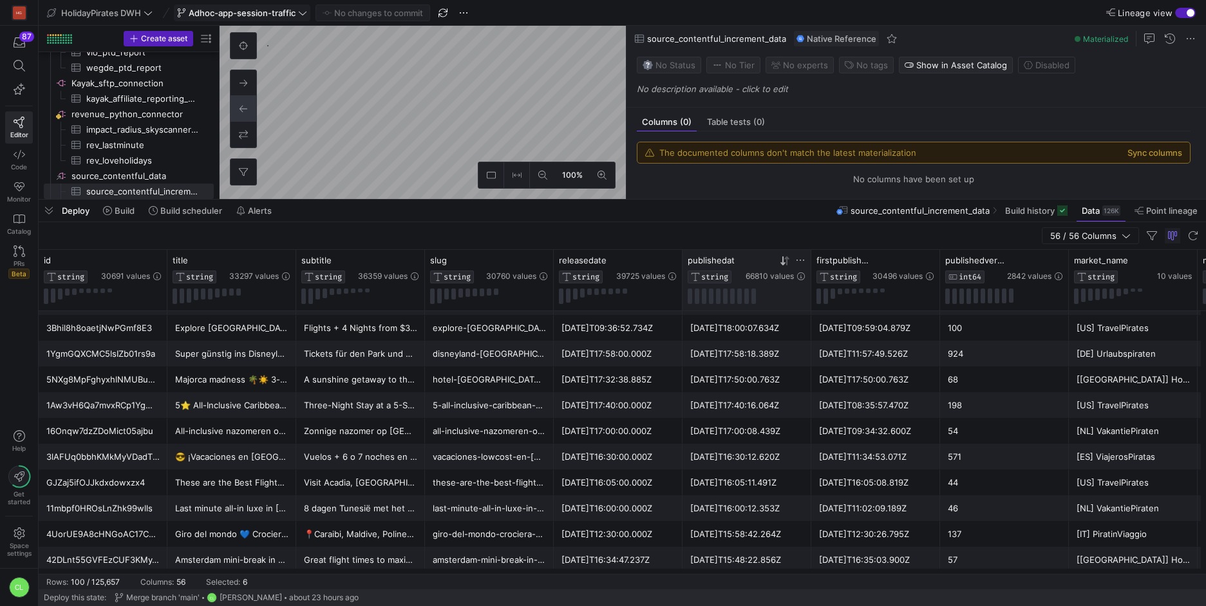
drag, startPoint x: 761, startPoint y: 330, endPoint x: 761, endPoint y: 460, distance: 130.1
click at [761, 460] on div "[DATE]T16:30:12.620Z" at bounding box center [746, 456] width 113 height 25
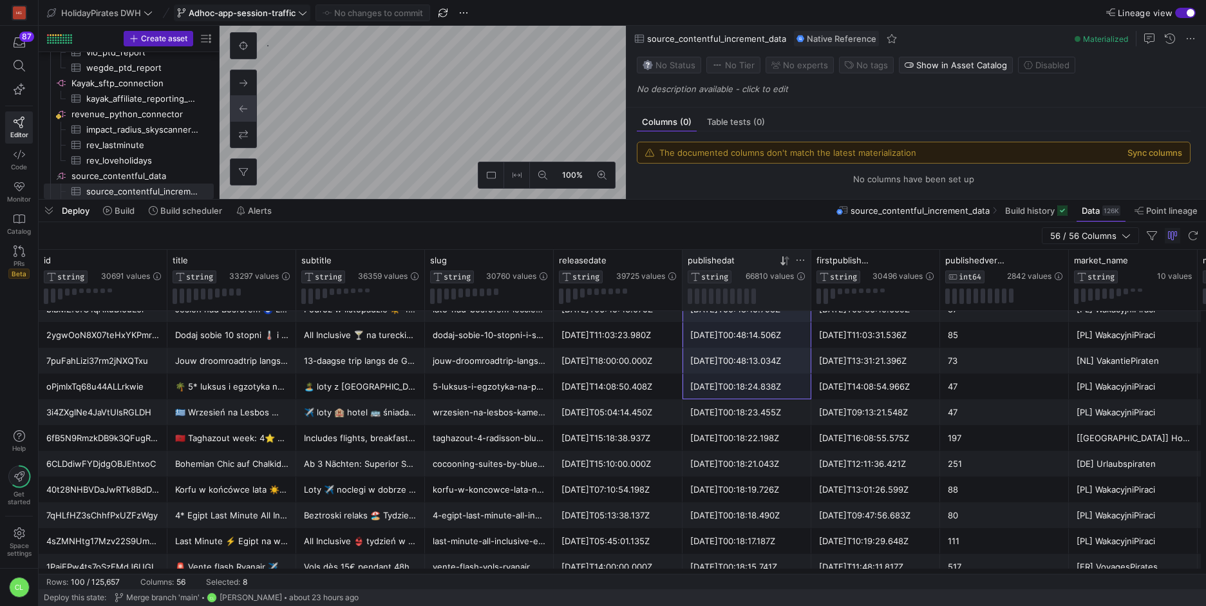
drag, startPoint x: 755, startPoint y: 323, endPoint x: 766, endPoint y: 491, distance: 169.1
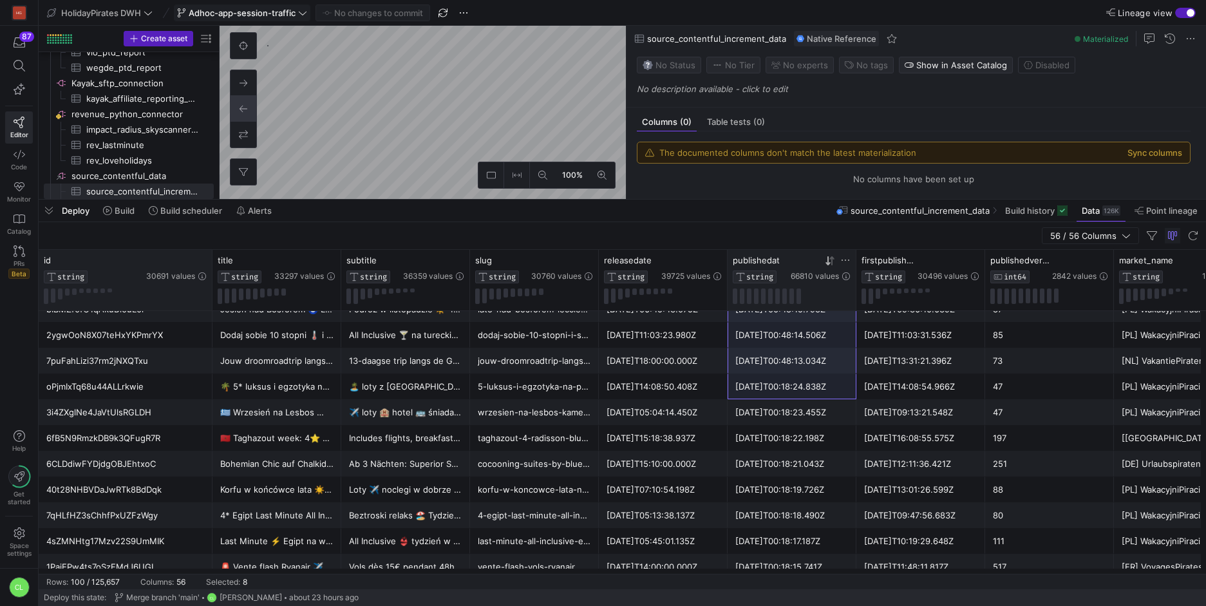
drag, startPoint x: 164, startPoint y: 259, endPoint x: 206, endPoint y: 260, distance: 41.9
click at [209, 260] on div at bounding box center [211, 280] width 5 height 61
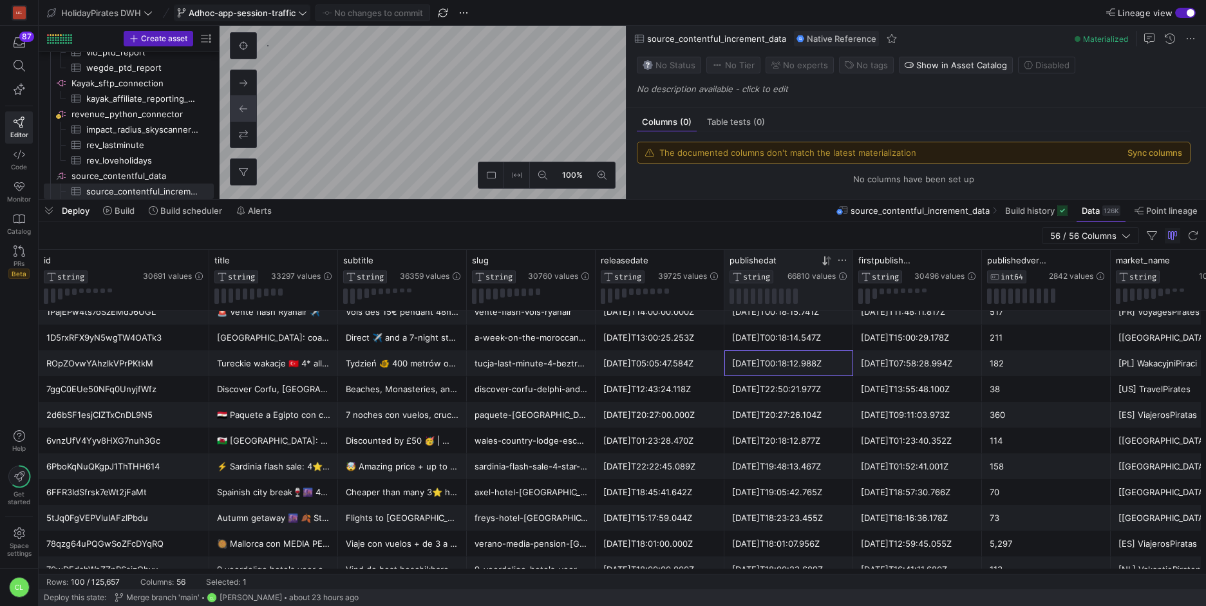
click at [751, 369] on div "[DATE]T00:18:12.988Z" at bounding box center [788, 363] width 113 height 25
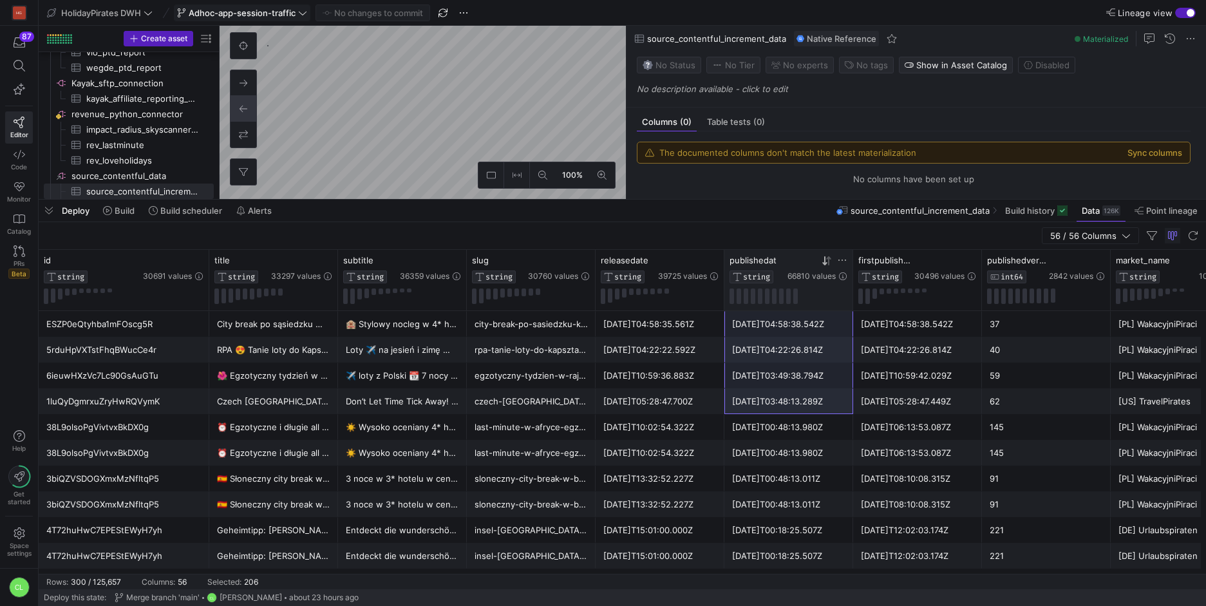
drag, startPoint x: 751, startPoint y: 388, endPoint x: 824, endPoint y: 446, distance: 92.5
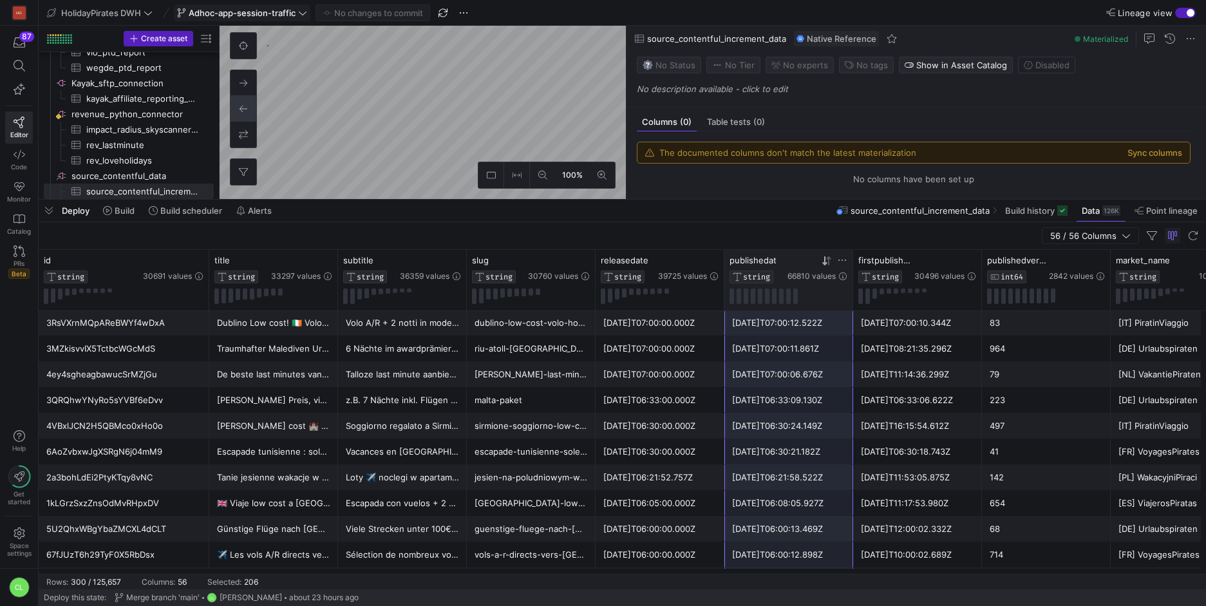
click at [567, 213] on div "Deploy Build Build scheduler Alerts source_contentful_increment_data Build hist…" at bounding box center [622, 211] width 1167 height 22
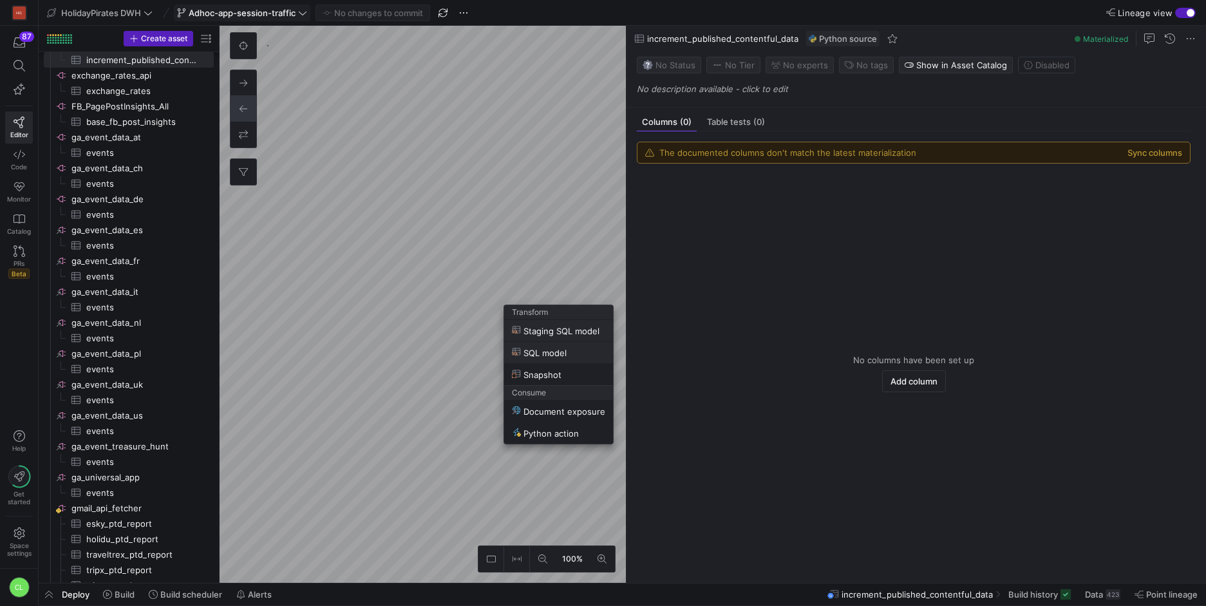
click at [581, 355] on span "SQL model" at bounding box center [558, 352] width 93 height 11
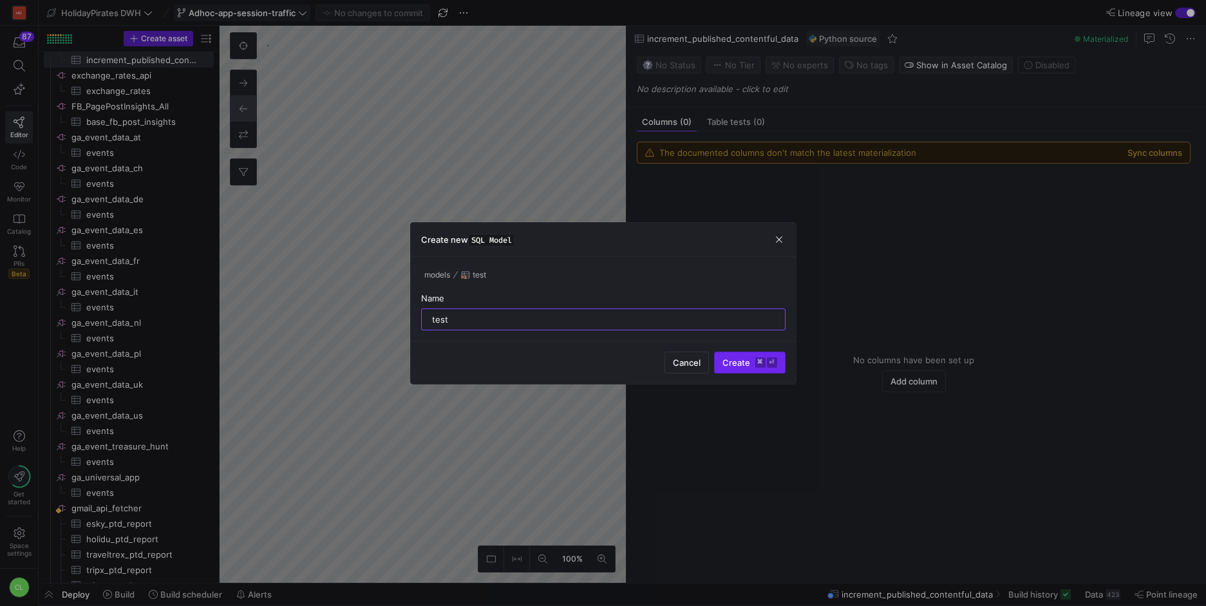
type input "test"
click at [727, 359] on span "Create ⌘ ⏎" at bounding box center [750, 362] width 55 height 10
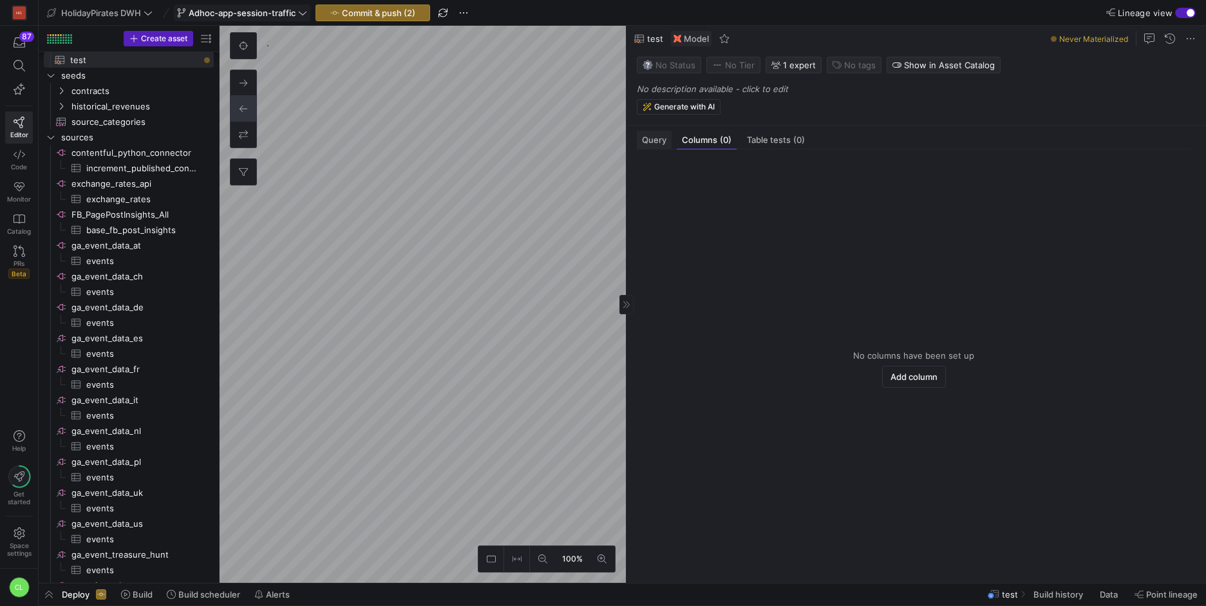
click at [652, 148] on div "Query" at bounding box center [654, 140] width 35 height 19
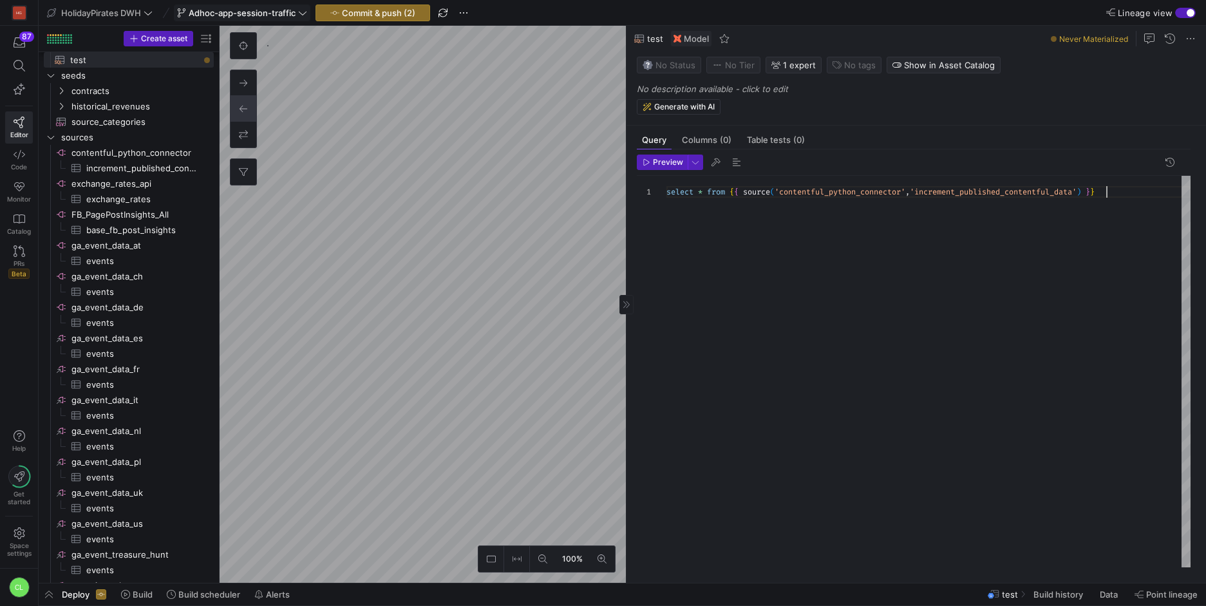
click at [753, 217] on div "select * from { { source ( 'contentful_python_connector' , 'increment_published…" at bounding box center [928, 372] width 524 height 392
click at [703, 196] on div "select * from { { source ( 'contentful_python_connector' , 'increment_published…" at bounding box center [928, 372] width 524 height 392
type textarea "select DISTINCT `publishedat` from {{ source('contentful_python_connector','inc…"
click at [649, 160] on icon "button" at bounding box center [647, 162] width 8 height 8
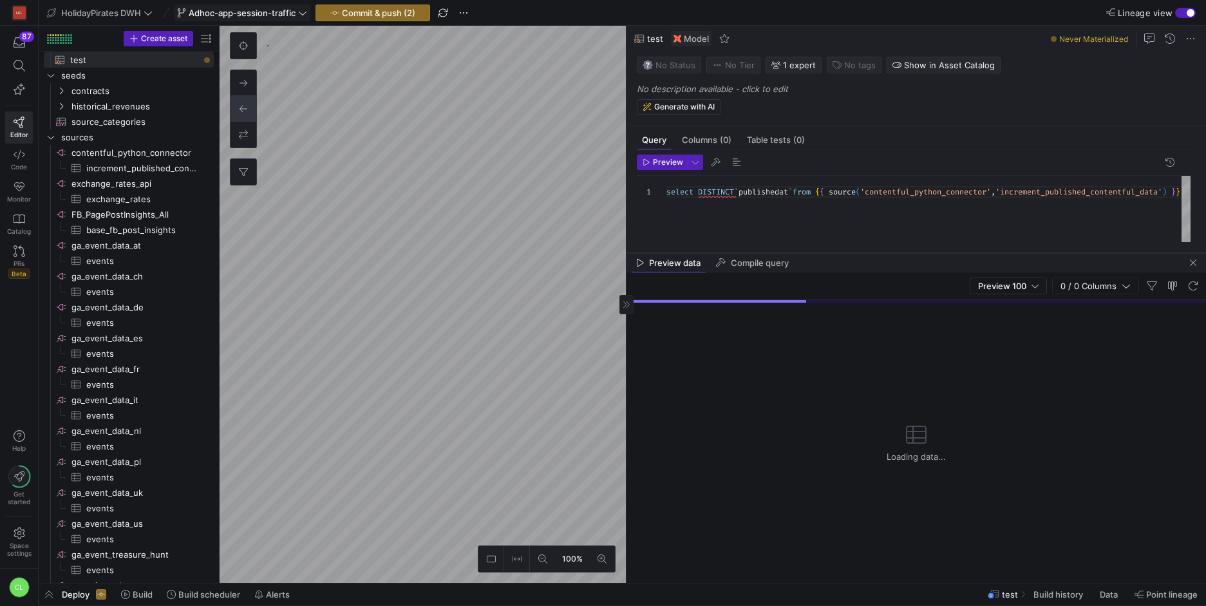
drag, startPoint x: 840, startPoint y: 359, endPoint x: 853, endPoint y: 254, distance: 105.1
click at [853, 254] on div at bounding box center [917, 252] width 580 height 5
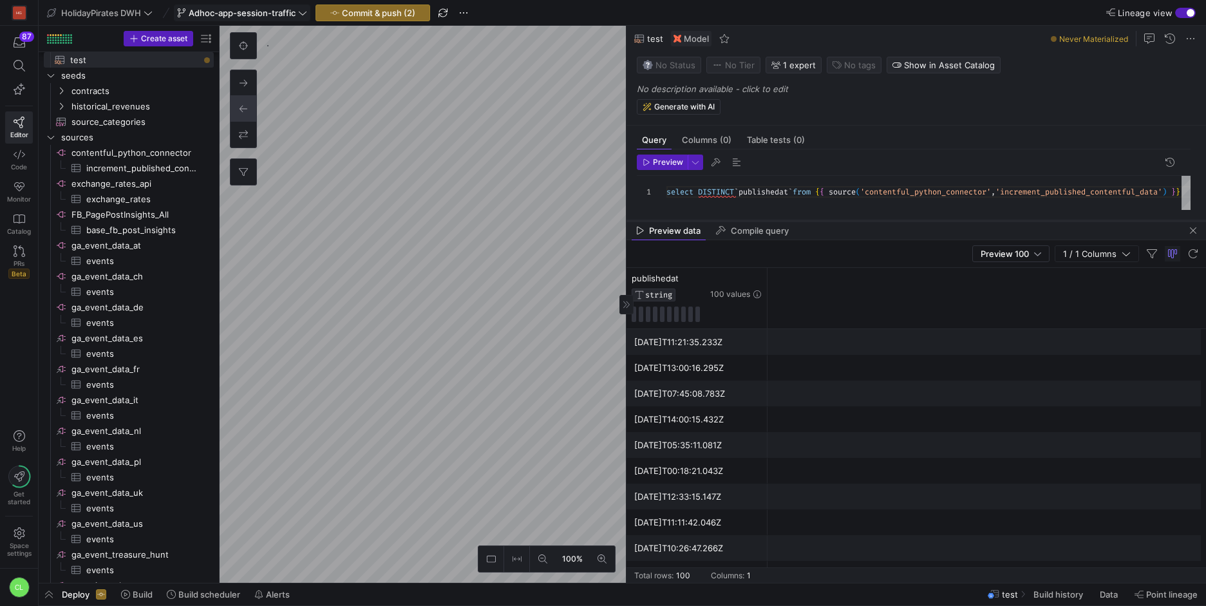
drag, startPoint x: 855, startPoint y: 250, endPoint x: 873, endPoint y: 218, distance: 36.9
click at [873, 218] on div at bounding box center [917, 220] width 580 height 5
click at [743, 282] on icon at bounding box center [743, 278] width 5 height 9
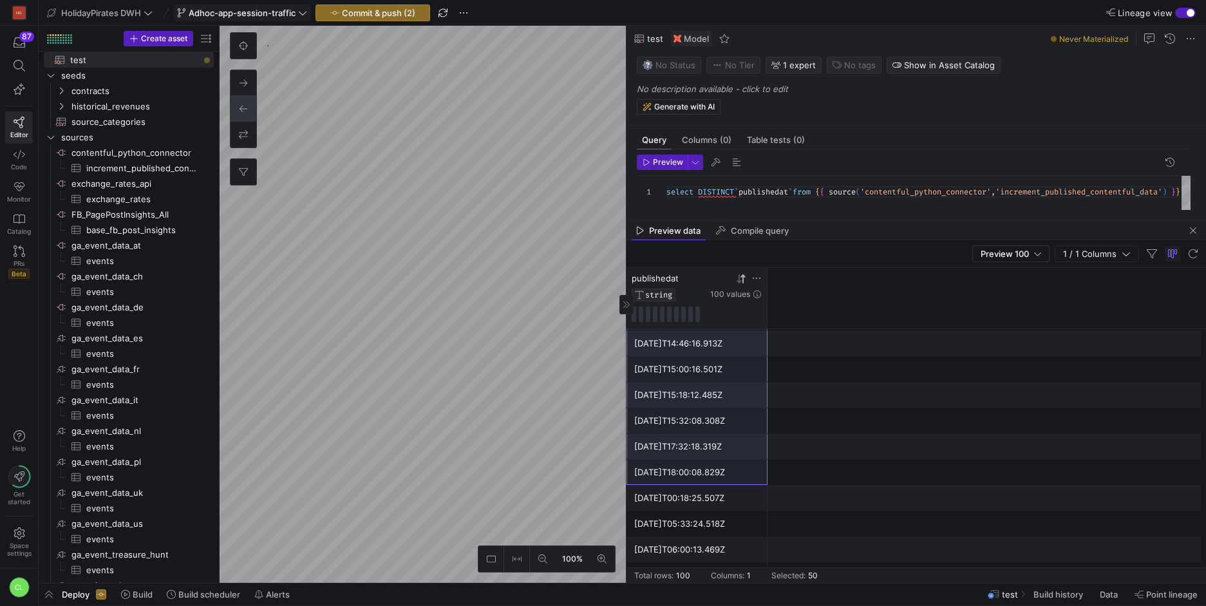
drag, startPoint x: 671, startPoint y: 347, endPoint x: 732, endPoint y: 479, distance: 145.2
click at [732, 479] on div "[DATE]T00:48:19.591Z [DATE]T13:00:16.423Z [DATE]T13:02:42.098Z [DATE]T13:18:12.…" at bounding box center [917, 485] width 580 height 2576
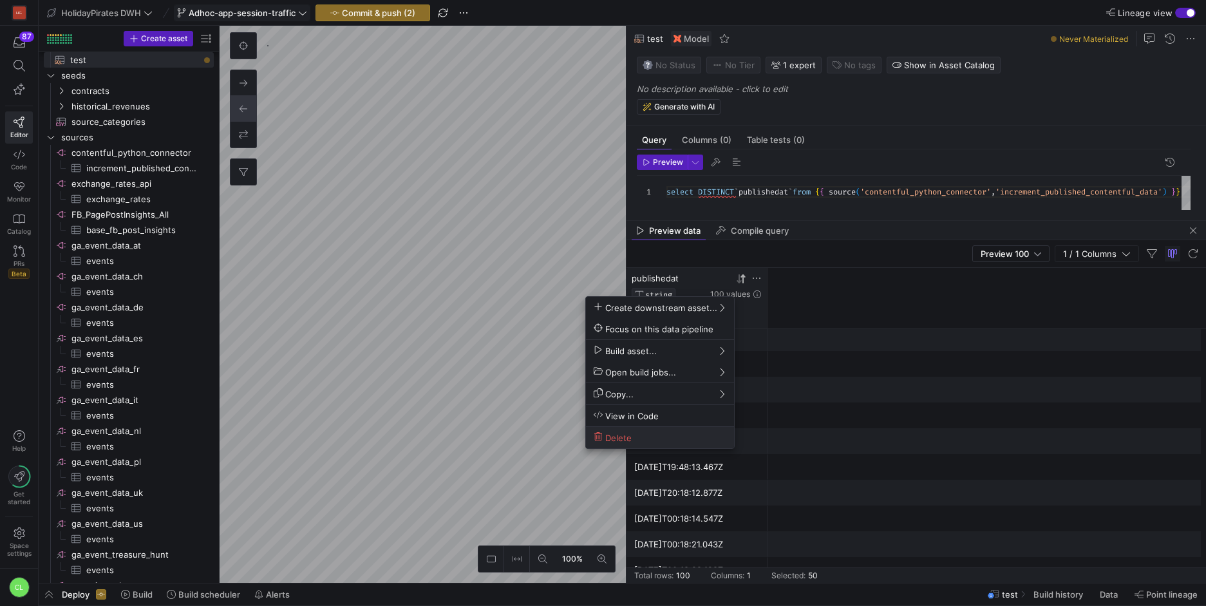
click at [619, 432] on span "Delete" at bounding box center [613, 437] width 38 height 11
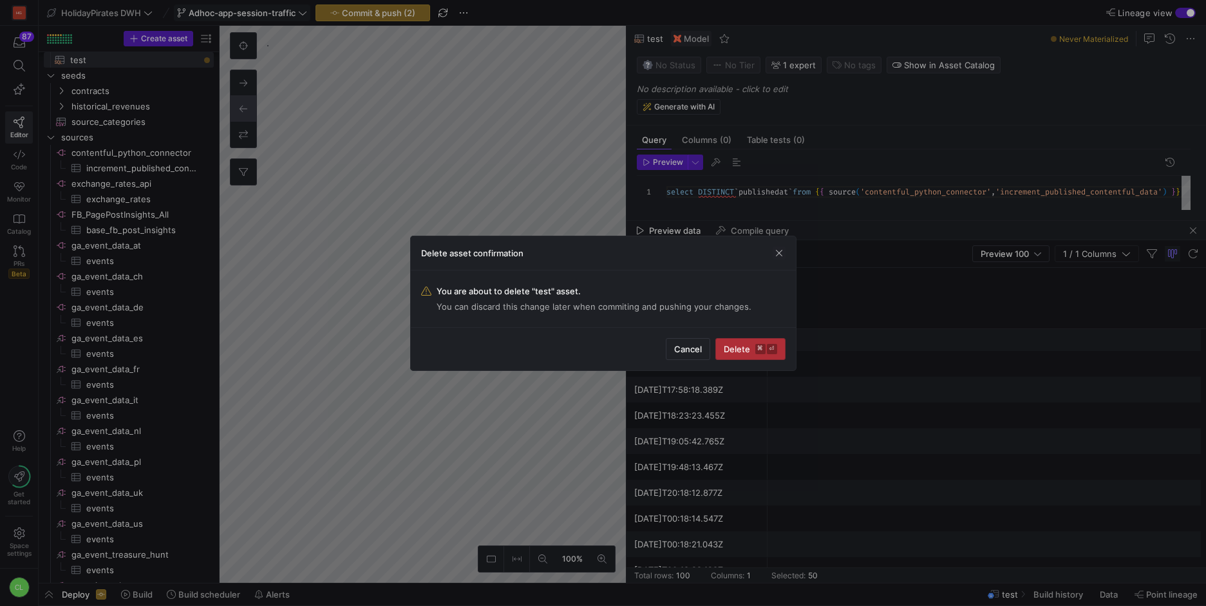
click at [739, 348] on span "Delete ⌘ ⏎" at bounding box center [750, 349] width 53 height 10
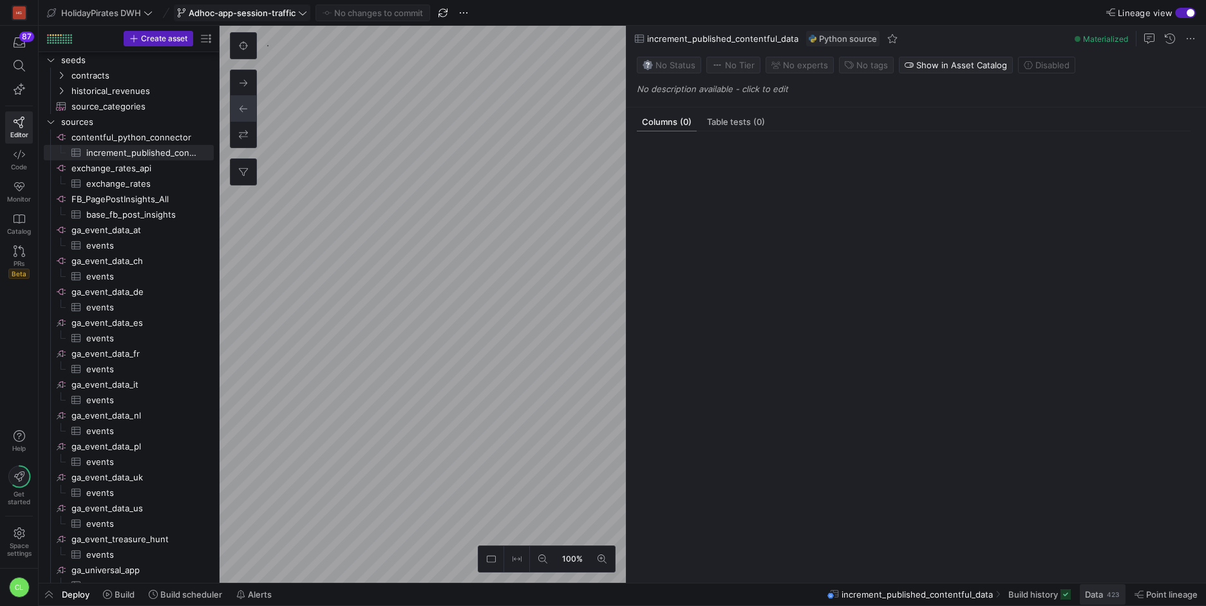
click at [1097, 596] on span "Data" at bounding box center [1094, 594] width 18 height 10
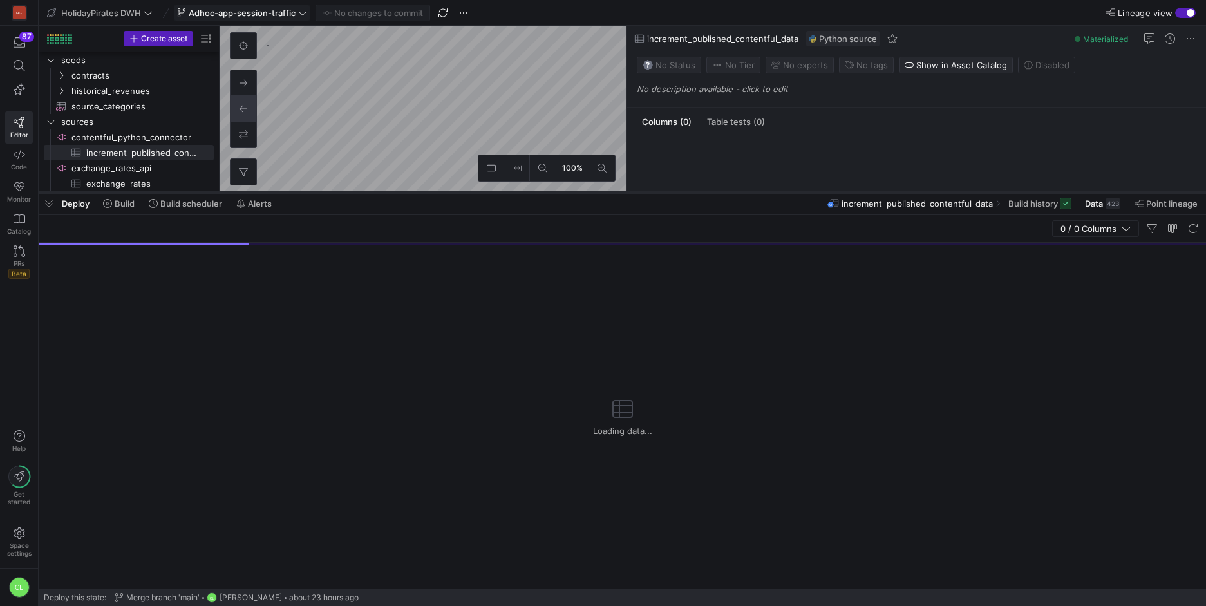
click at [706, 192] on div at bounding box center [622, 192] width 1167 height 5
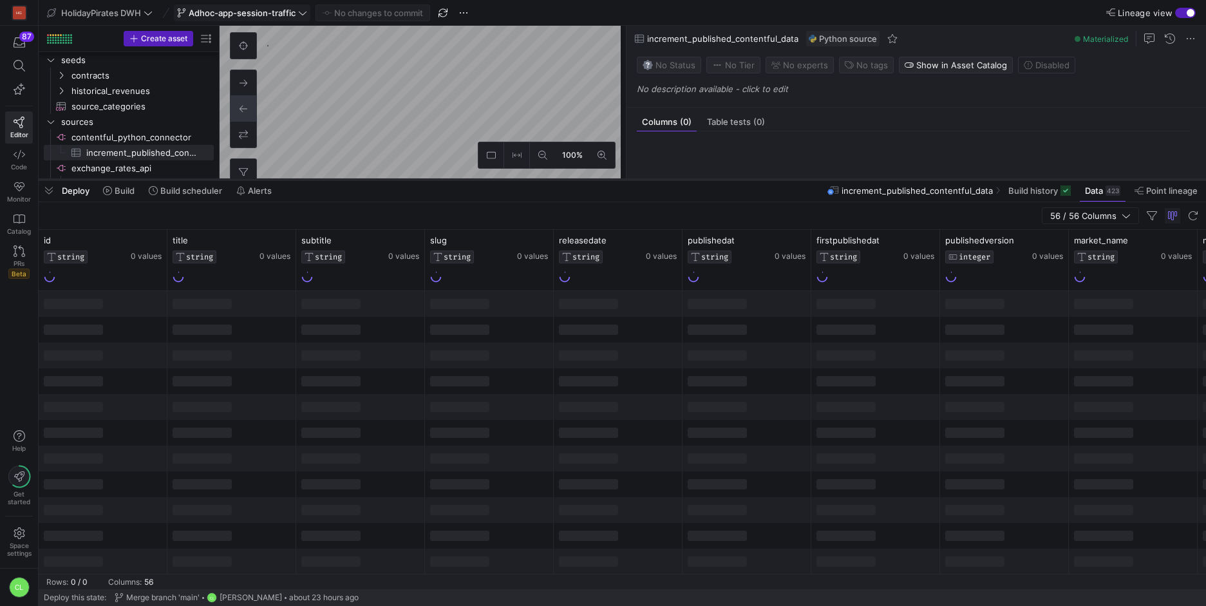
drag, startPoint x: 706, startPoint y: 192, endPoint x: 715, endPoint y: 180, distance: 14.3
click at [715, 180] on div at bounding box center [622, 179] width 1167 height 5
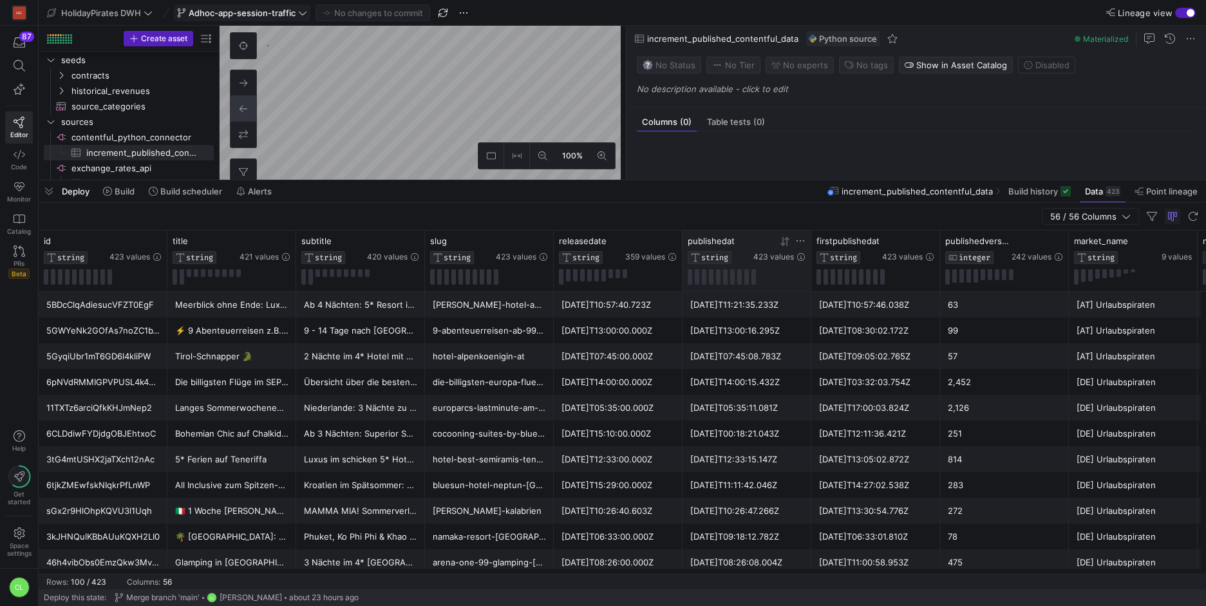
click at [784, 238] on icon at bounding box center [785, 241] width 10 height 10
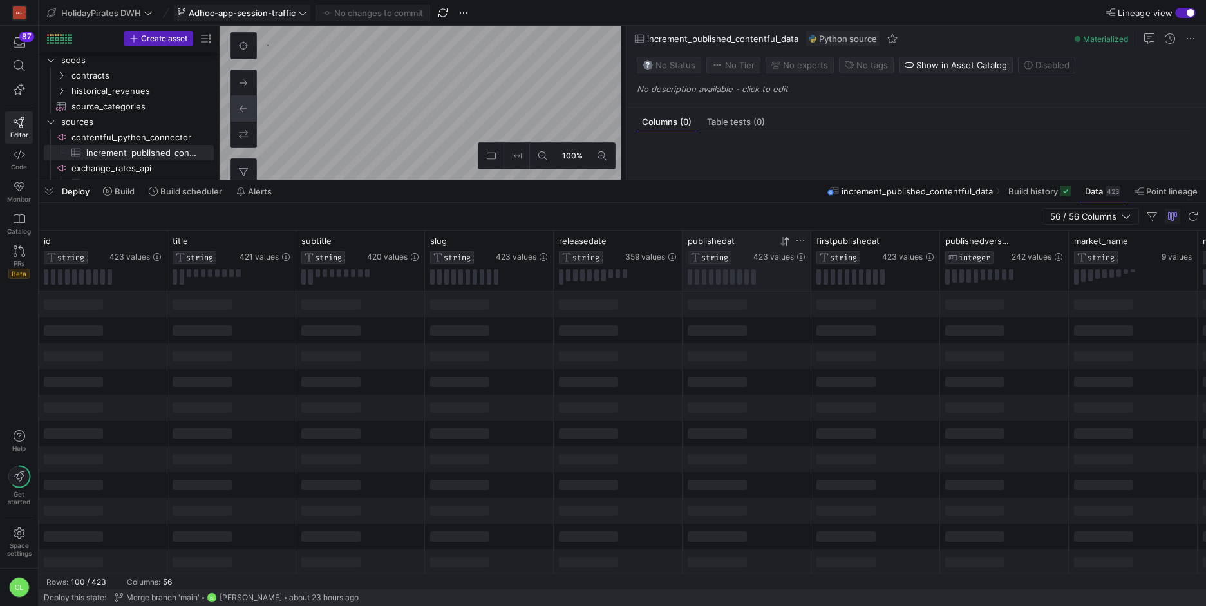
click at [784, 239] on icon at bounding box center [785, 241] width 10 height 10
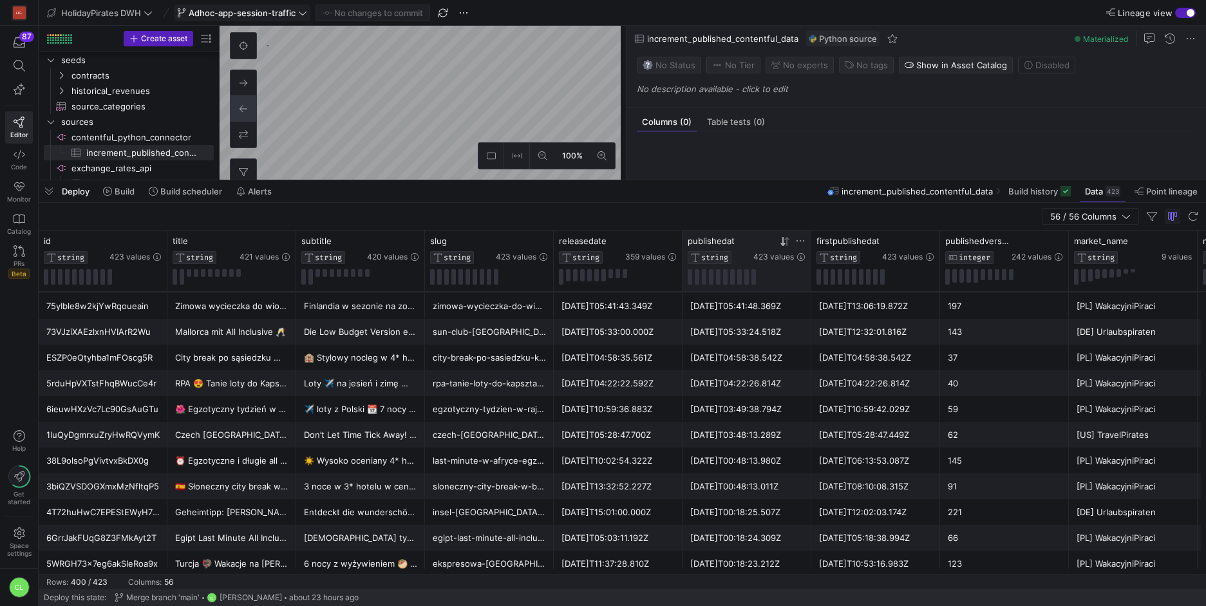
click at [401, 190] on div "Deploy Build Build scheduler Alerts increment_published_contentful_data Build h…" at bounding box center [622, 191] width 1167 height 22
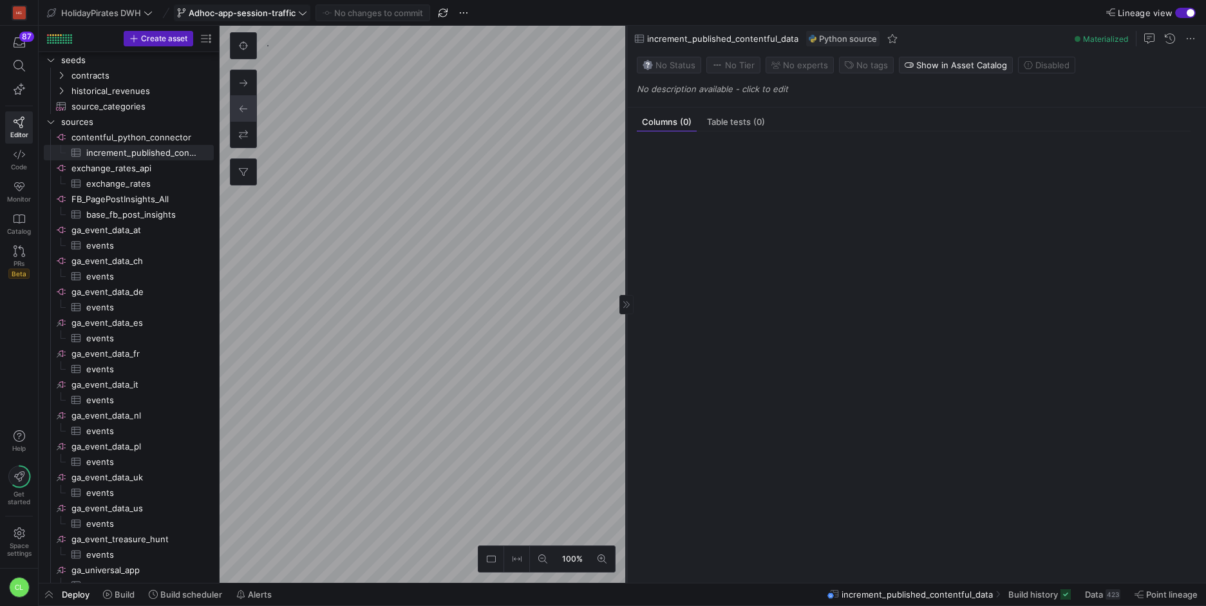
click at [628, 305] on icon at bounding box center [627, 305] width 8 height 8
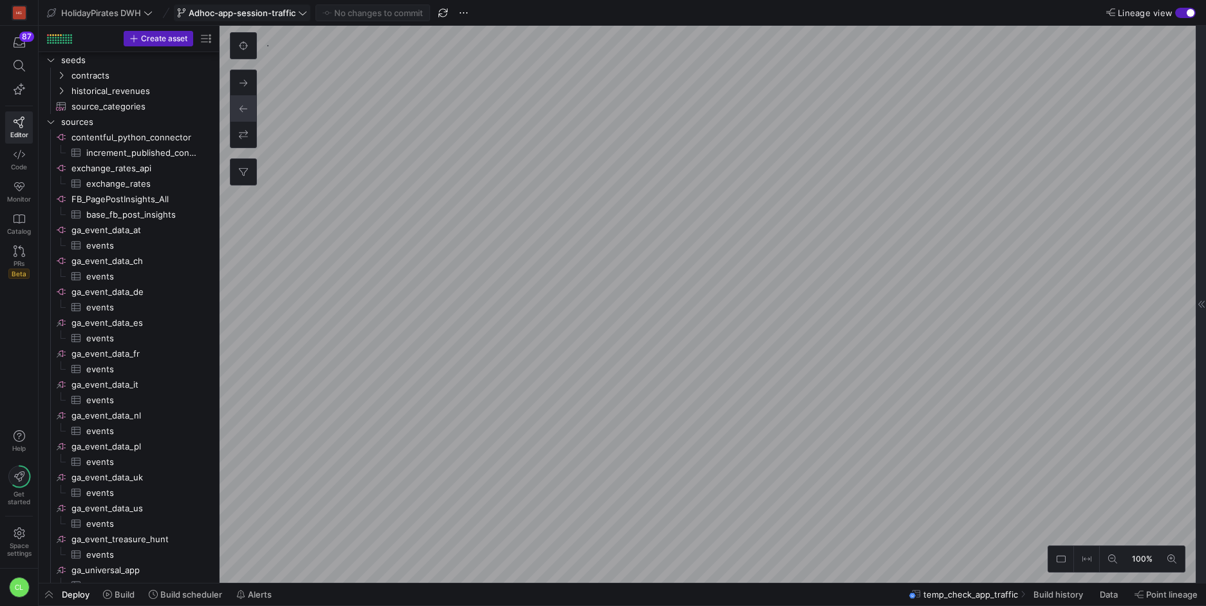
scroll to position [958, 0]
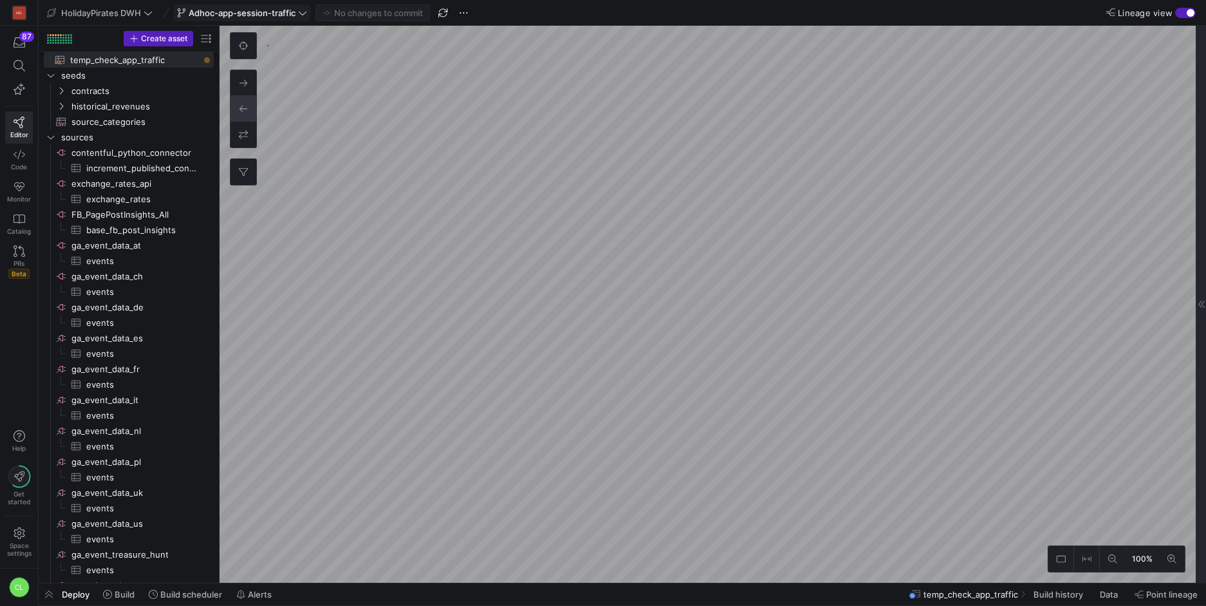
click at [1204, 433] on div at bounding box center [1201, 304] width 10 height 557
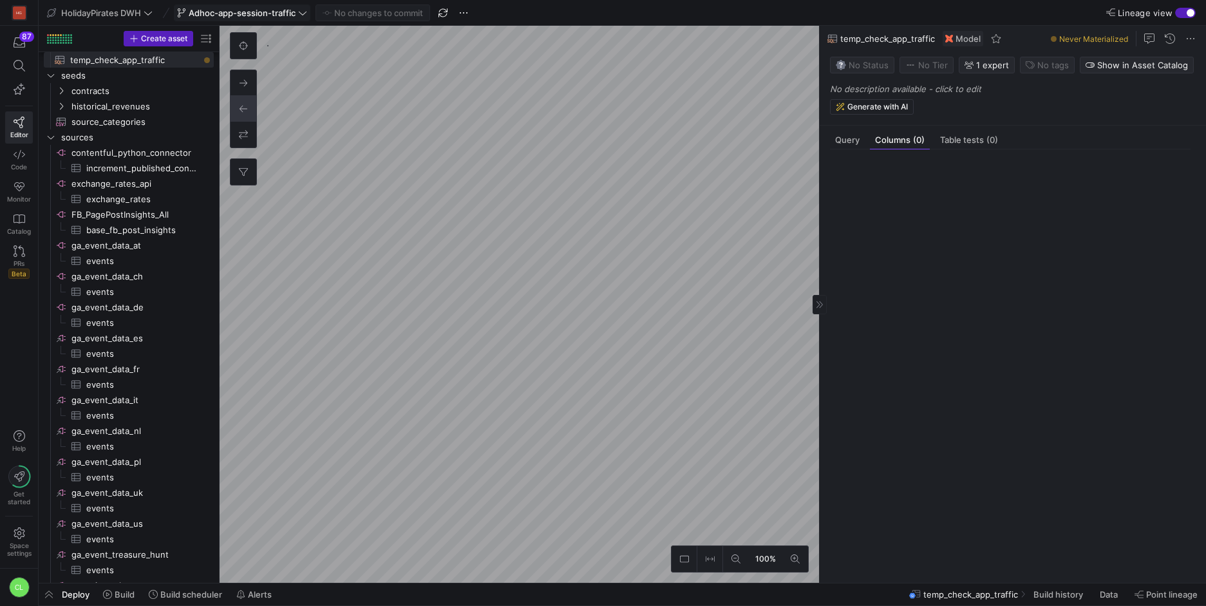
click at [867, 145] on div "Query Columns (0) Table tests (0)" at bounding box center [1010, 140] width 361 height 19
click at [864, 145] on div "Query" at bounding box center [847, 140] width 35 height 19
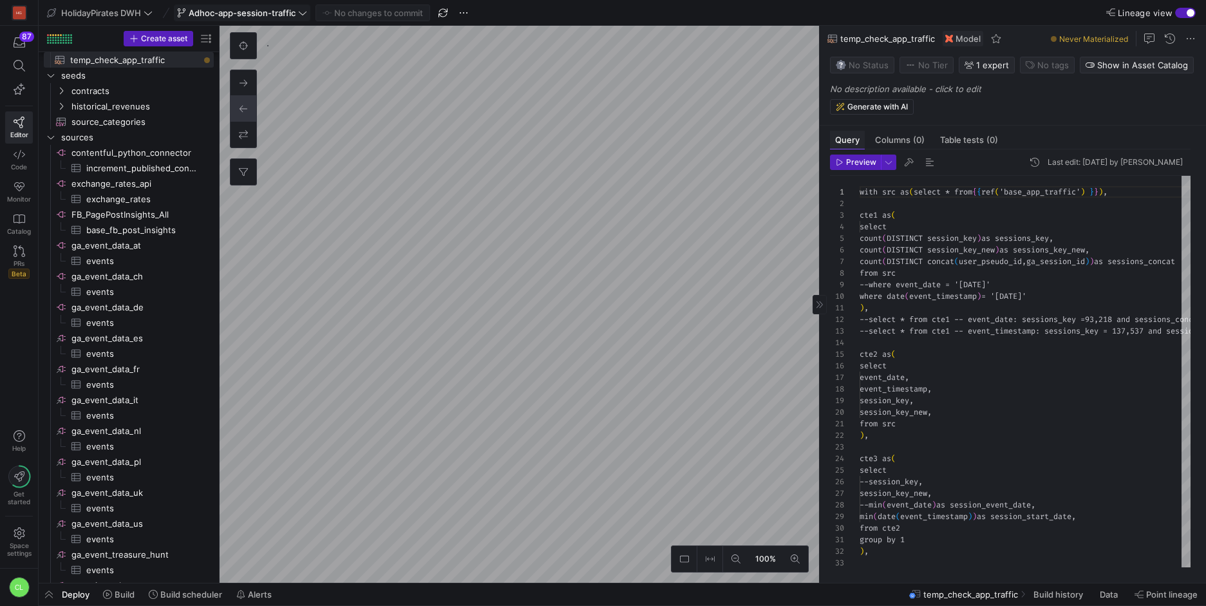
scroll to position [116, 0]
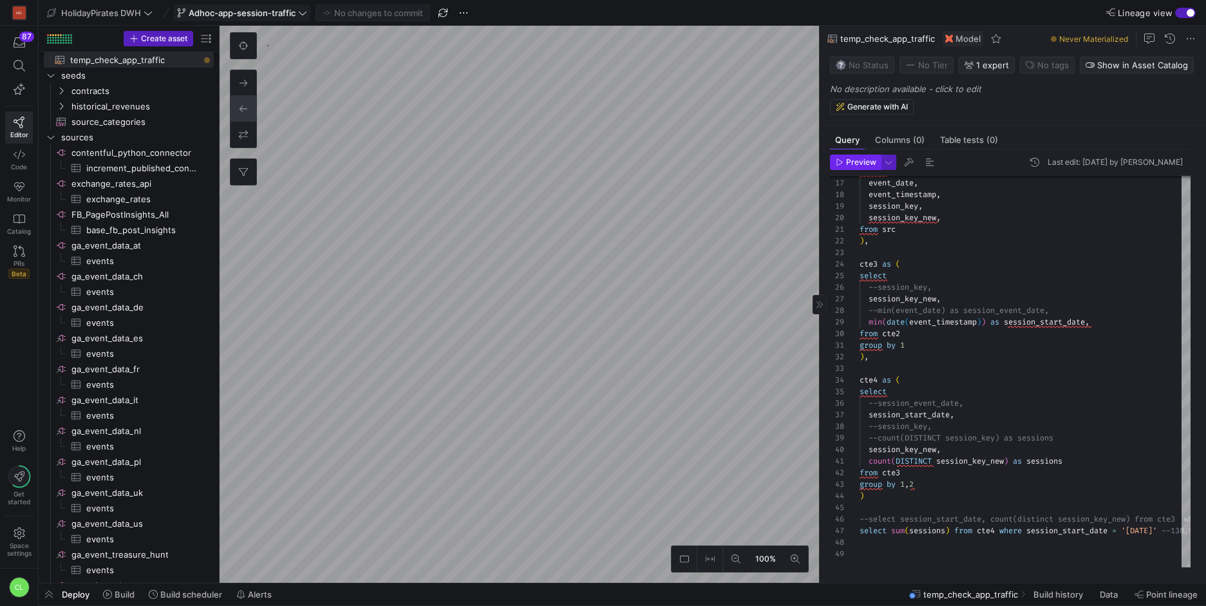
click at [865, 164] on span "Preview" at bounding box center [861, 162] width 30 height 9
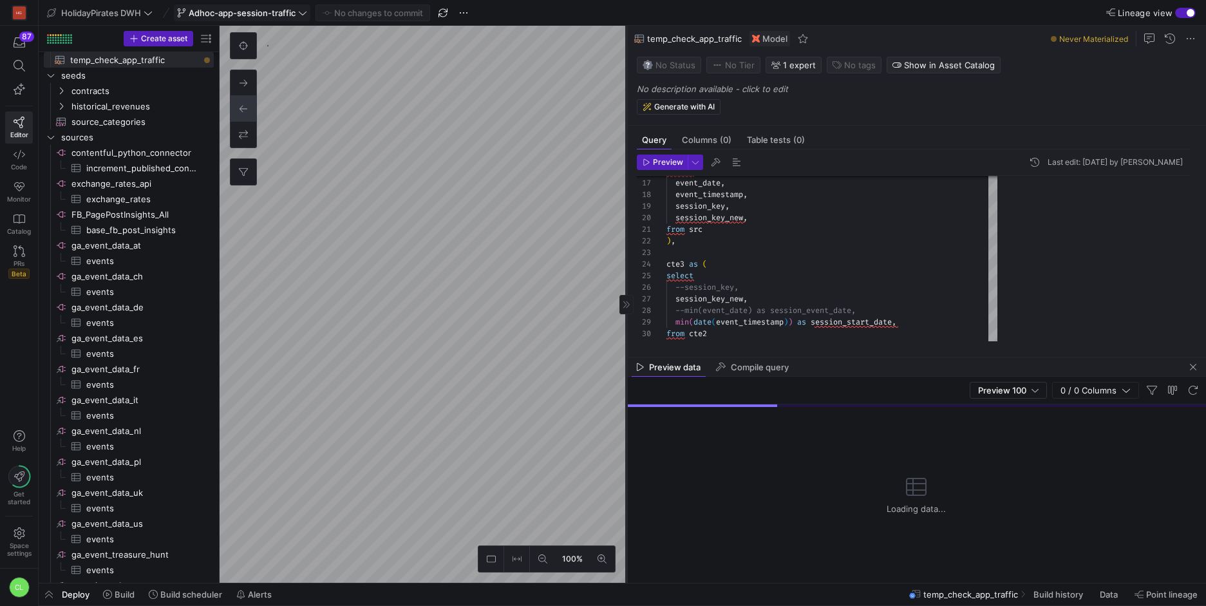
click at [451, 181] on as-split "100% 0 Query Columns (0) Table tests (0) Preview Last edit: [DATE] by [PERSON_N…" at bounding box center [713, 304] width 987 height 557
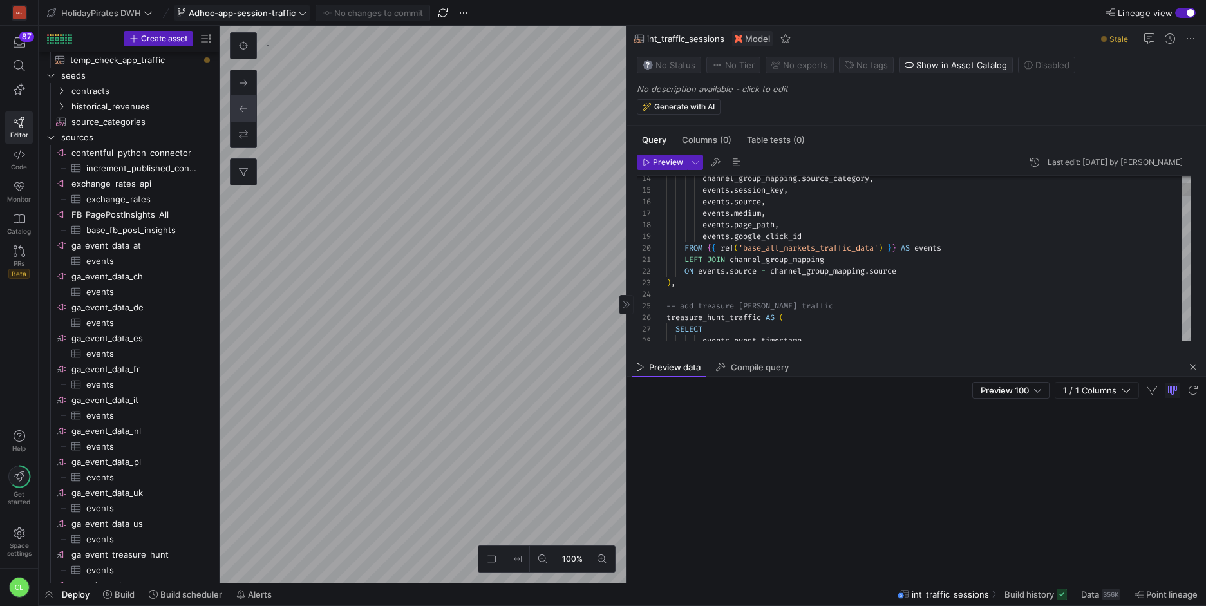
scroll to position [325, 0]
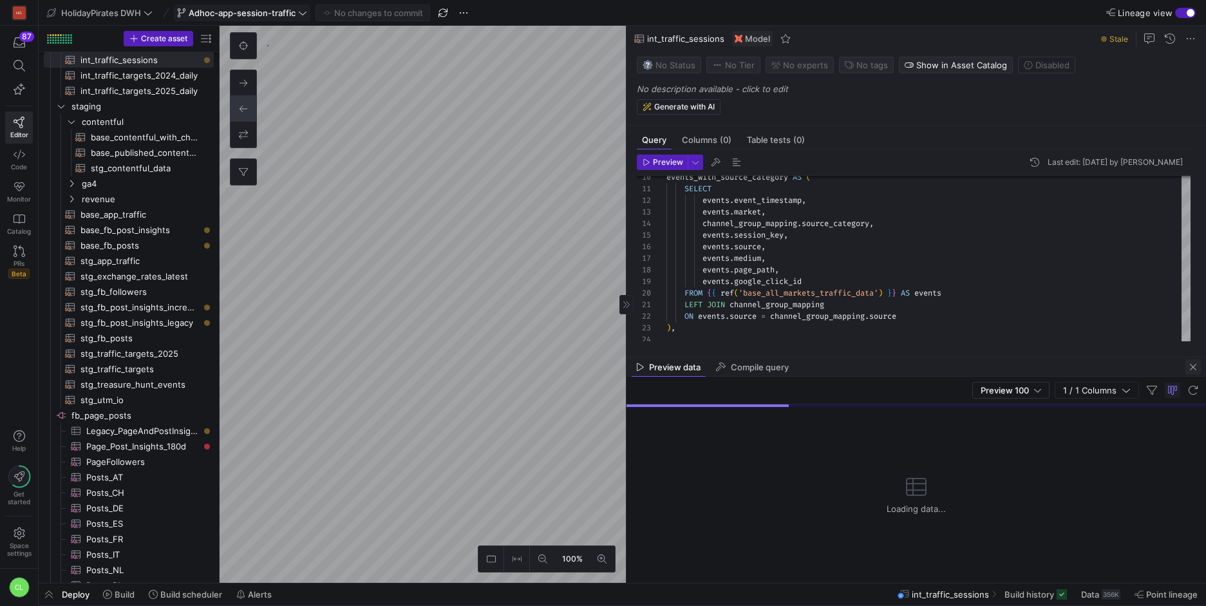
click at [1195, 373] on span "button" at bounding box center [1193, 366] width 15 height 15
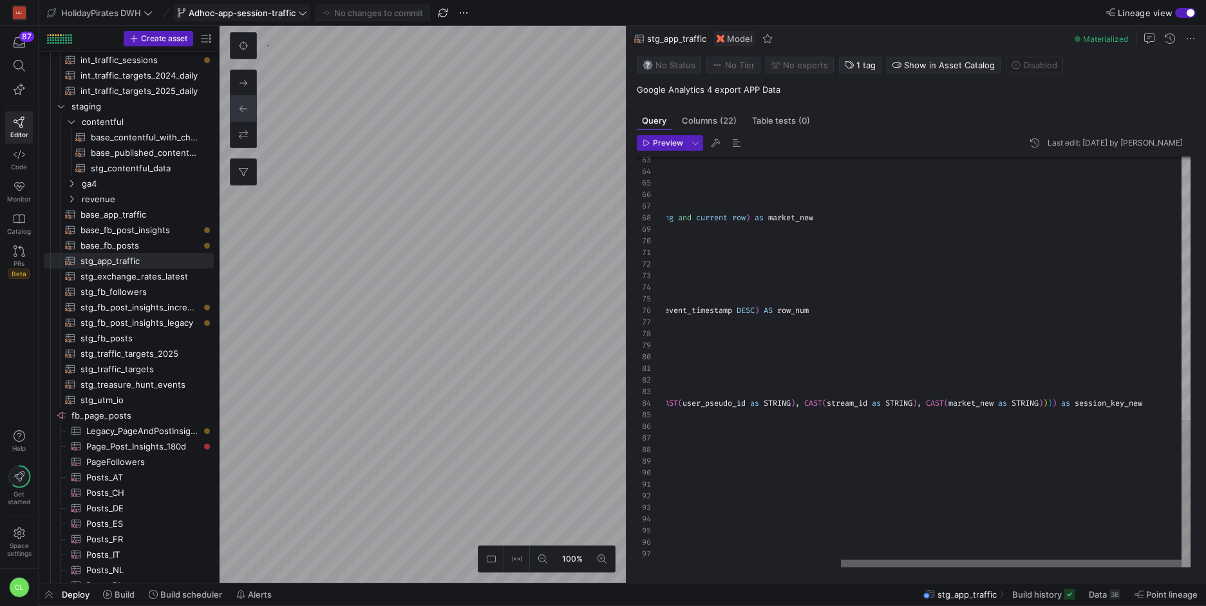
click at [1182, 561] on div at bounding box center [1011, 564] width 341 height 8
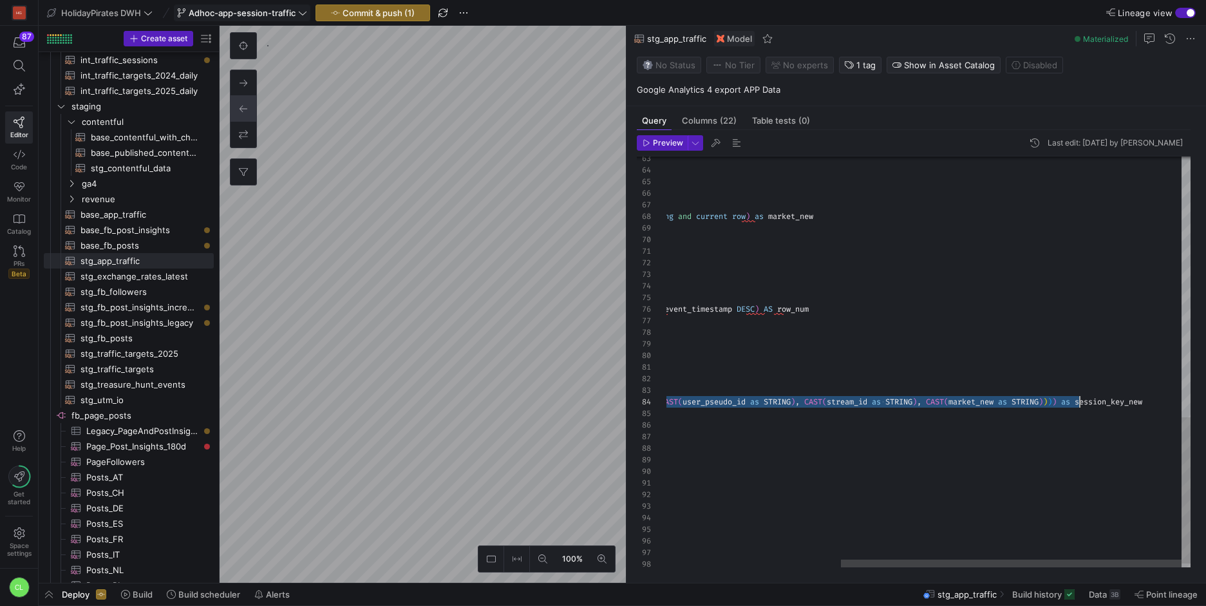
scroll to position [35, 677]
drag, startPoint x: 695, startPoint y: 402, endPoint x: 1075, endPoint y: 401, distance: 380.6
click at [1075, 401] on div "select * , last_value ( market ignore nulls ) over ( partition by user_pseudo_i…" at bounding box center [795, 1] width 792 height 1154
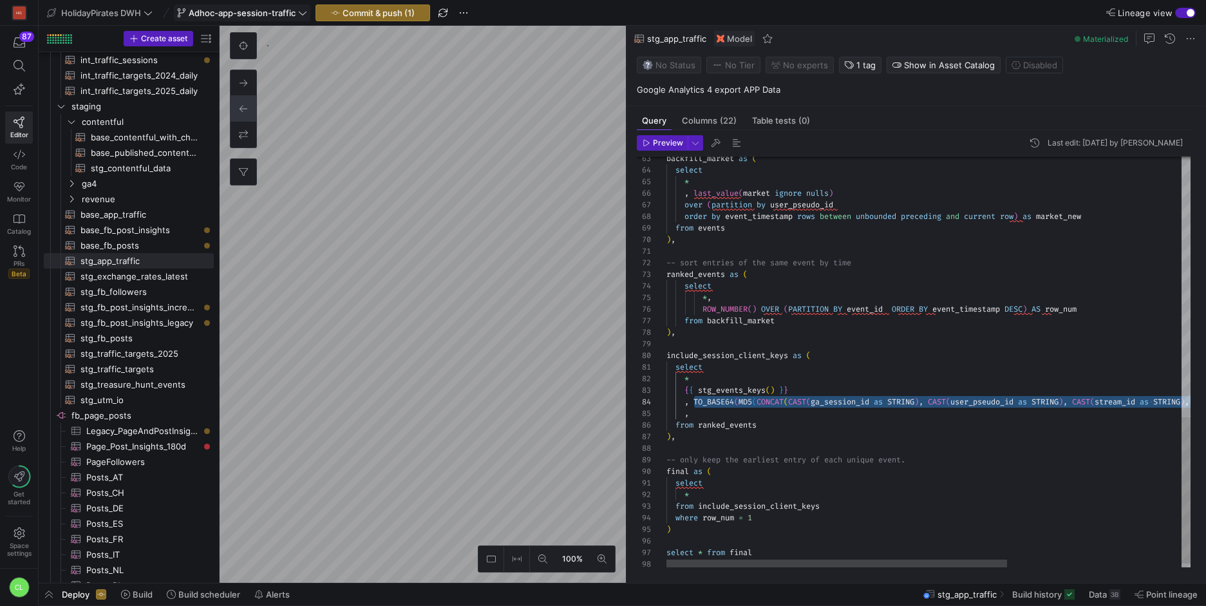
click at [801, 420] on div "select * , last_value ( market ignore nulls ) over ( partition by user_pseudo_i…" at bounding box center [1062, 1] width 792 height 1154
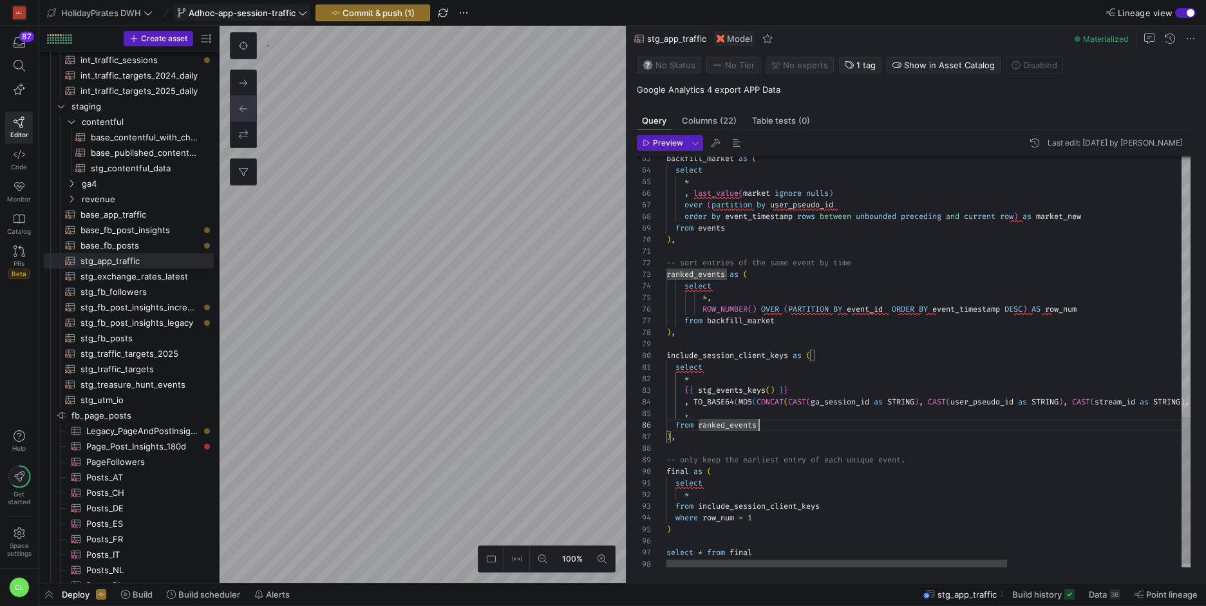
click at [806, 415] on div "select * , last_value ( market ignore nulls ) over ( partition by user_pseudo_i…" at bounding box center [1062, 1] width 792 height 1154
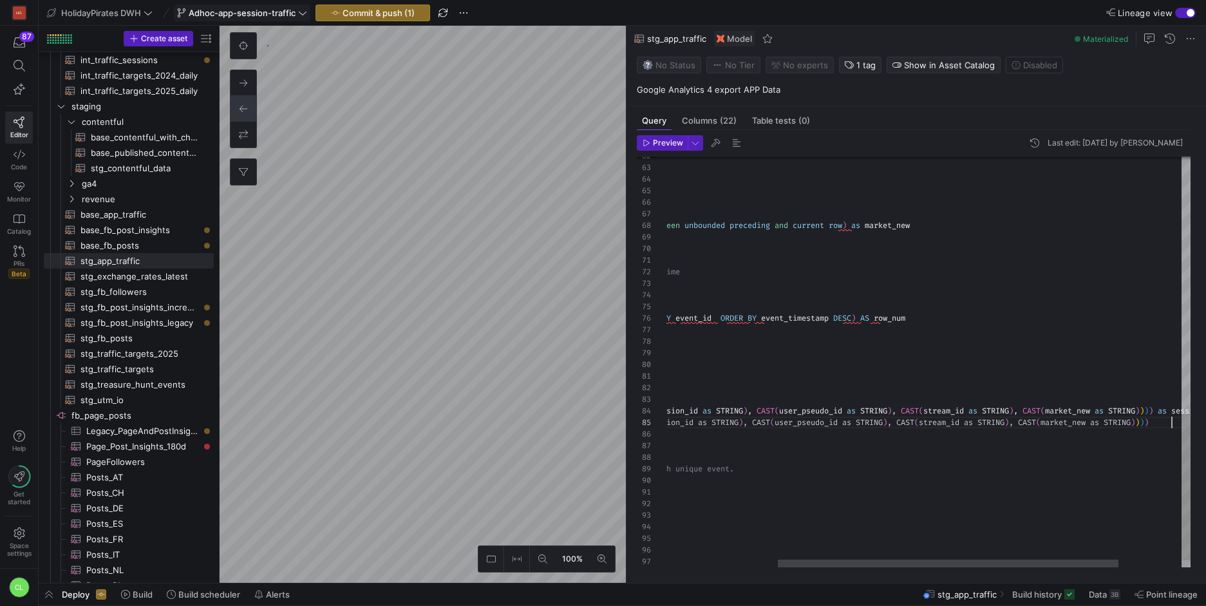
scroll to position [46, 677]
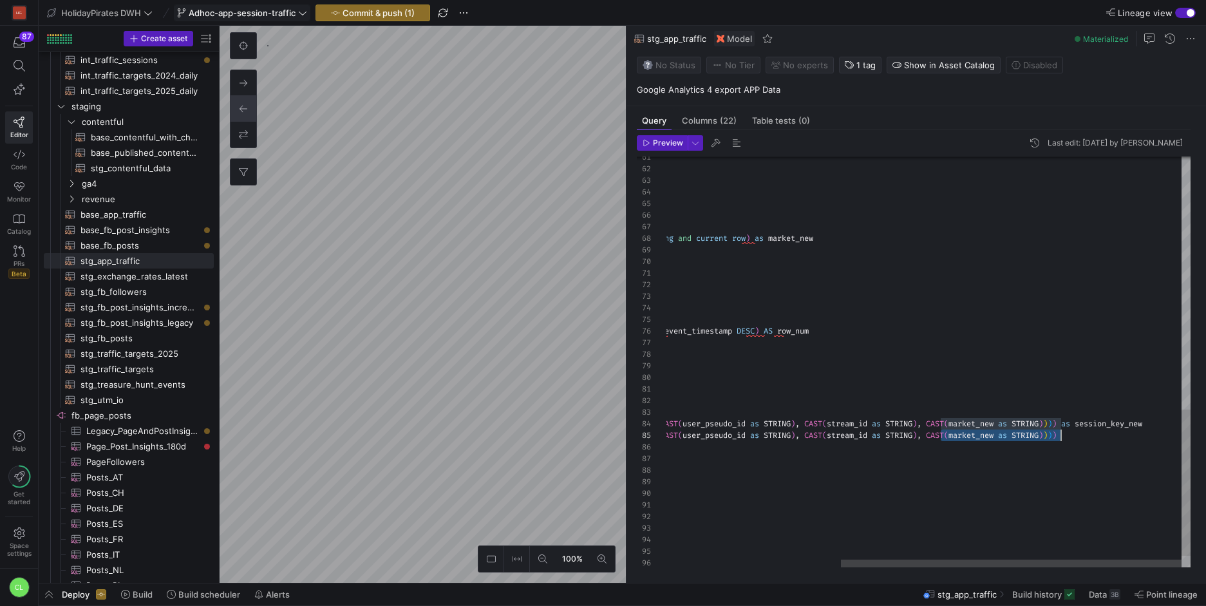
drag, startPoint x: 942, startPoint y: 422, endPoint x: 1061, endPoint y: 430, distance: 119.4
click at [1061, 430] on div "select * , last_value ( market ignore nulls ) over ( partition by user_pseudo_i…" at bounding box center [795, 23] width 792 height 1154
click at [1003, 464] on div "select * , last_value ( market ignore nulls ) over ( partition by user_pseudo_i…" at bounding box center [795, 23] width 792 height 1154
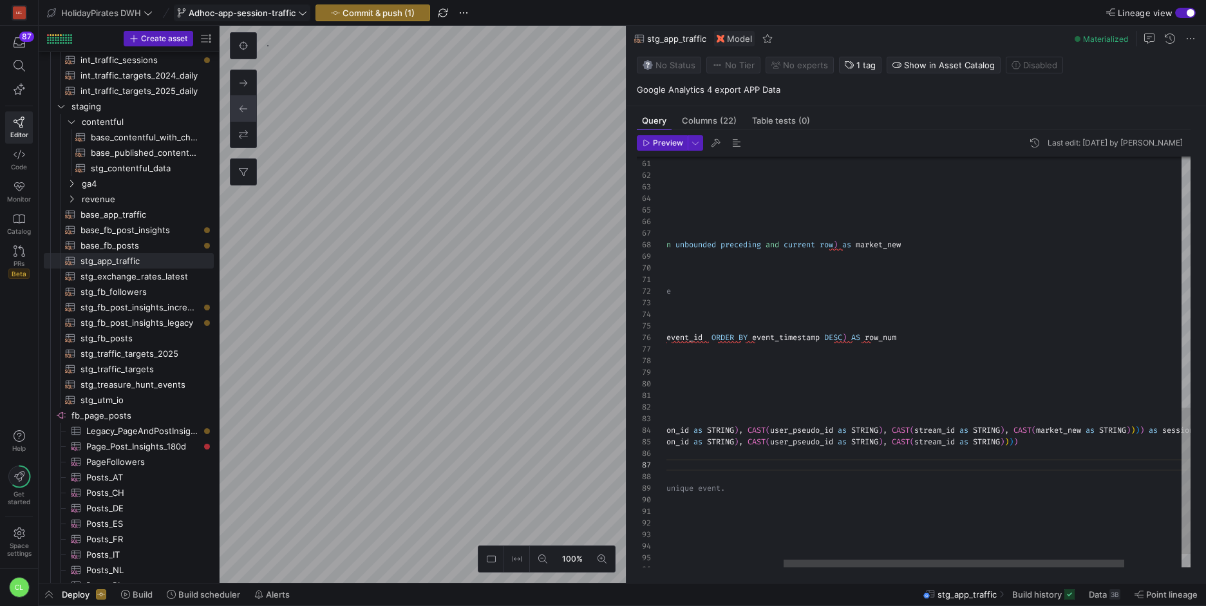
click at [1055, 431] on div "select * , last_value ( market ignore nulls ) over ( partition by user_pseudo_i…" at bounding box center [882, 29] width 792 height 1154
click at [1050, 438] on div "select * , last_value ( market ignore nulls ) over ( partition by user_pseudo_i…" at bounding box center [882, 28] width 792 height 1154
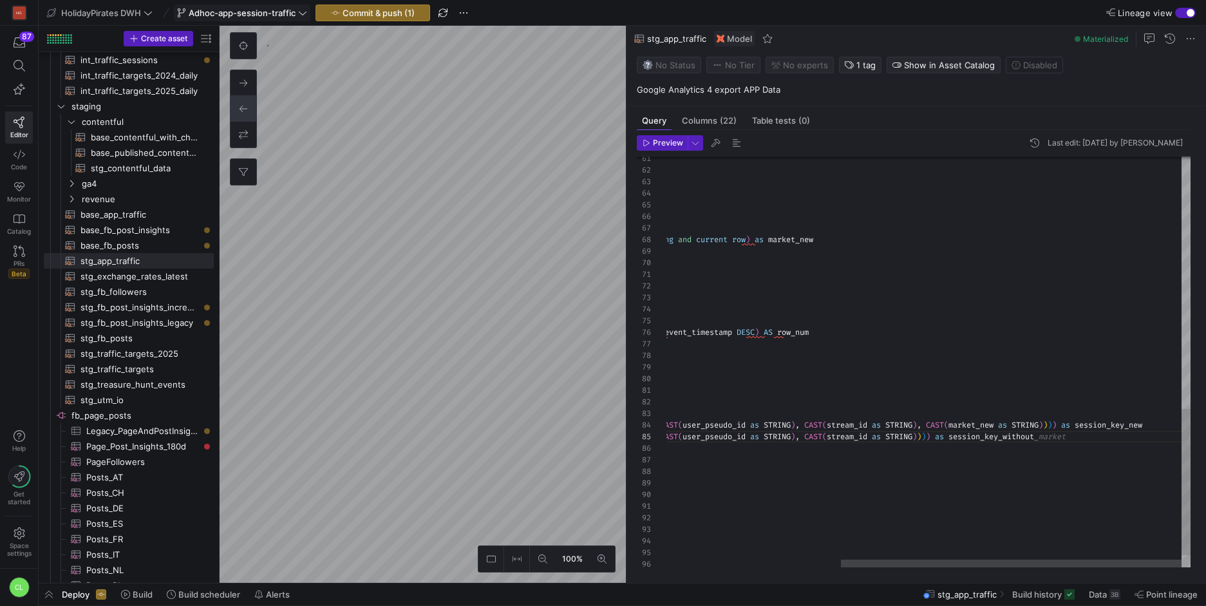
scroll to position [46, 686]
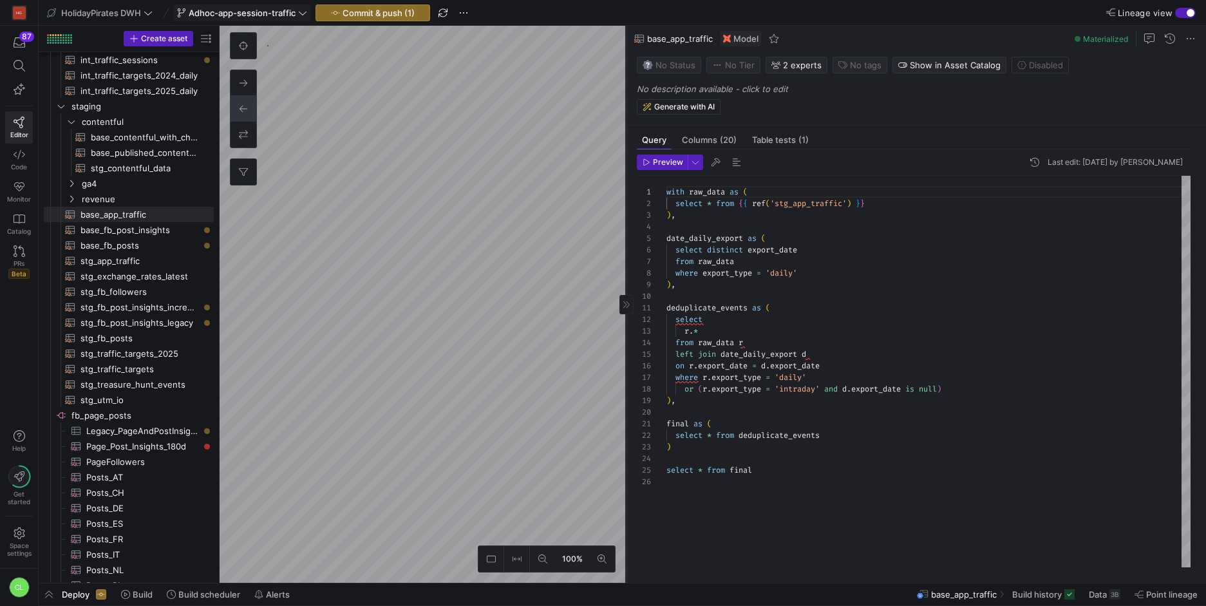
type textarea "with src as (select * from {{ ref('base_app_traffic') }}), cte1 as ( select cou…"
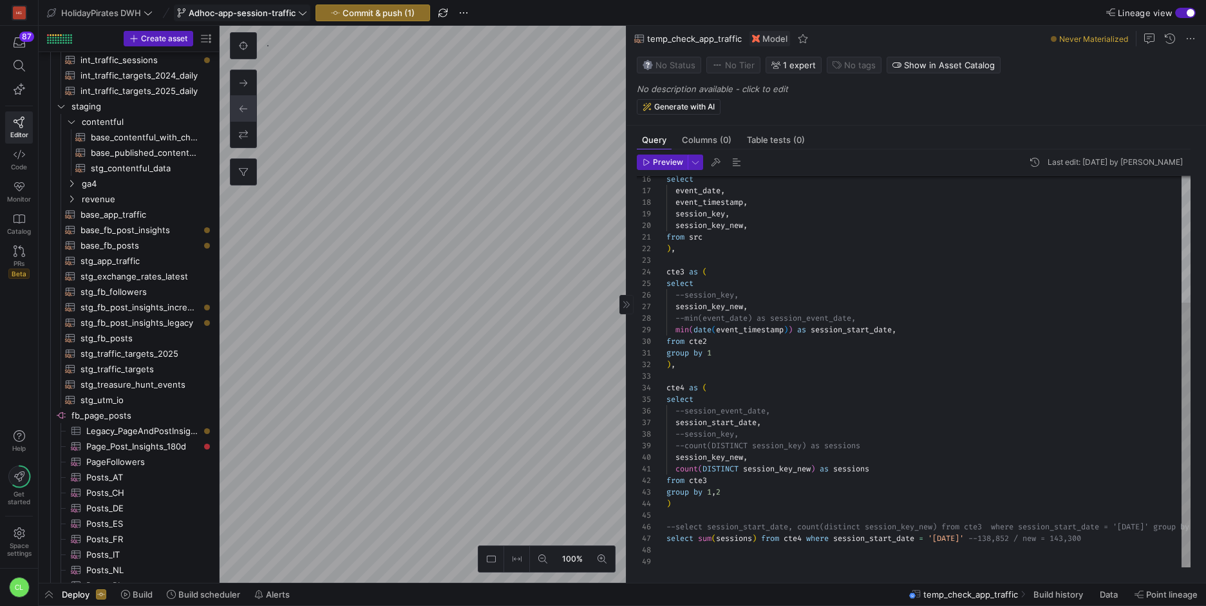
scroll to position [443, 0]
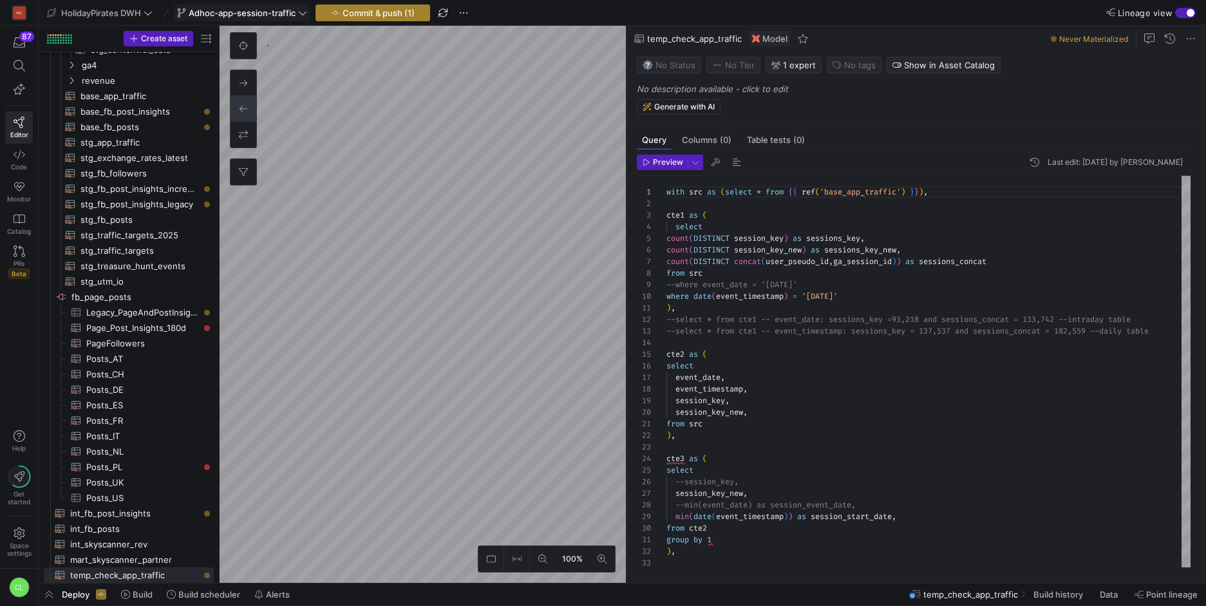
click at [393, 13] on span "Commit & push (1)" at bounding box center [379, 13] width 72 height 10
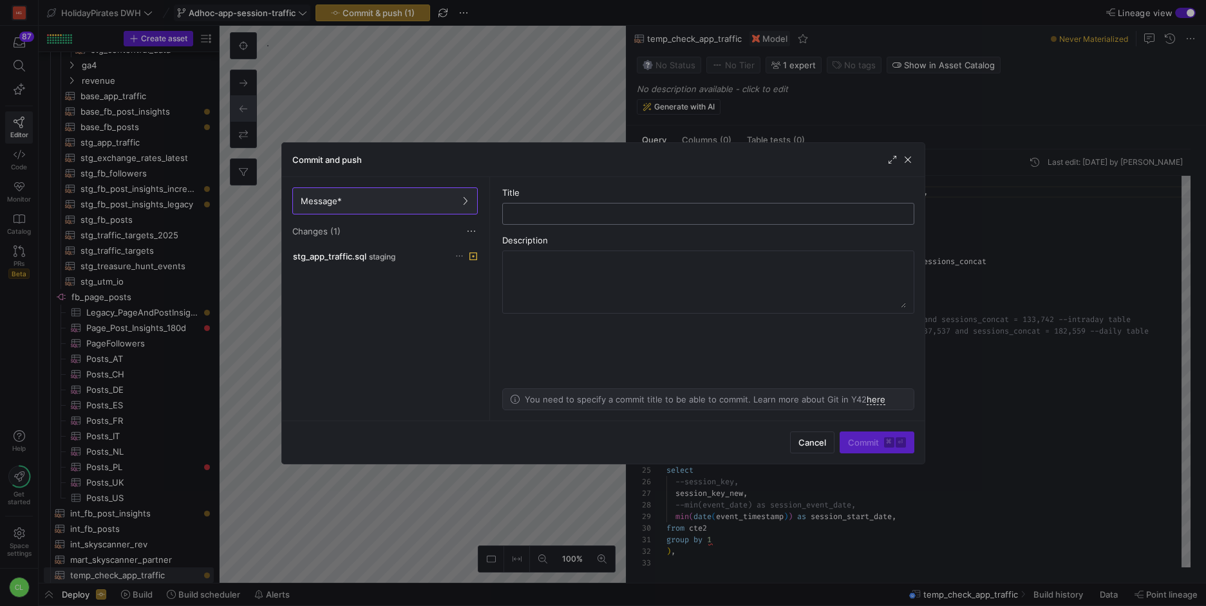
click at [624, 213] on input "text" at bounding box center [708, 214] width 390 height 10
type input "test new session key logic"
click at [865, 443] on span "Commit ⌘ ⏎" at bounding box center [877, 442] width 58 height 10
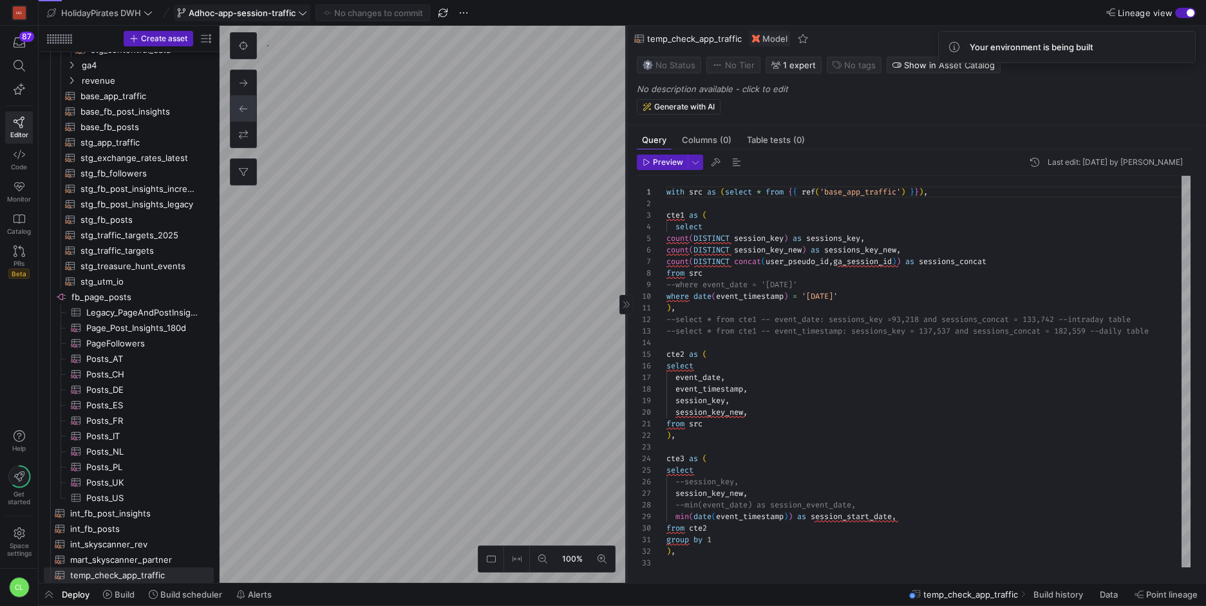
type textarea "{# Here we clean and standardize the raw app traffic data to guarantee consiste…"
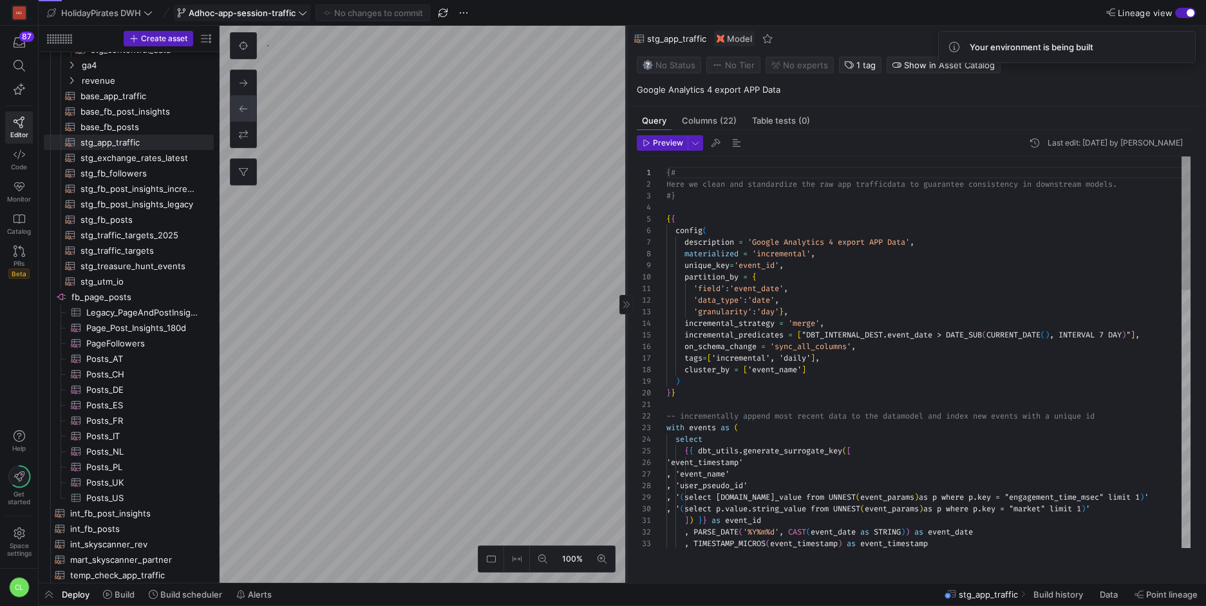
scroll to position [116, 0]
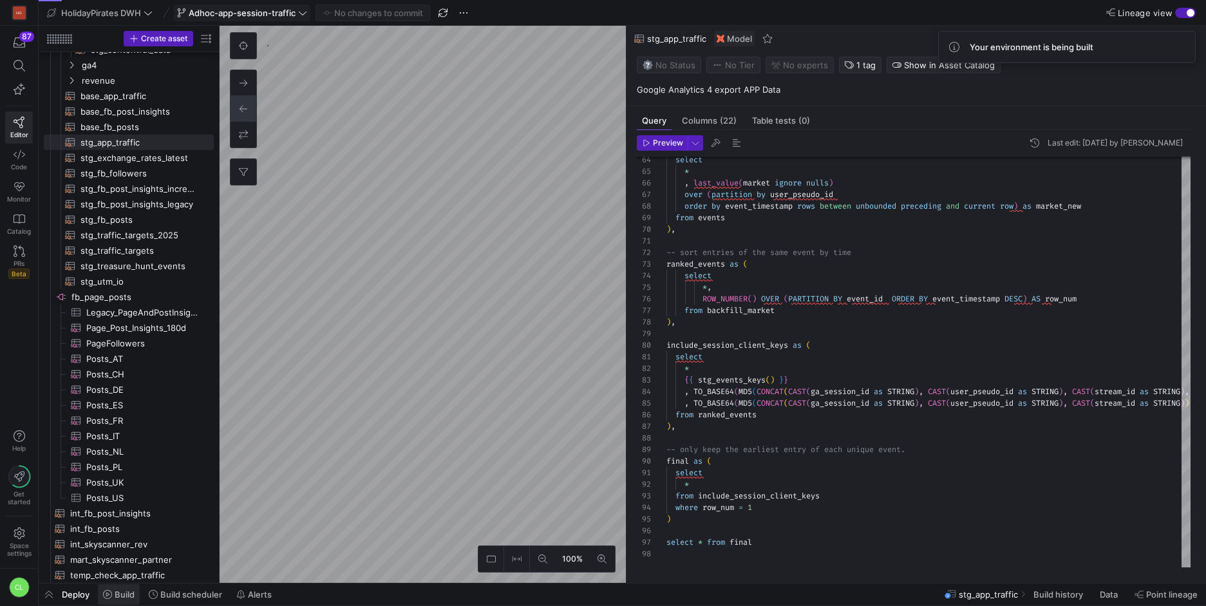
click at [122, 594] on span "Build" at bounding box center [125, 594] width 20 height 10
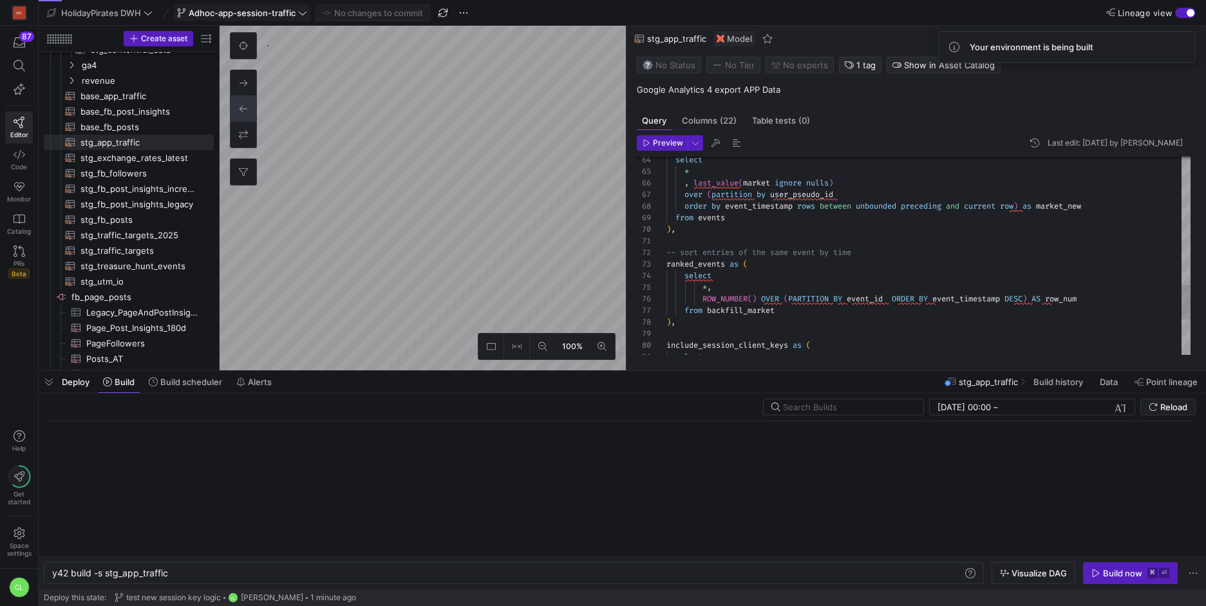
scroll to position [0, 116]
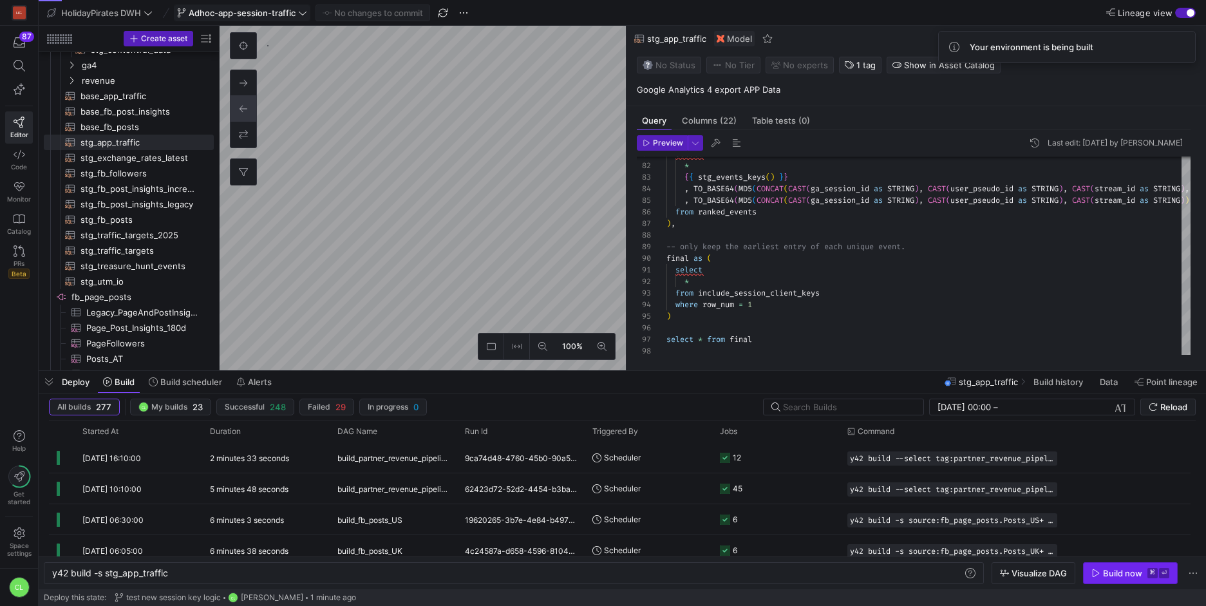
click at [1108, 574] on div "Build now" at bounding box center [1122, 573] width 39 height 10
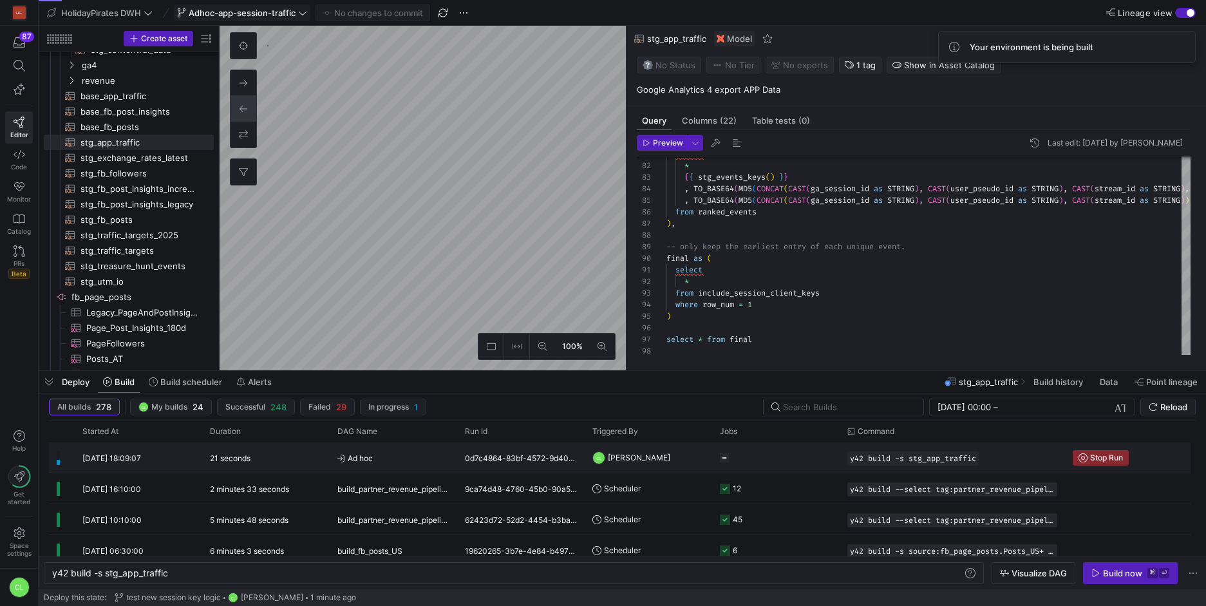
click at [686, 453] on y42-orchestration-triggered-by "CL [PERSON_NAME]" at bounding box center [648, 457] width 112 height 29
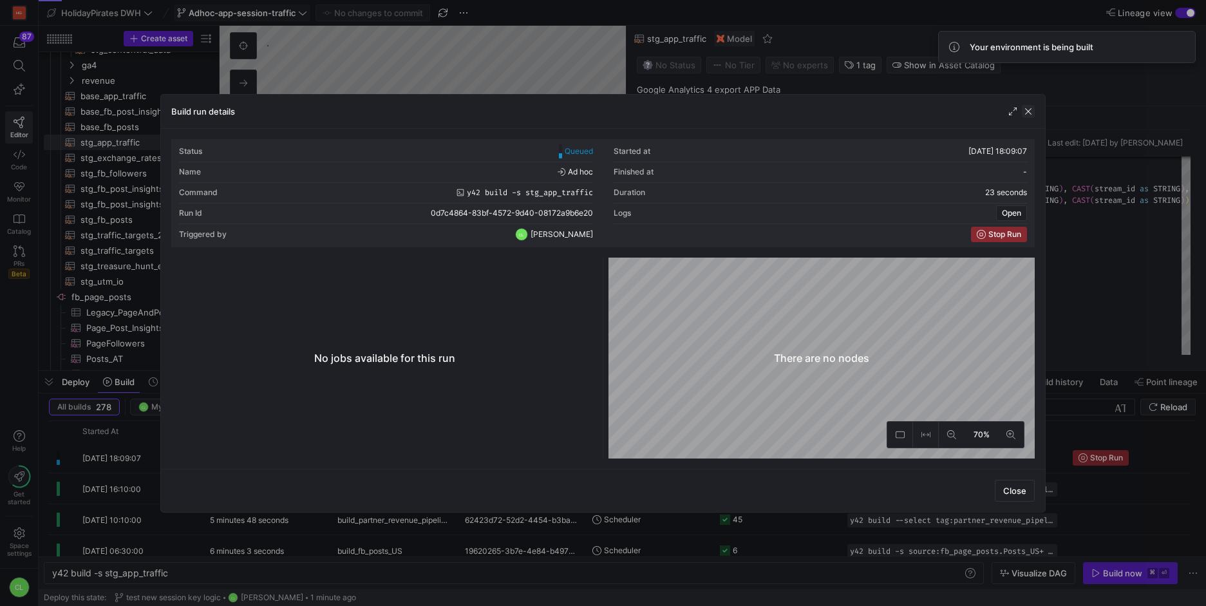
click at [1026, 115] on span "button" at bounding box center [1028, 111] width 13 height 13
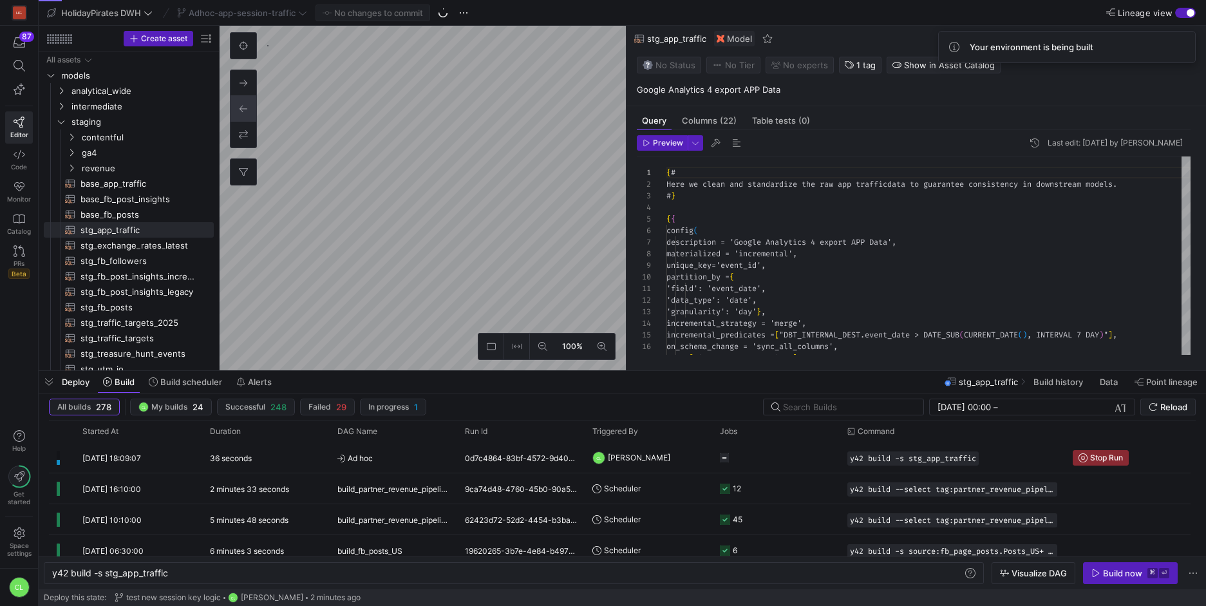
scroll to position [0, 116]
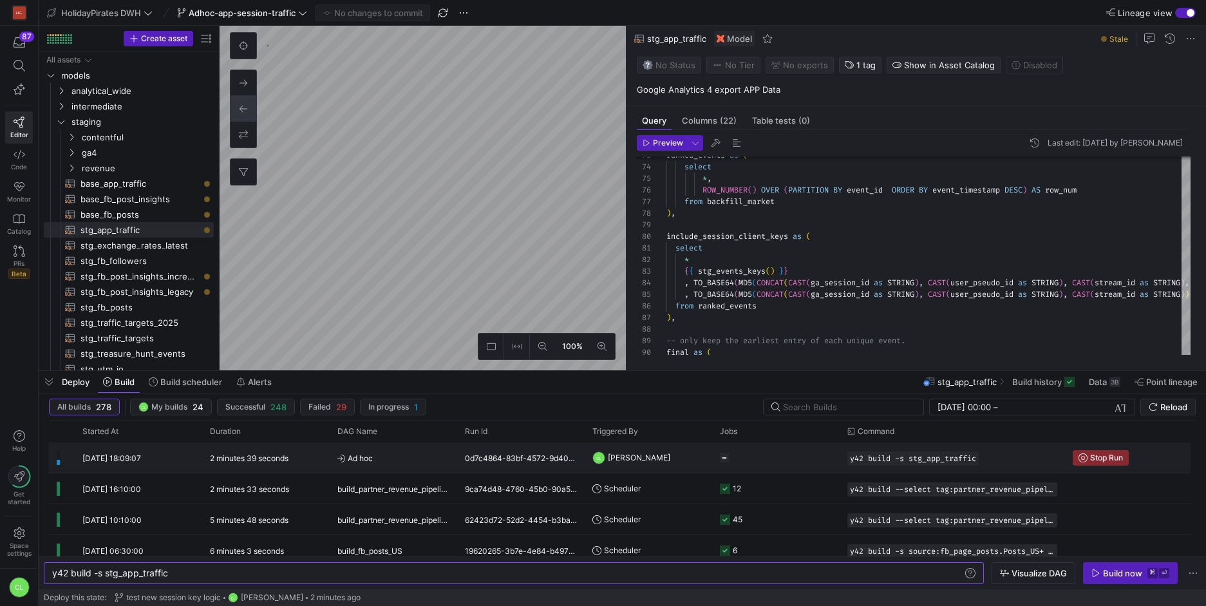
click at [653, 459] on span "[PERSON_NAME]" at bounding box center [639, 457] width 62 height 30
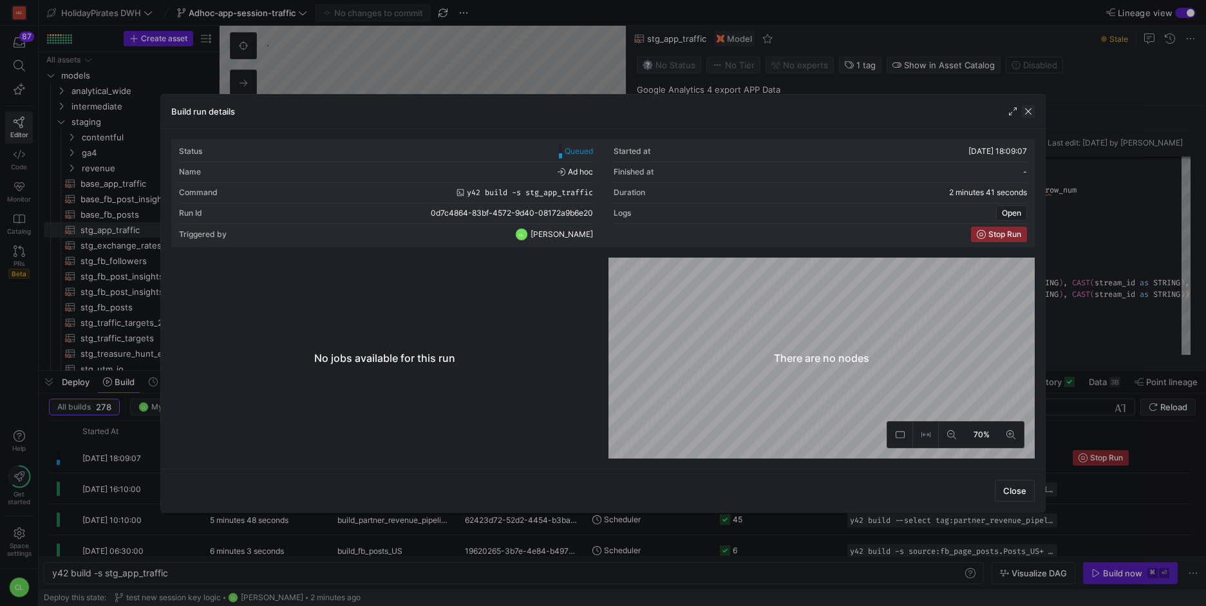
click at [1027, 112] on span "button" at bounding box center [1028, 111] width 13 height 13
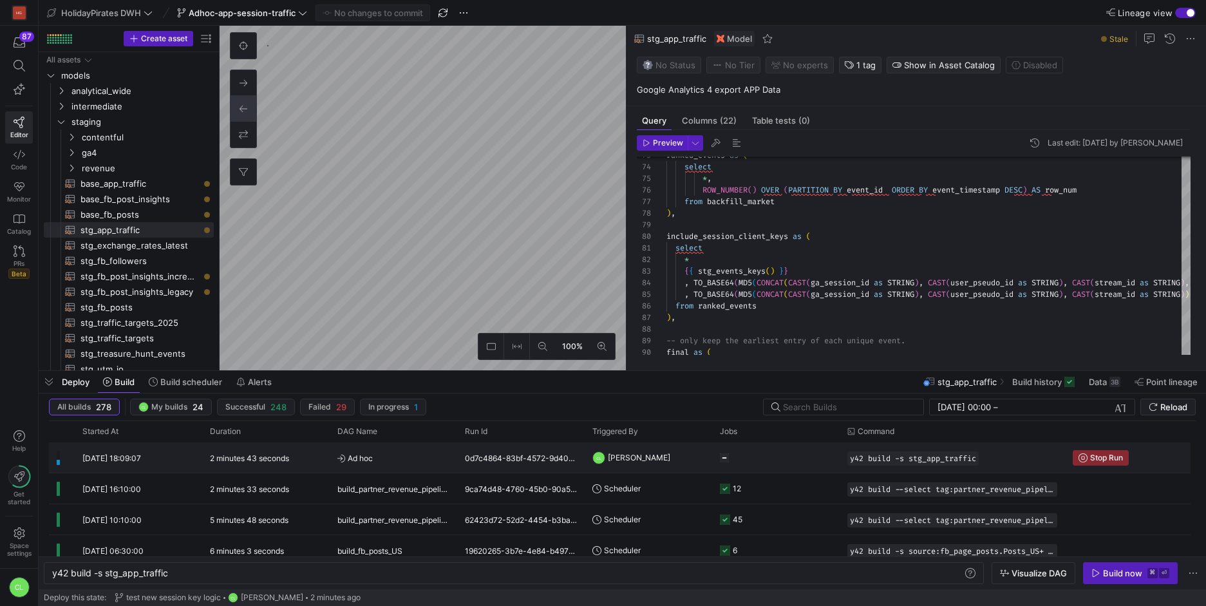
click at [800, 457] on y42-job-status-cell-renderer "Press SPACE to select this row." at bounding box center [776, 457] width 112 height 29
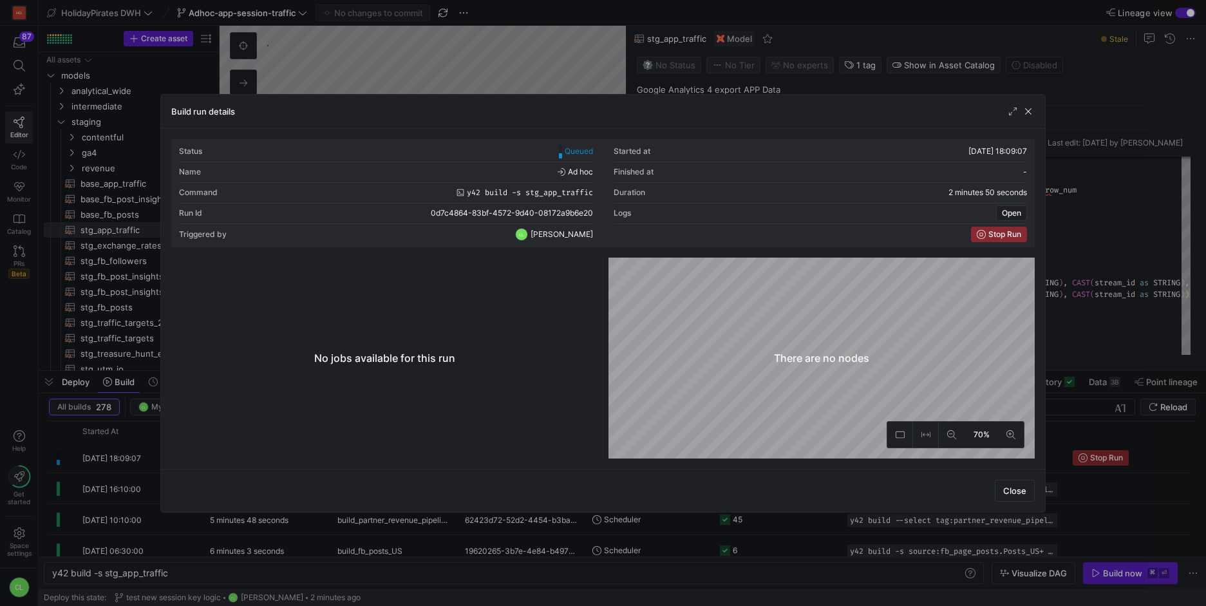
click at [560, 154] on icon at bounding box center [560, 155] width 3 height 5
click at [1026, 113] on span "button" at bounding box center [1028, 111] width 13 height 13
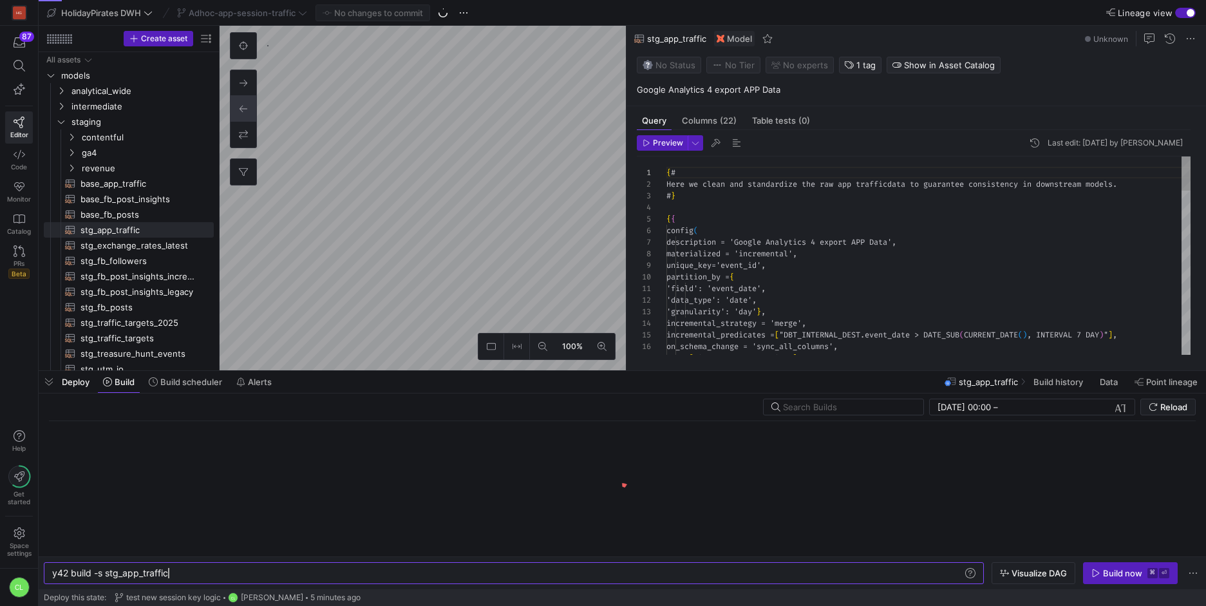
scroll to position [116, 0]
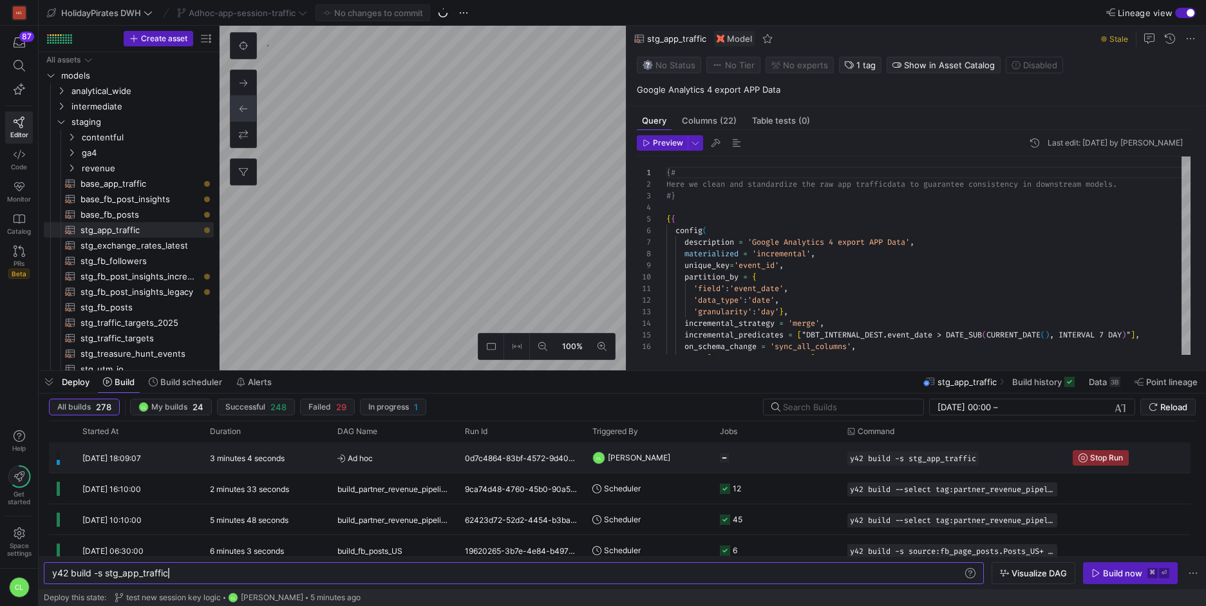
click at [685, 465] on y42-orchestration-triggered-by "CL [PERSON_NAME]" at bounding box center [648, 457] width 112 height 29
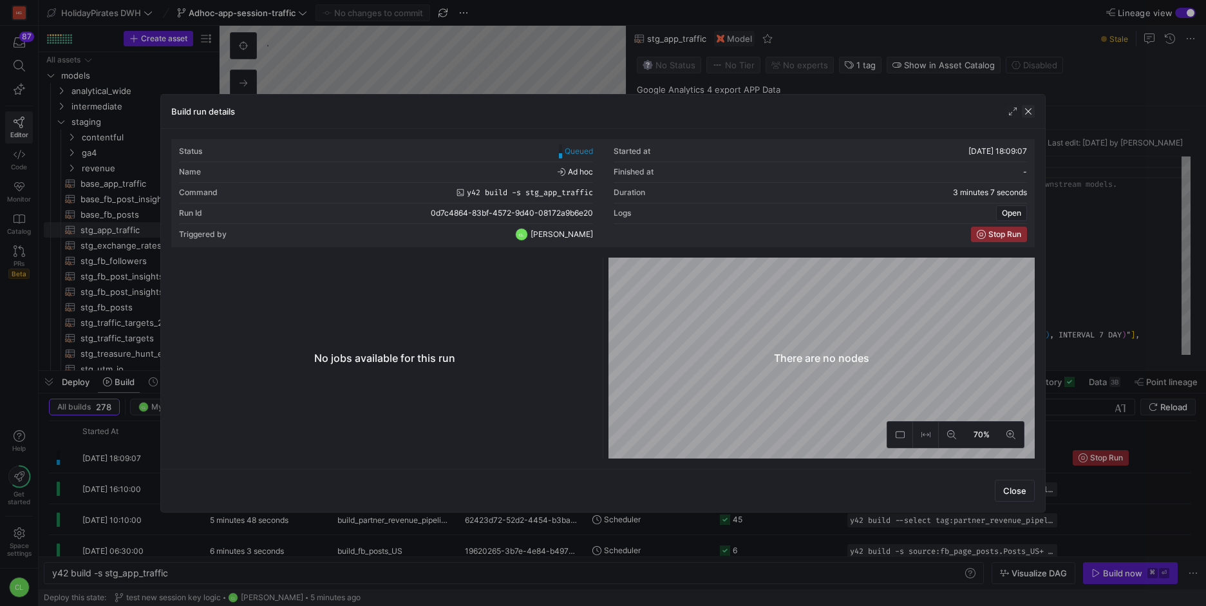
click at [1026, 113] on span "button" at bounding box center [1028, 111] width 13 height 13
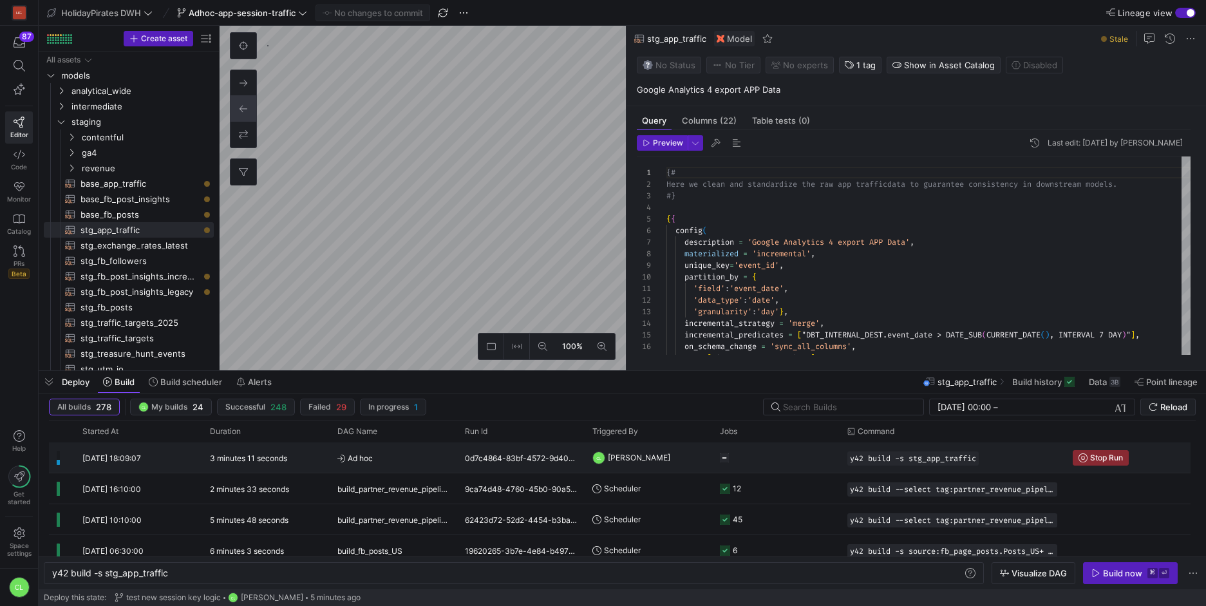
click at [516, 465] on div "0d7c4864-83bf-4572-9d40-08172a9b6e20" at bounding box center [521, 457] width 128 height 30
